Goal: Transaction & Acquisition: Purchase product/service

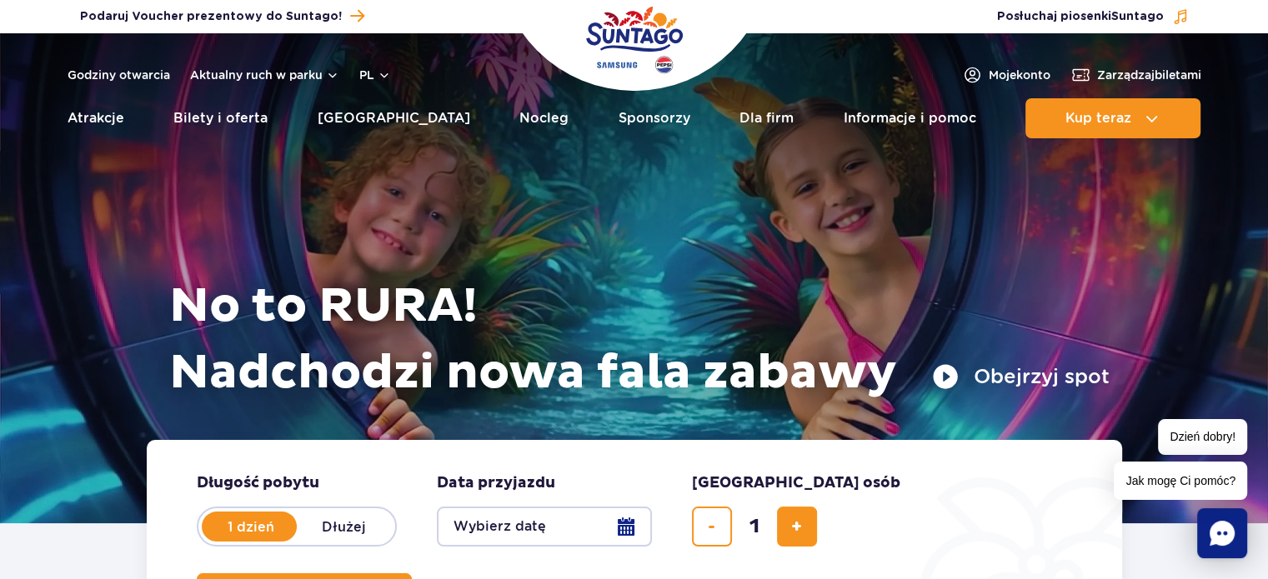
scroll to position [167, 0]
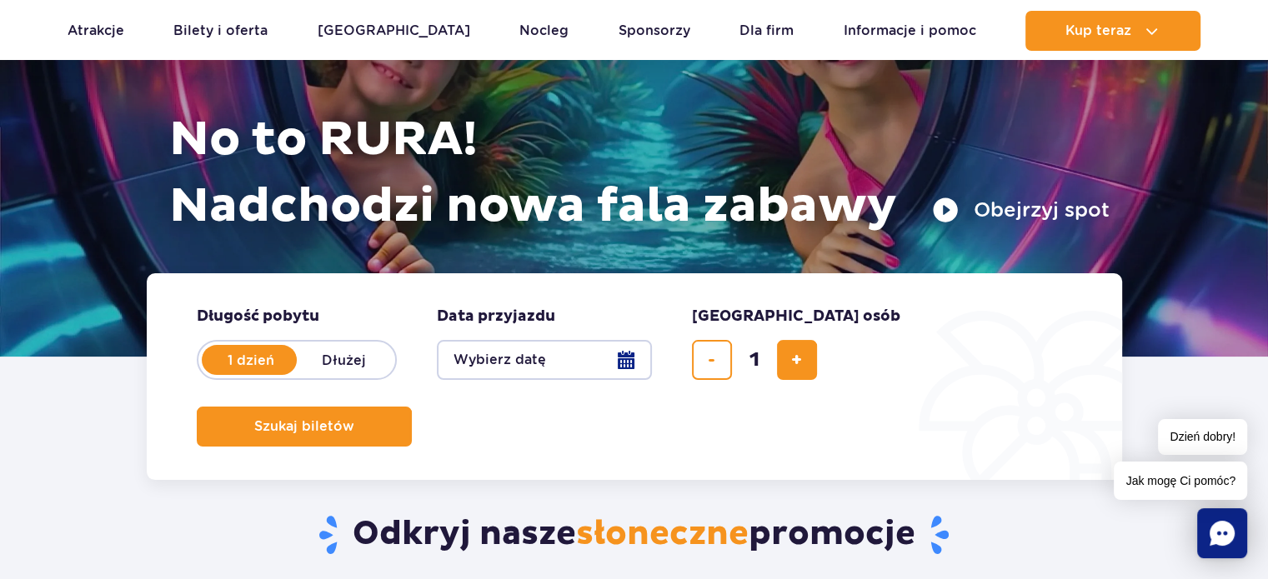
click at [524, 348] on button "Wybierz datę" at bounding box center [544, 360] width 215 height 40
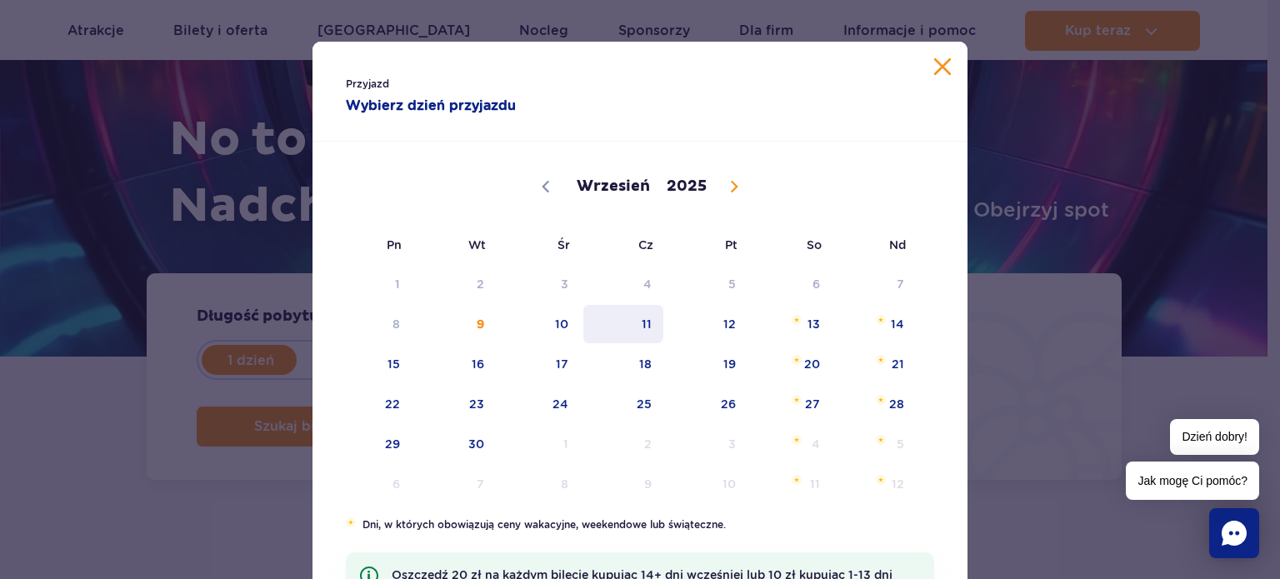
click at [644, 319] on span "11" at bounding box center [624, 324] width 84 height 38
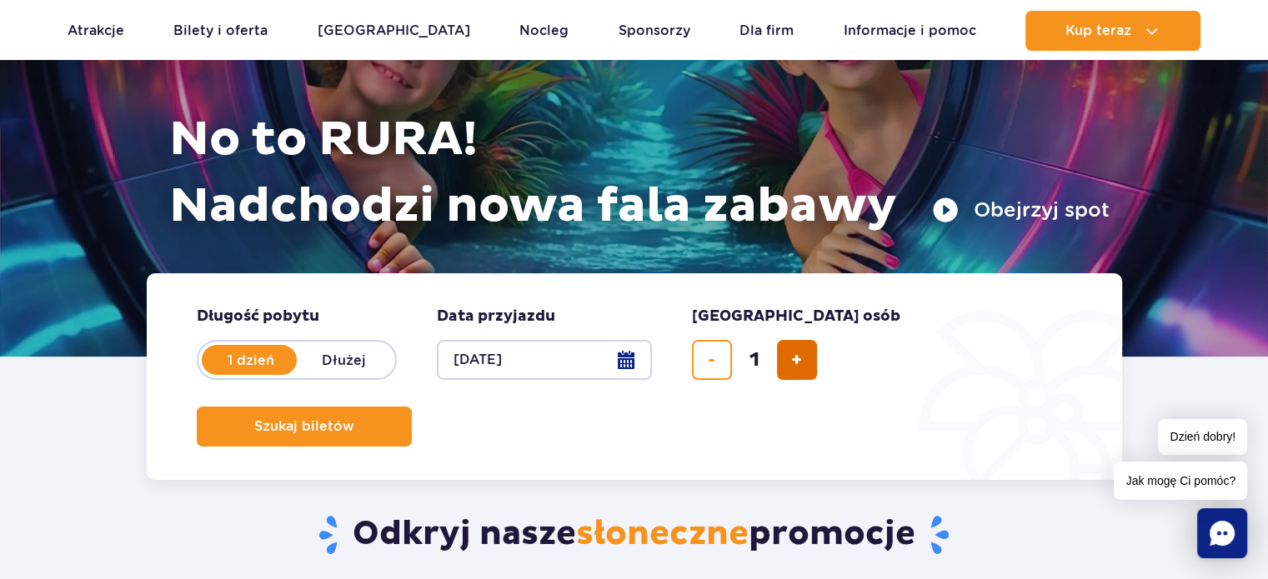
click at [801, 360] on span "dodaj bilet" at bounding box center [796, 360] width 11 height 0
type input "2"
click at [348, 419] on span "Szukaj biletów" at bounding box center [298, 426] width 100 height 15
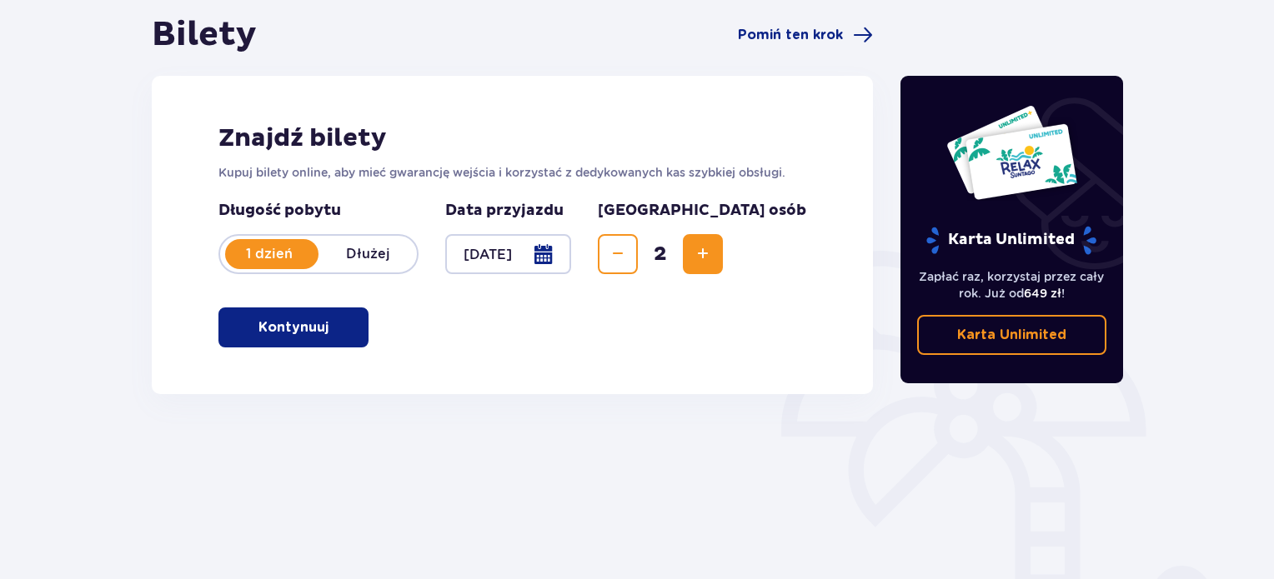
scroll to position [167, 0]
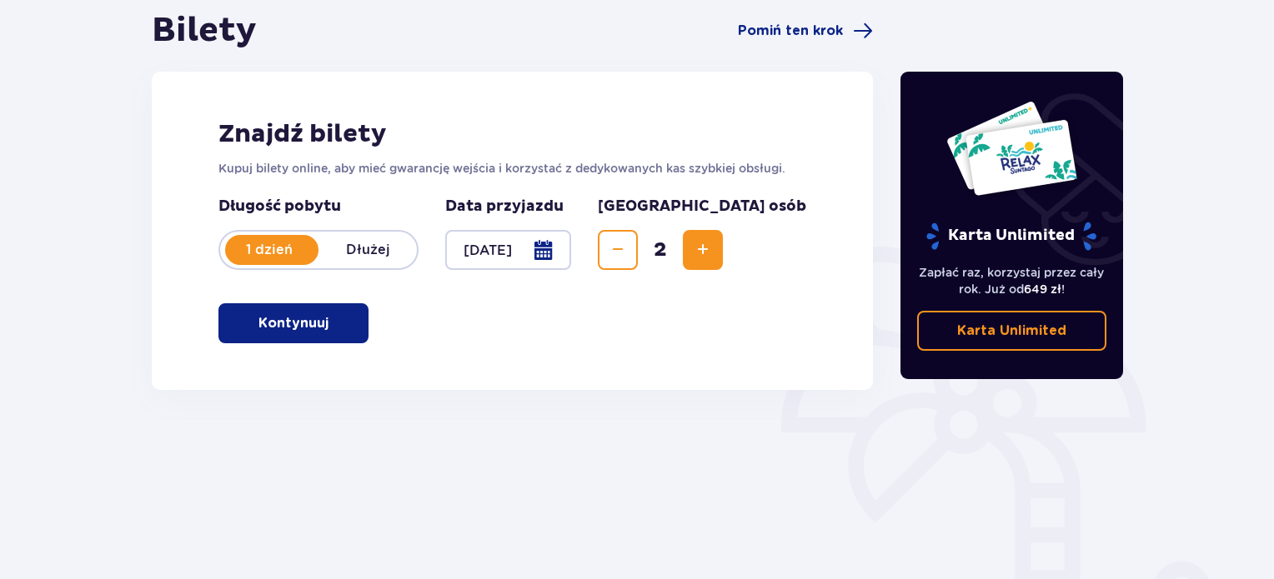
click at [339, 319] on span "button" at bounding box center [332, 323] width 20 height 20
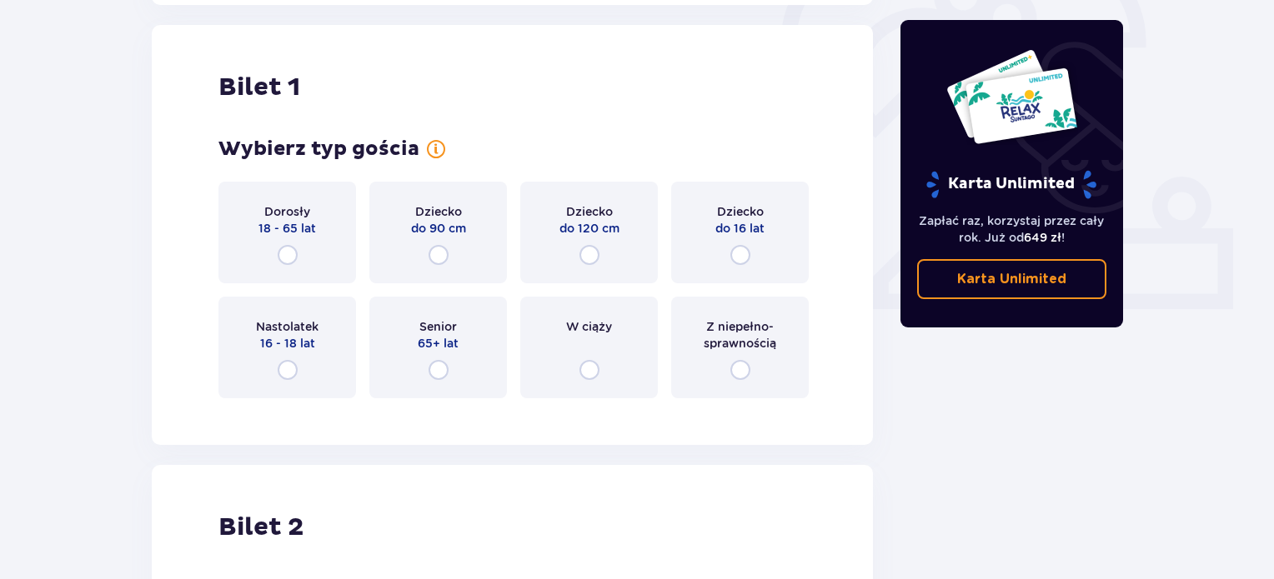
scroll to position [557, 0]
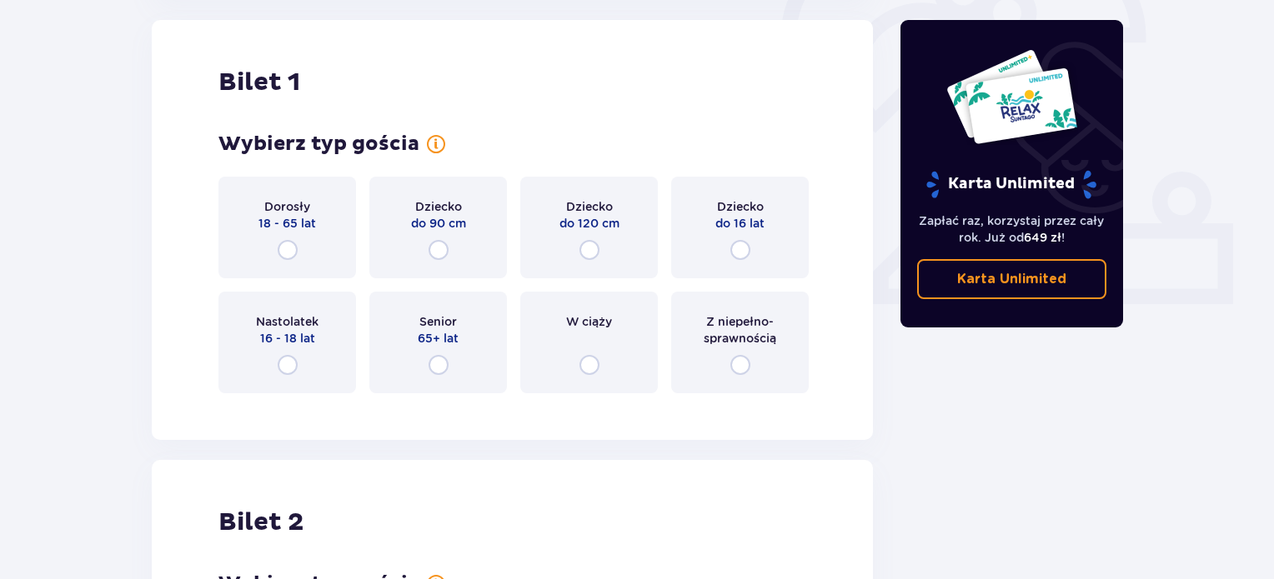
click at [277, 233] on div "Dorosły 18 - 65 lat" at bounding box center [287, 228] width 138 height 102
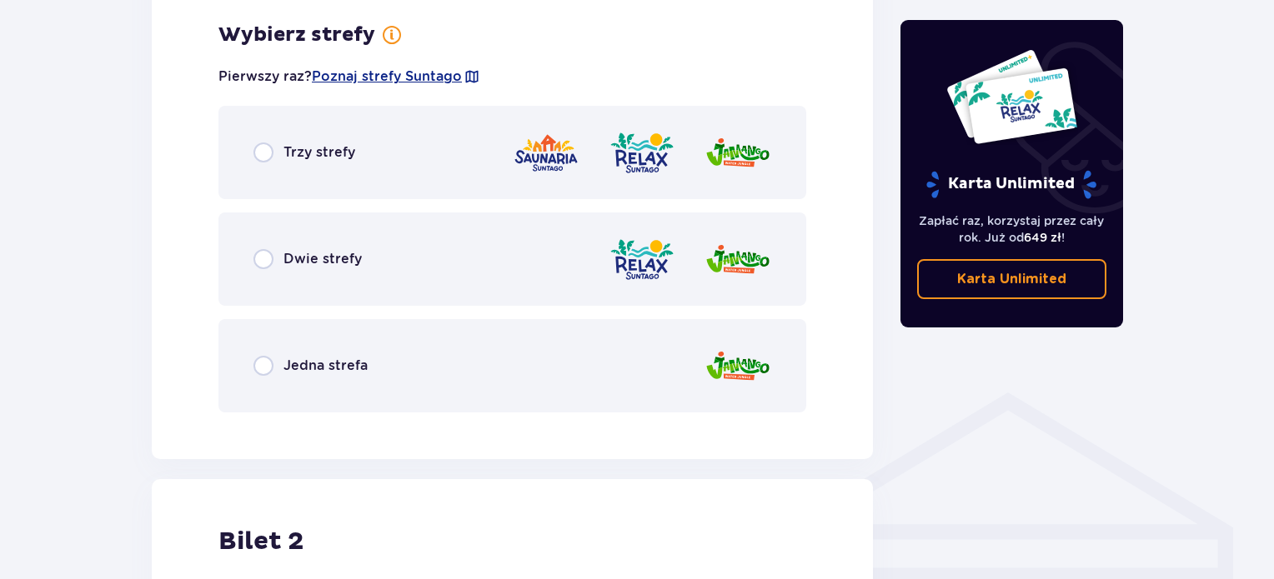
scroll to position [964, 0]
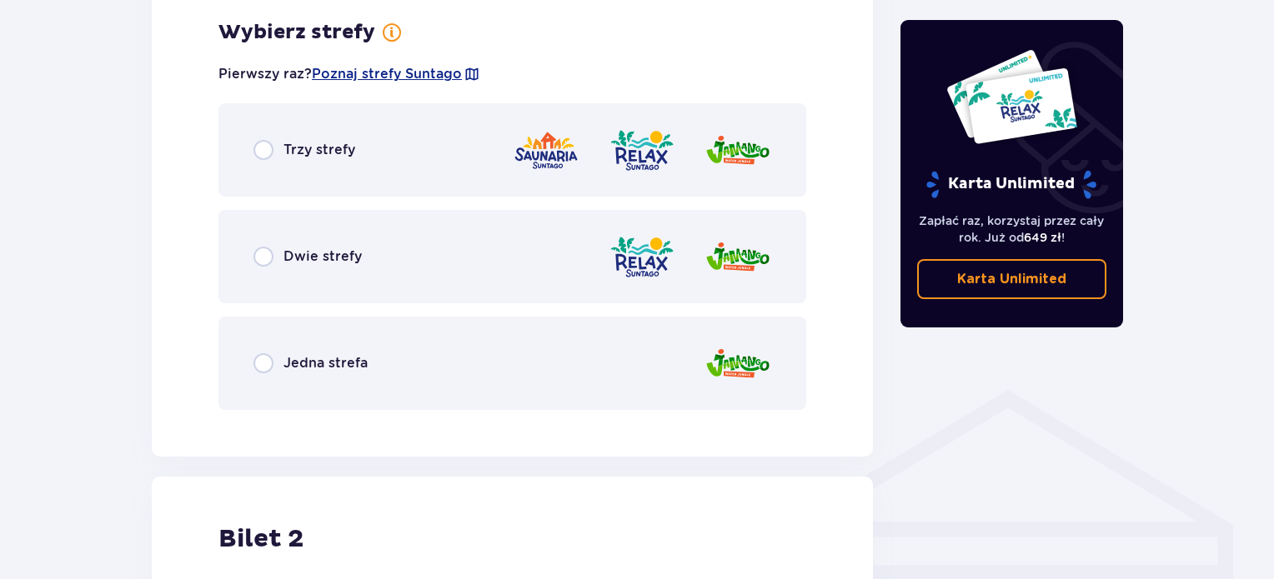
click at [343, 141] on p "Trzy strefy" at bounding box center [319, 150] width 72 height 18
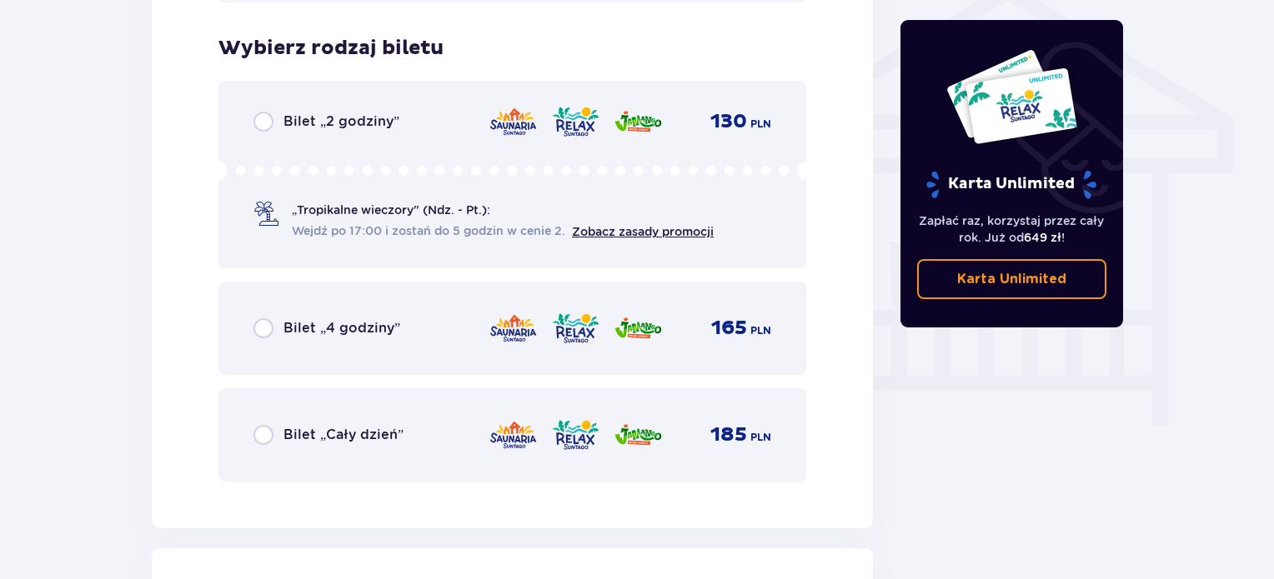
scroll to position [1387, 0]
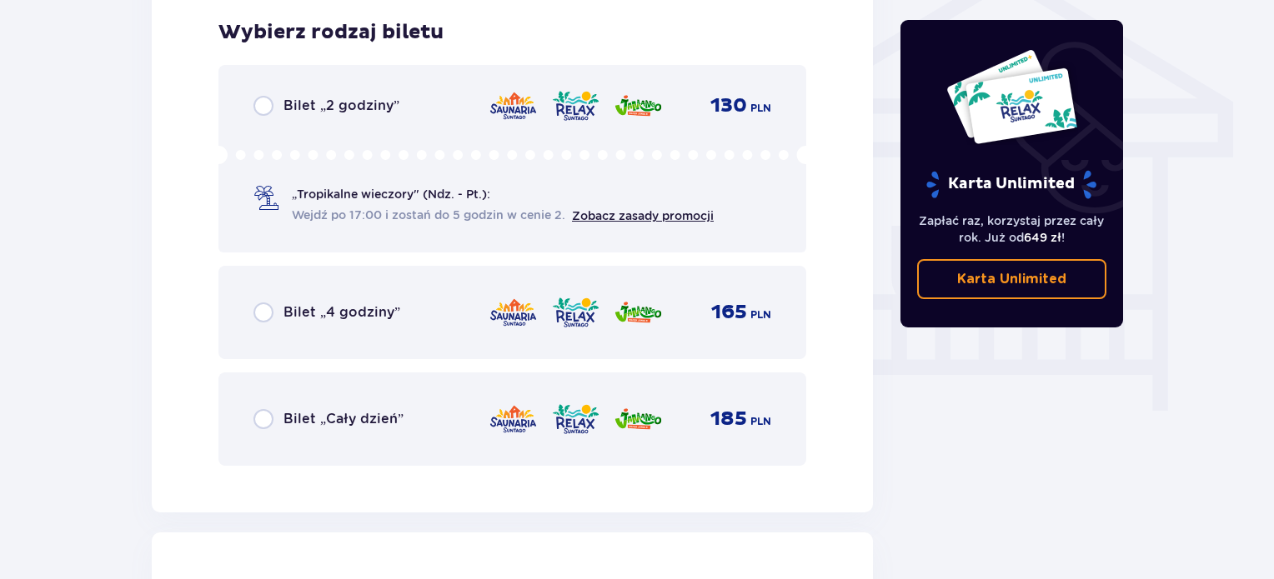
click at [302, 423] on p "Bilet „Cały dzień”" at bounding box center [343, 419] width 120 height 18
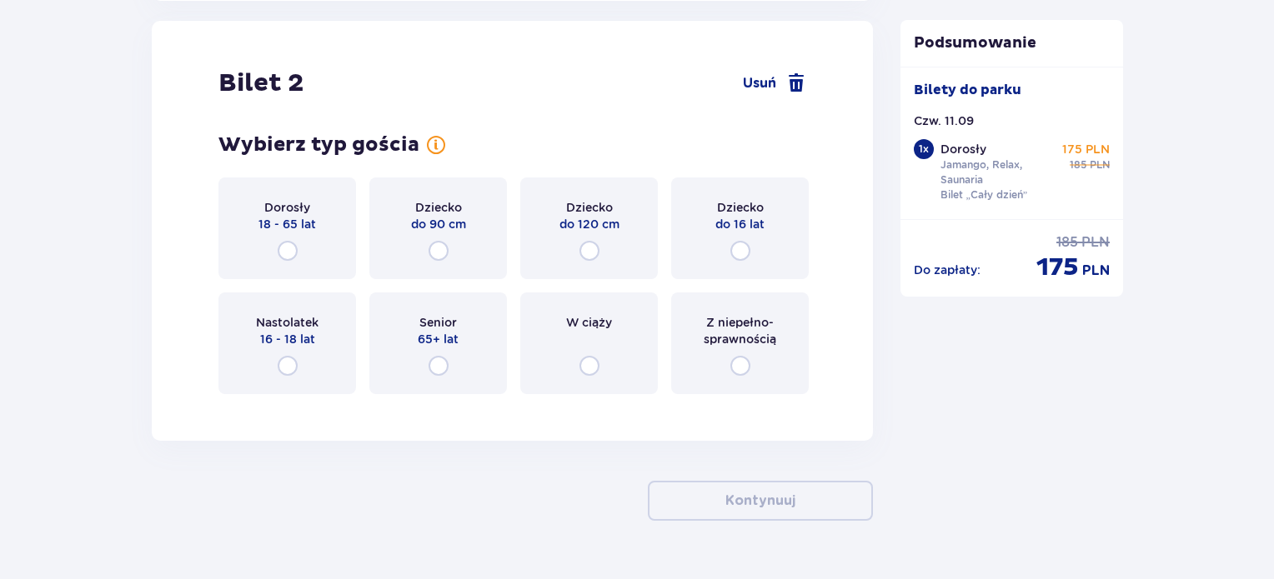
click at [312, 238] on div "Dorosły 18 - 65 lat" at bounding box center [287, 229] width 138 height 102
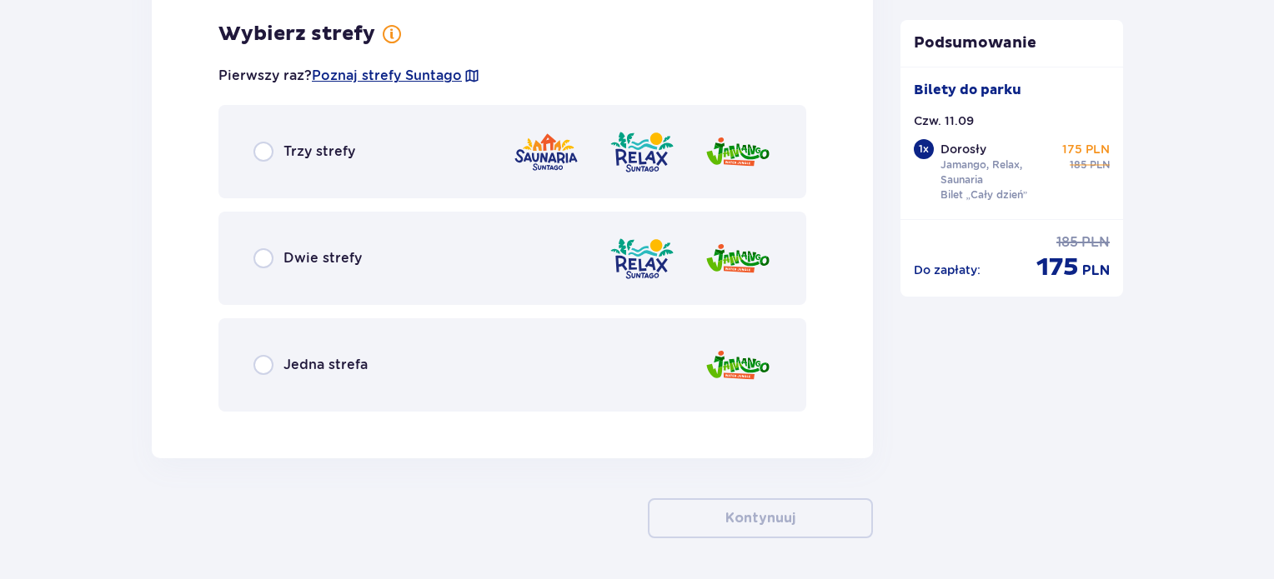
scroll to position [2306, 0]
click at [368, 153] on div "Trzy strefy" at bounding box center [512, 150] width 588 height 93
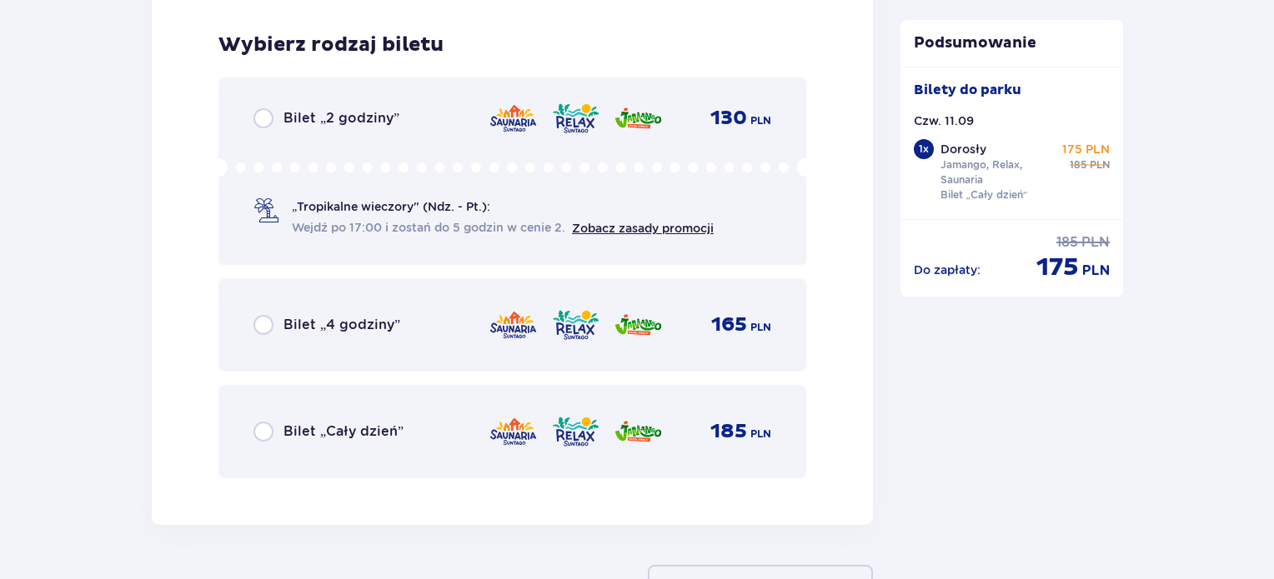
scroll to position [2729, 0]
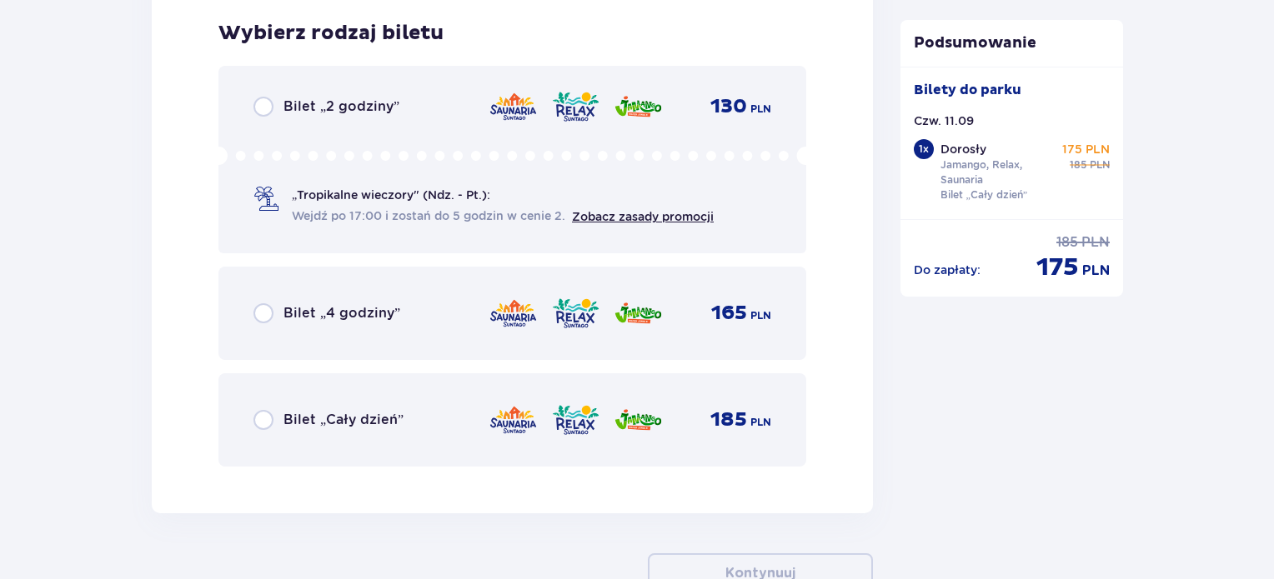
click at [323, 422] on p "Bilet „Cały dzień”" at bounding box center [343, 420] width 120 height 18
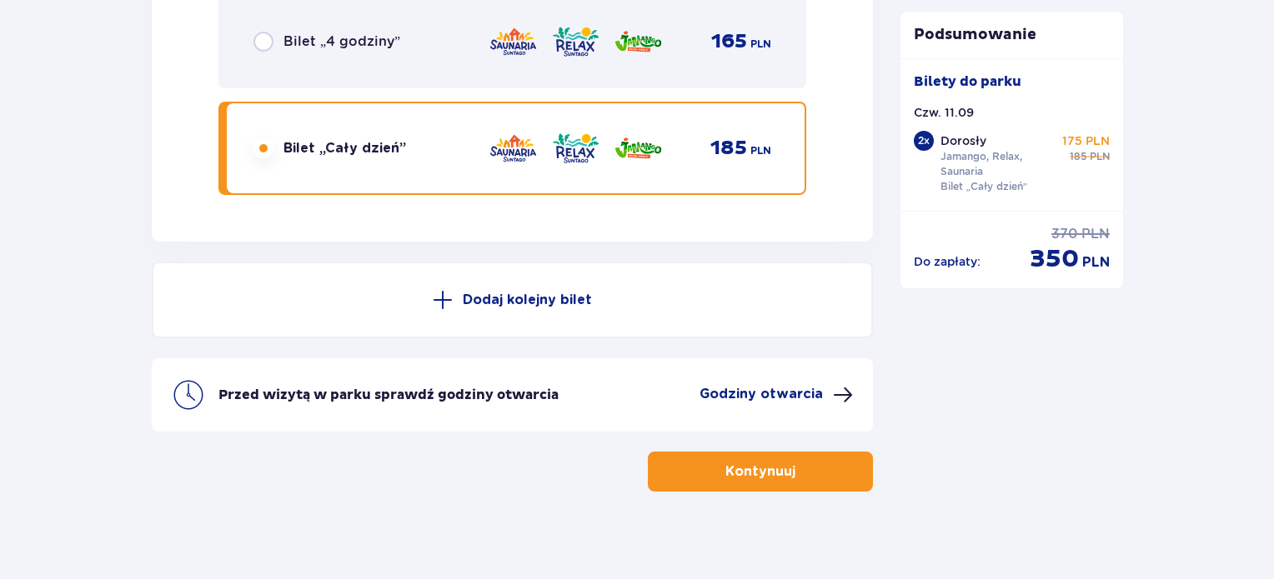
scroll to position [3011, 0]
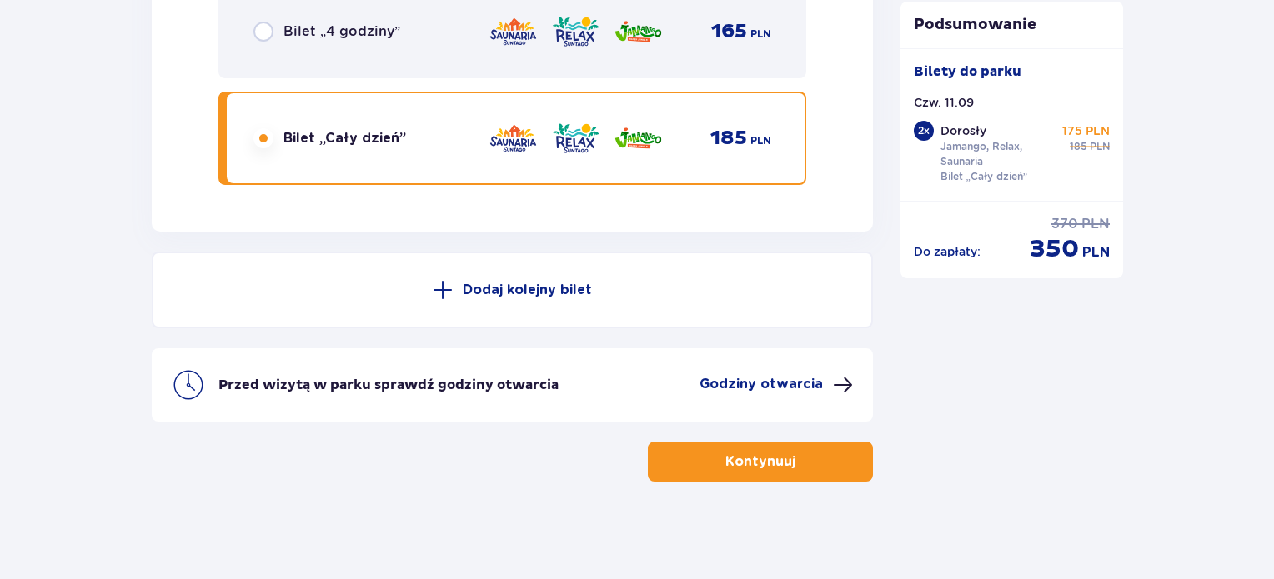
click at [742, 464] on p "Kontynuuj" at bounding box center [760, 462] width 70 height 18
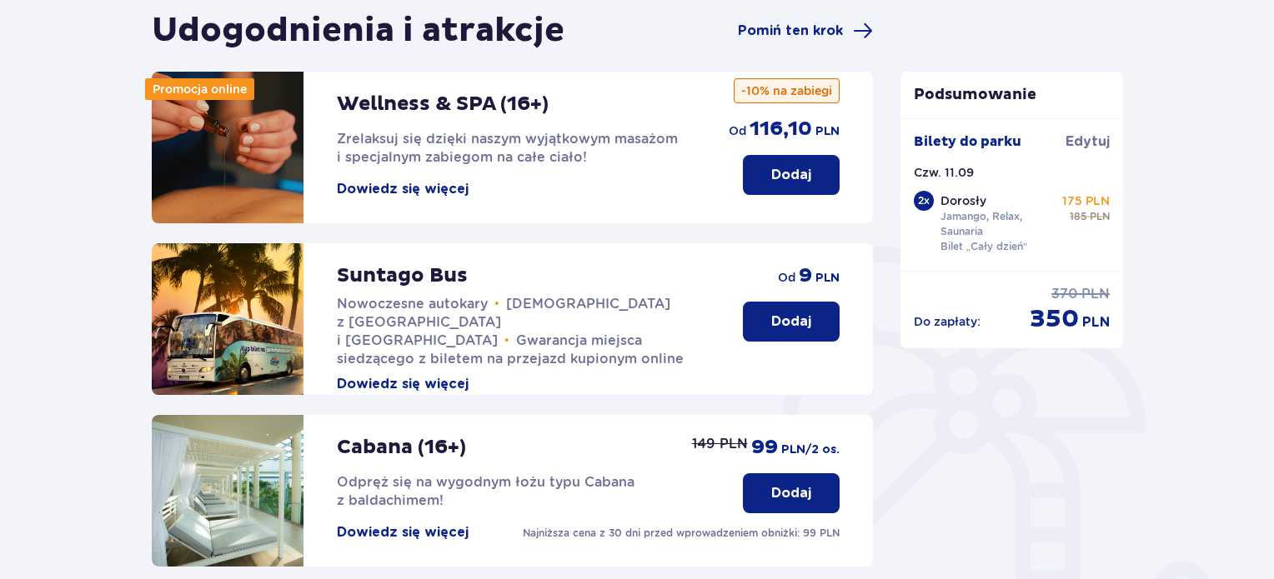
click at [794, 326] on p "Dodaj" at bounding box center [791, 322] width 40 height 18
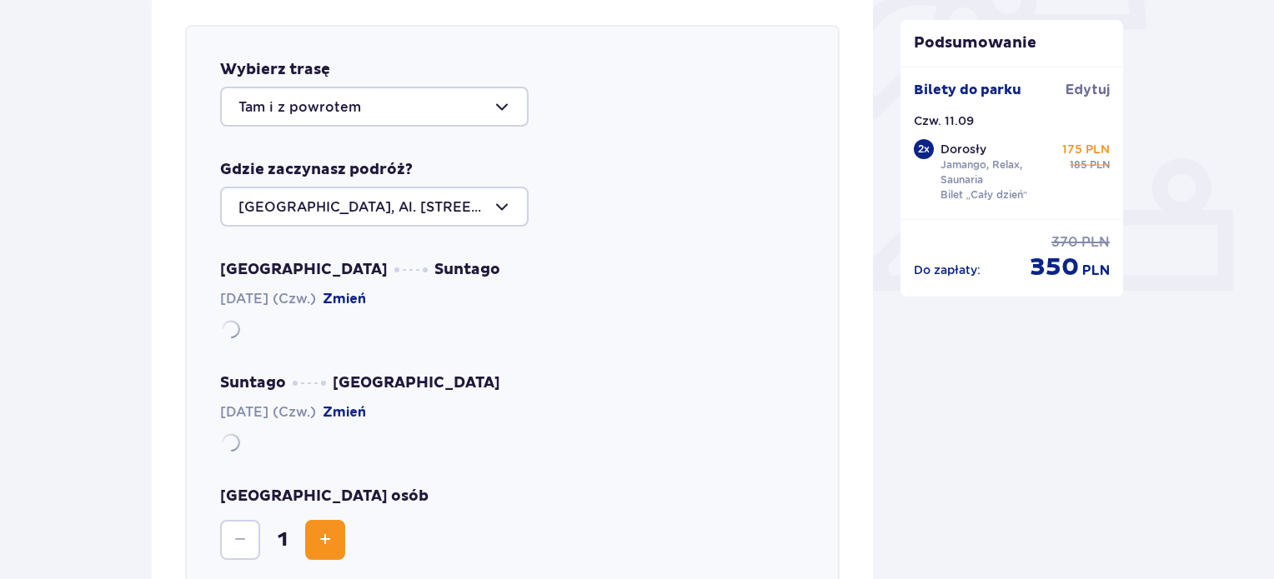
scroll to position [575, 0]
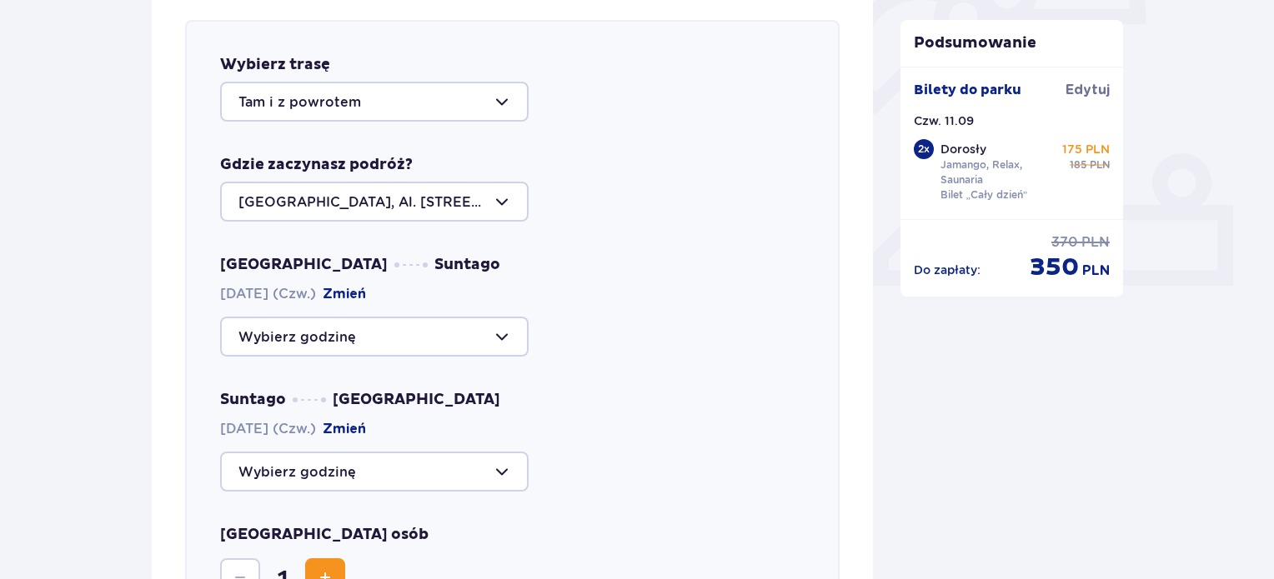
click at [407, 329] on div at bounding box center [374, 337] width 308 height 40
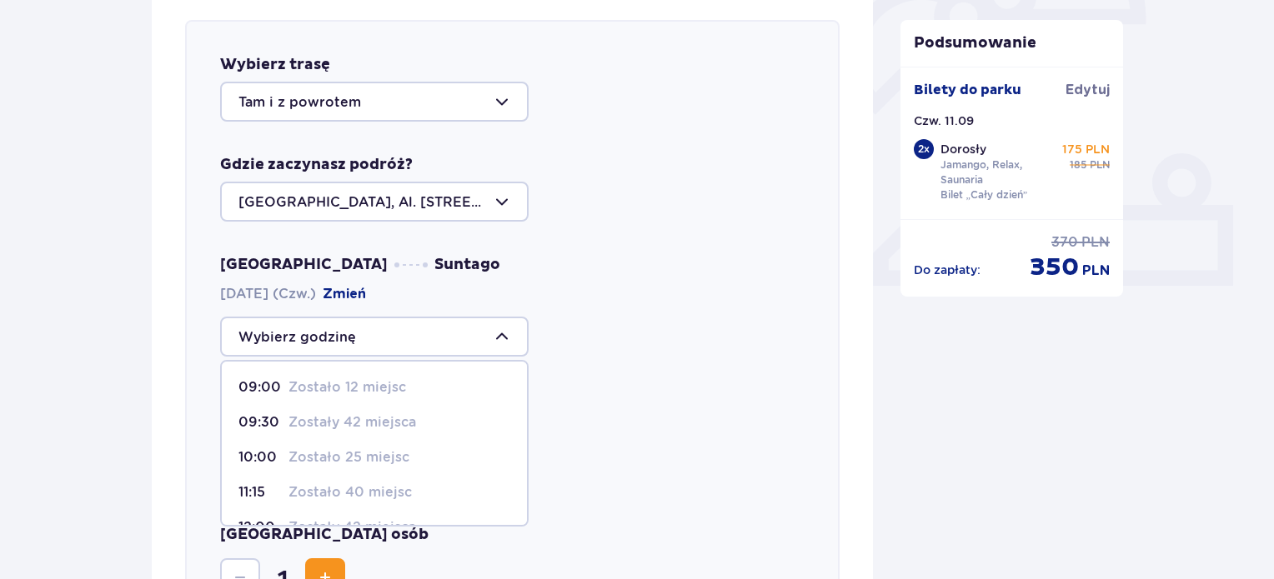
click at [366, 382] on p "Zostało 12 miejsc" at bounding box center [347, 387] width 118 height 18
type input "09:00"
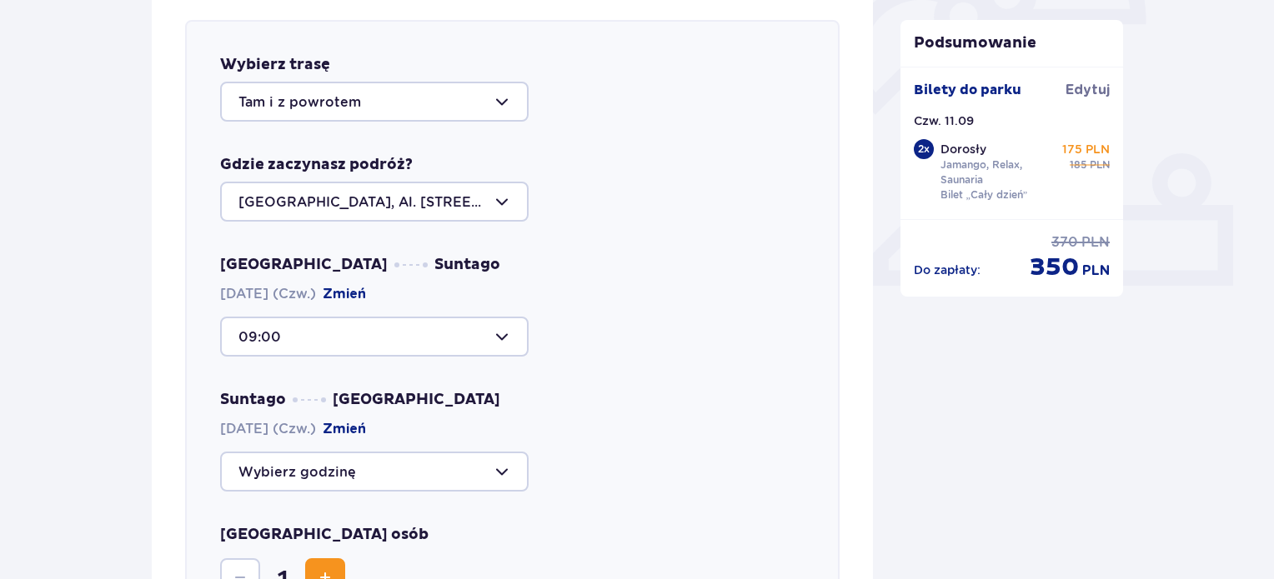
click at [362, 479] on div at bounding box center [374, 472] width 308 height 40
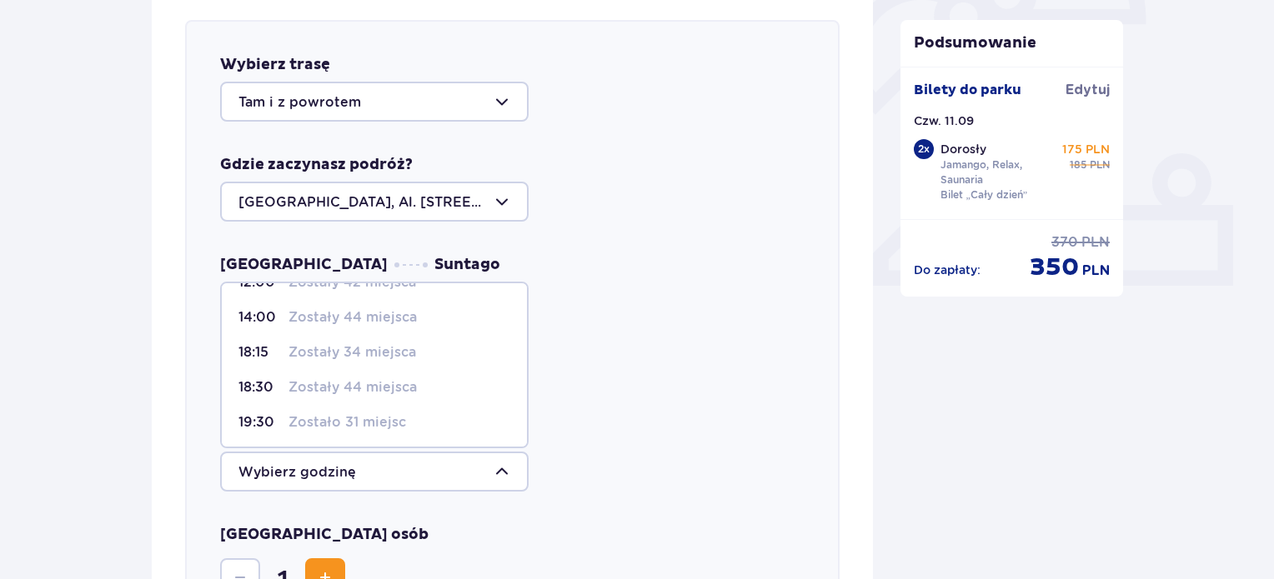
scroll to position [0, 0]
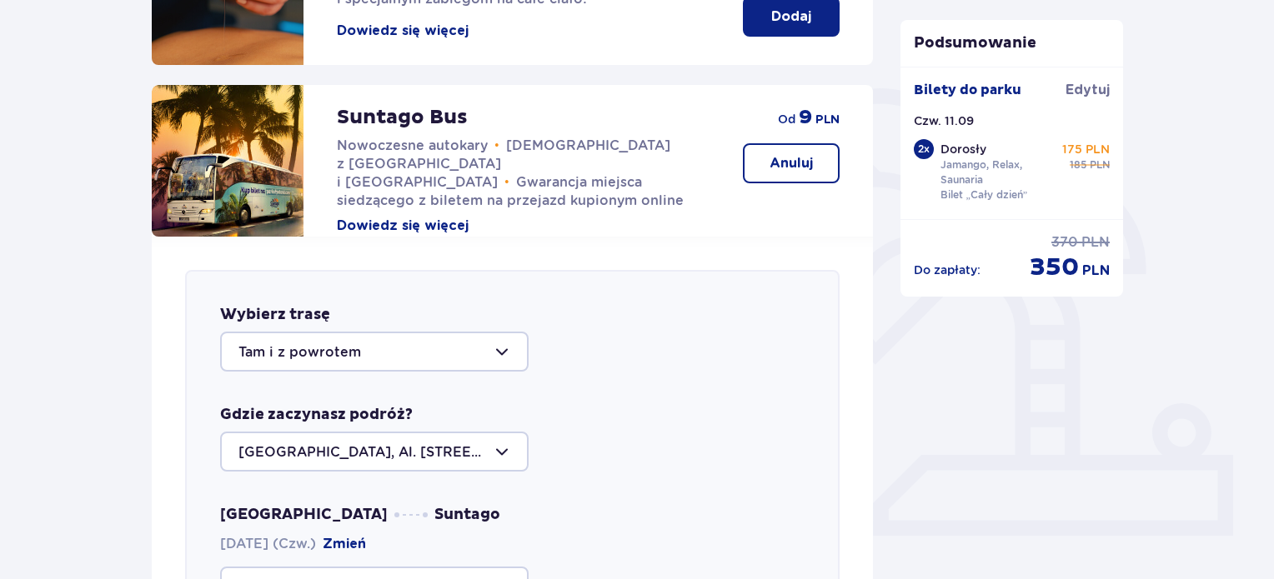
click at [620, 346] on div "Tam i z powrotem" at bounding box center [512, 352] width 584 height 40
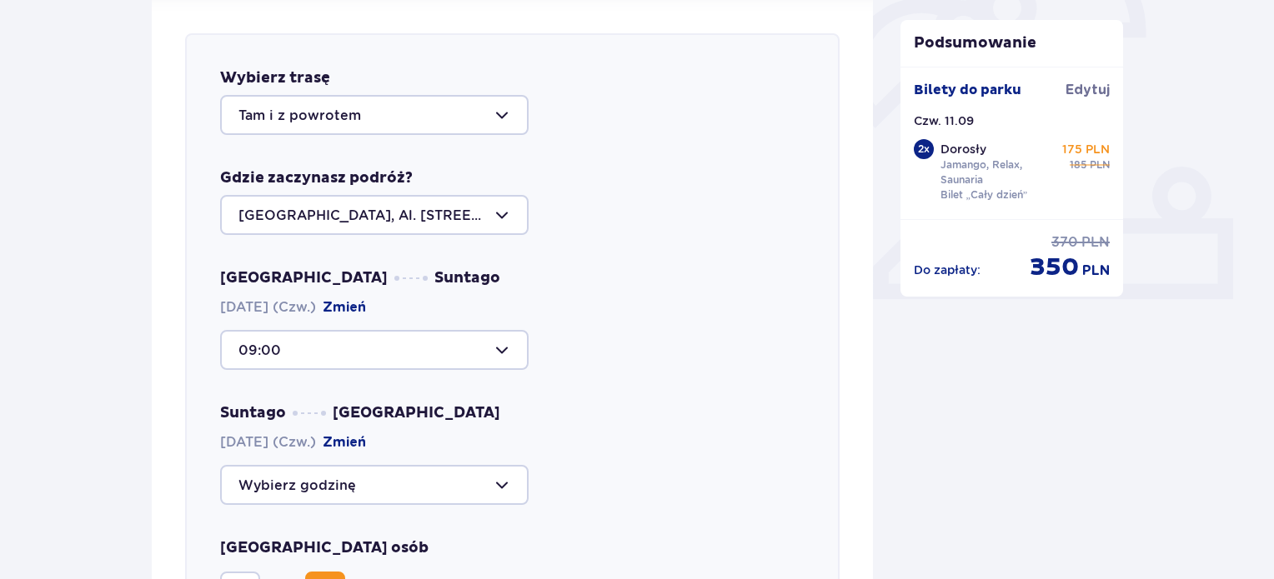
scroll to position [659, 0]
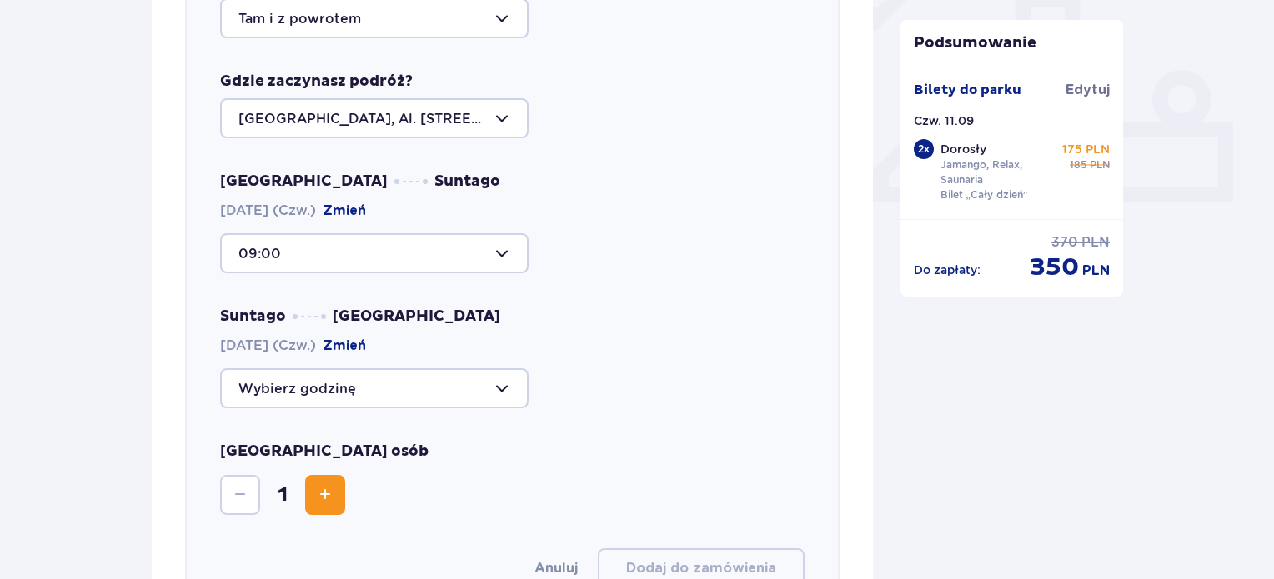
click at [383, 381] on div at bounding box center [374, 388] width 308 height 40
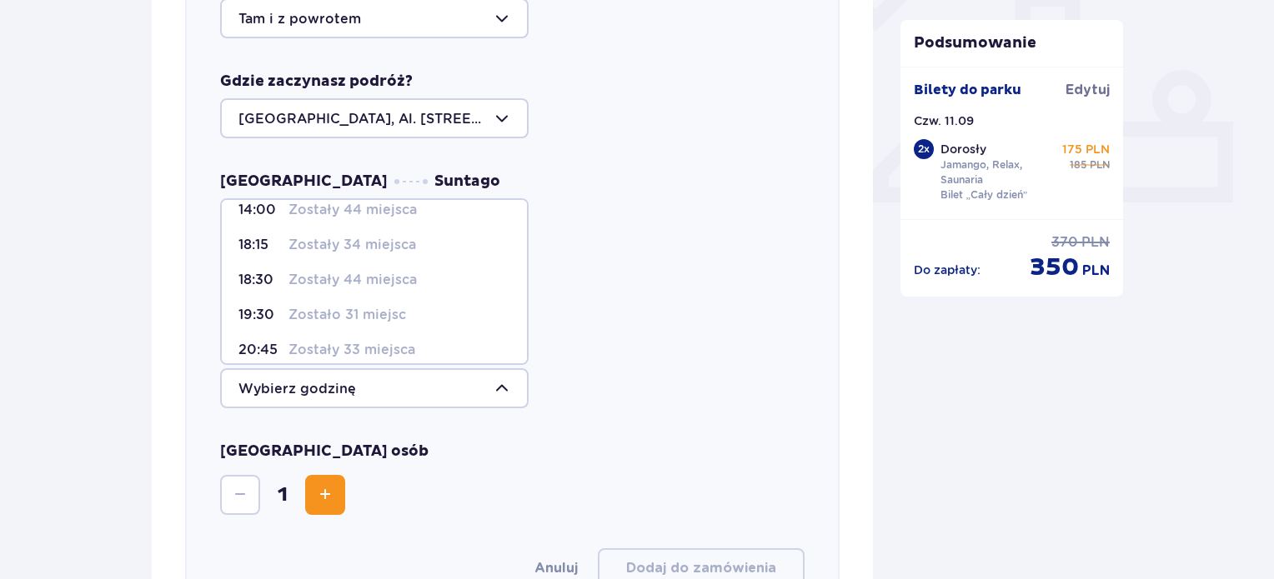
scroll to position [97, 0]
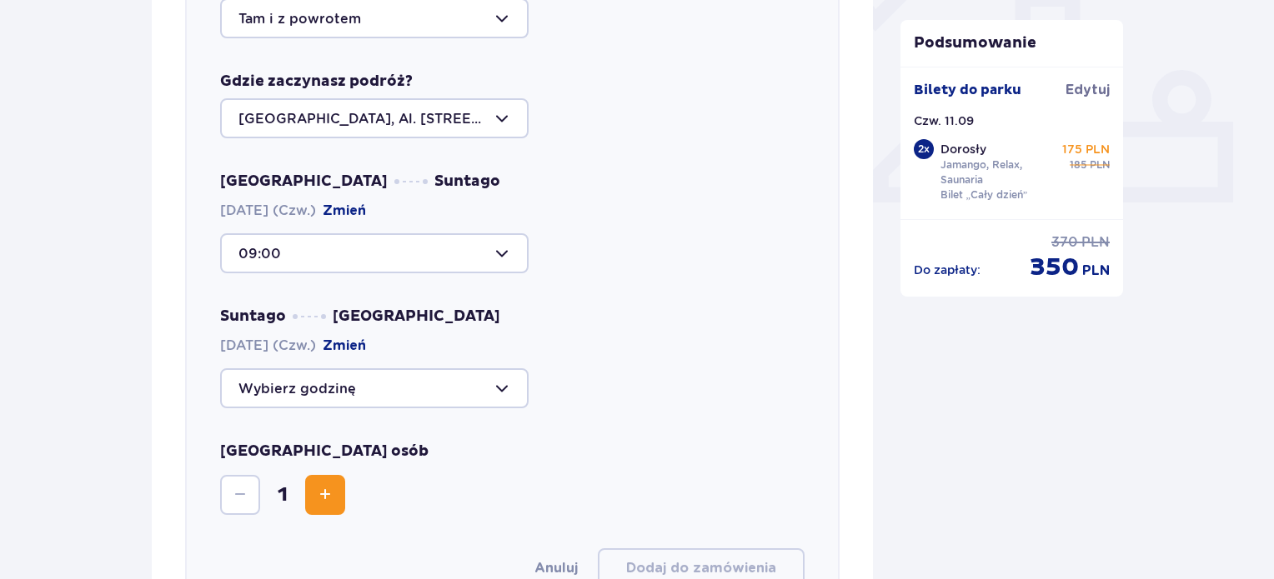
click at [630, 309] on div "Suntago Warszawa 11.09.2025 (Czw.) Zmień" at bounding box center [512, 358] width 584 height 102
click at [504, 391] on div at bounding box center [374, 388] width 308 height 40
click at [735, 310] on div "Suntago Warszawa 11.09.2025 (Czw.) Zmień" at bounding box center [512, 358] width 584 height 102
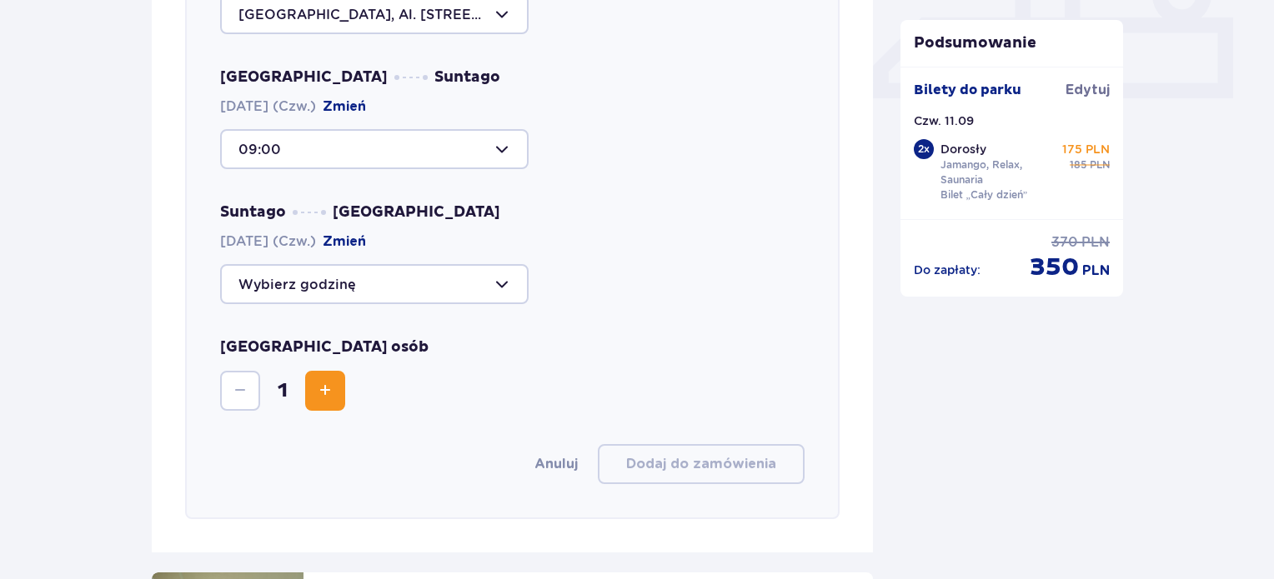
scroll to position [825, 0]
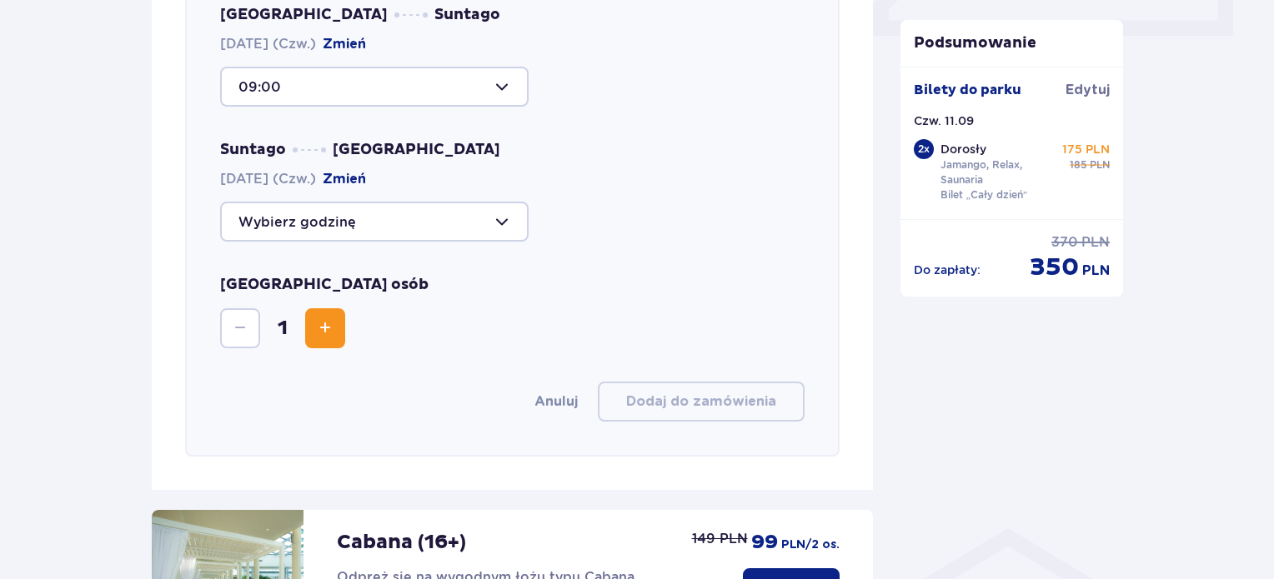
click at [502, 213] on div at bounding box center [374, 222] width 308 height 40
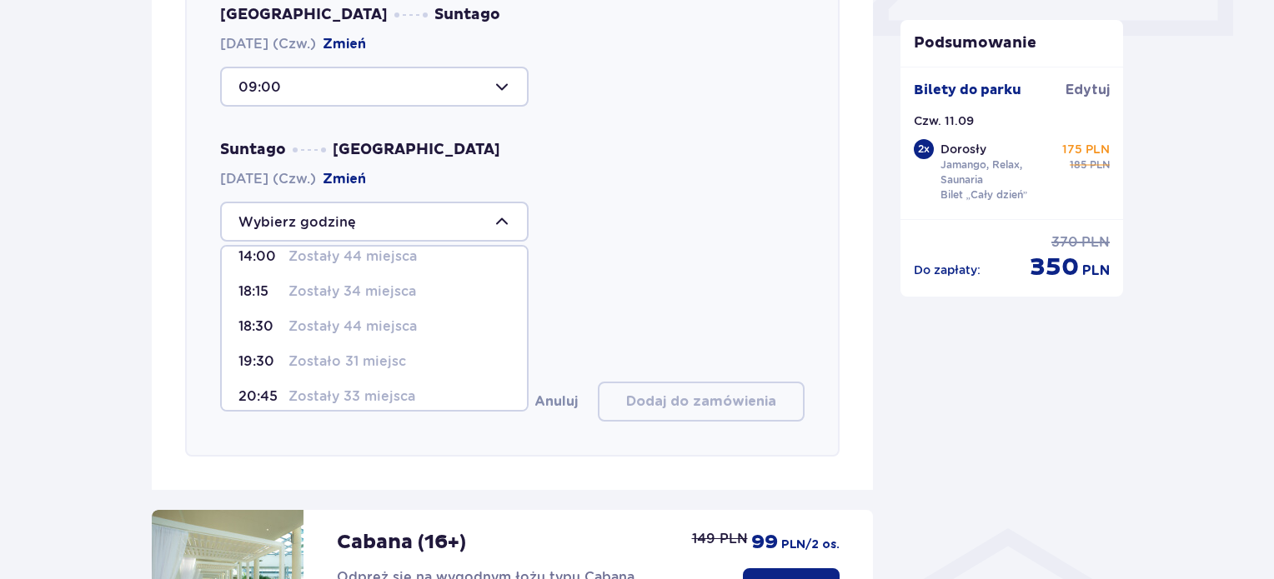
scroll to position [97, 0]
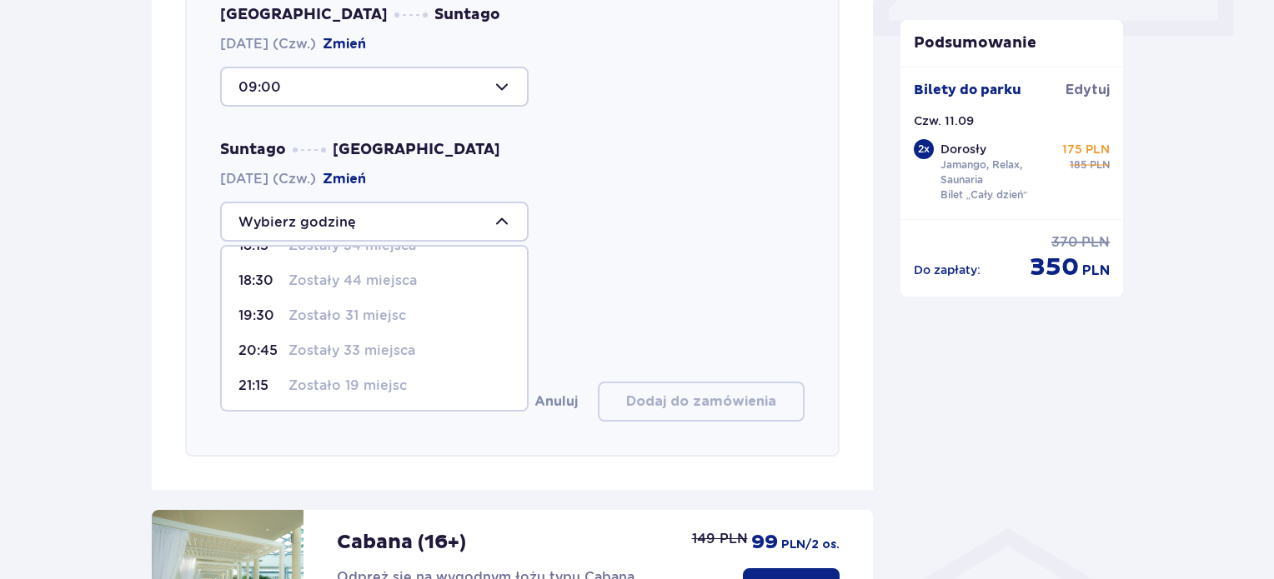
click at [337, 310] on p "Zostało 31 miejsc" at bounding box center [347, 316] width 118 height 18
type input "19:30"
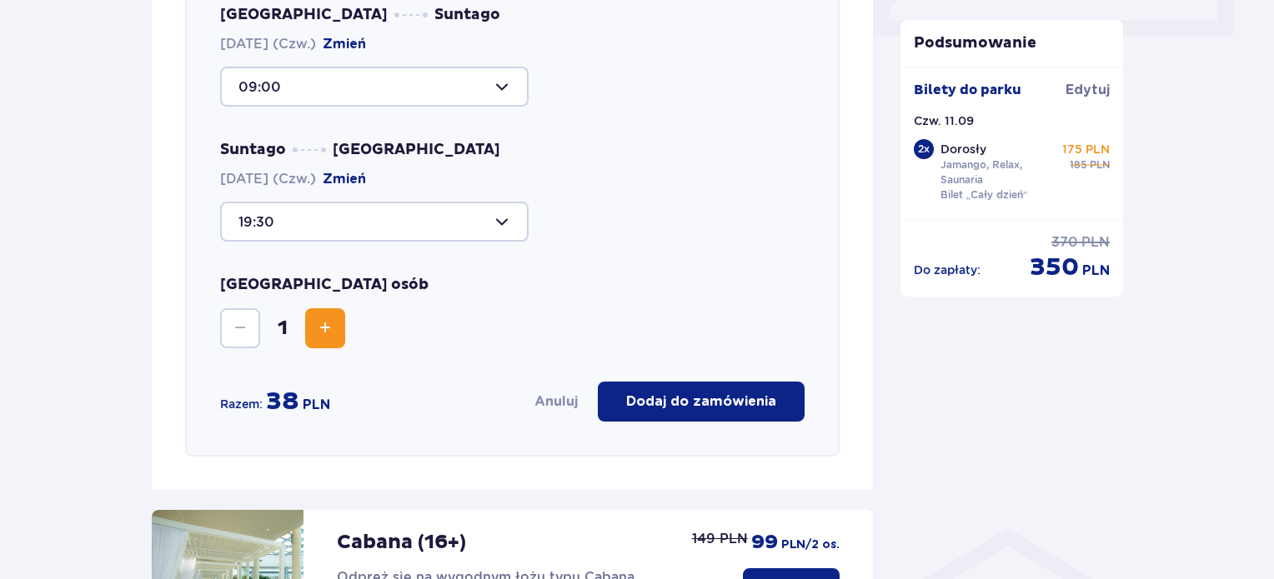
click at [317, 326] on span "Increase" at bounding box center [325, 328] width 20 height 20
click at [635, 308] on div "Liczba osób 2" at bounding box center [512, 311] width 584 height 73
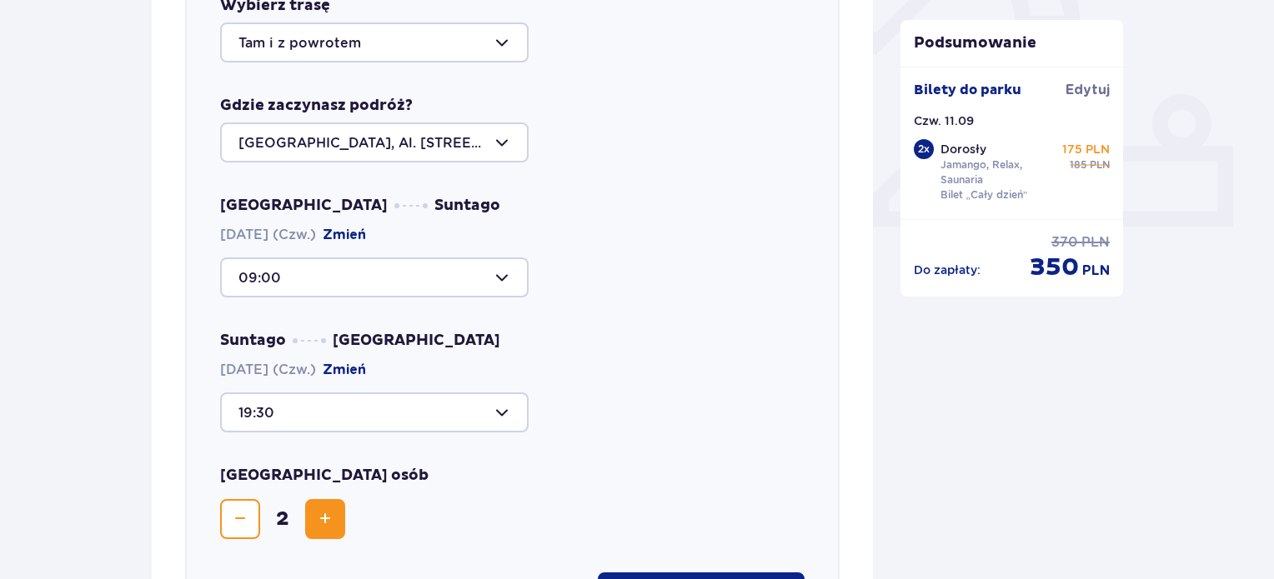
scroll to position [408, 0]
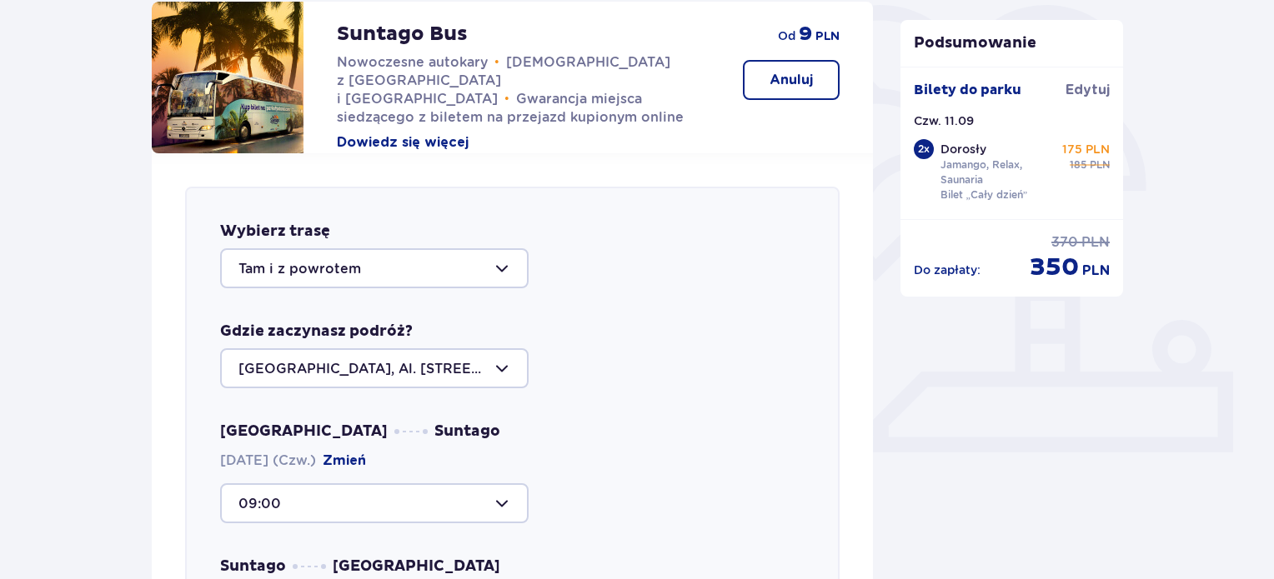
click at [807, 328] on div "Wybierz trasę Tam i z powrotem Gdzie zaczynasz podróż? Warszawa, Al. Jerozolims…" at bounding box center [512, 530] width 654 height 687
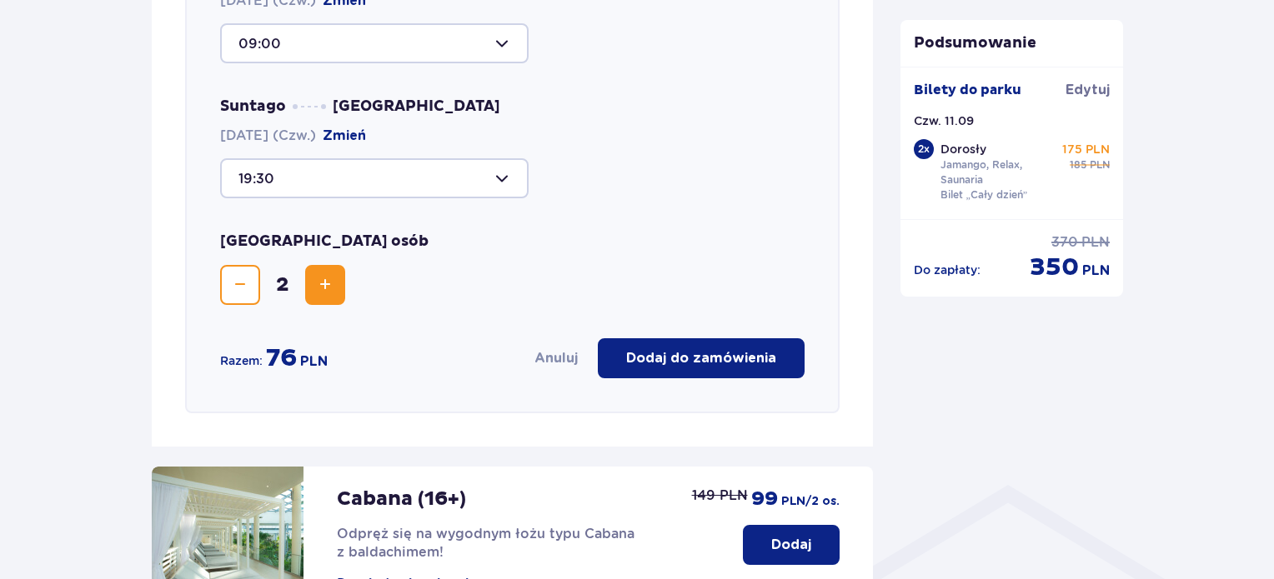
scroll to position [992, 0]
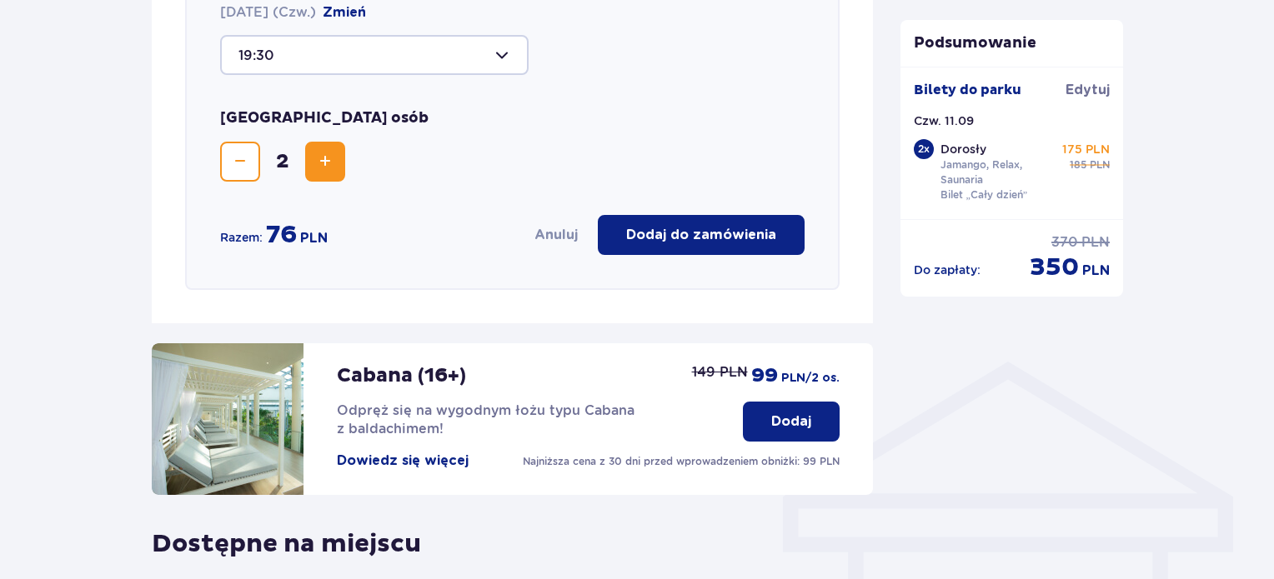
click at [739, 236] on p "Dodaj do zamówienia" at bounding box center [701, 235] width 150 height 18
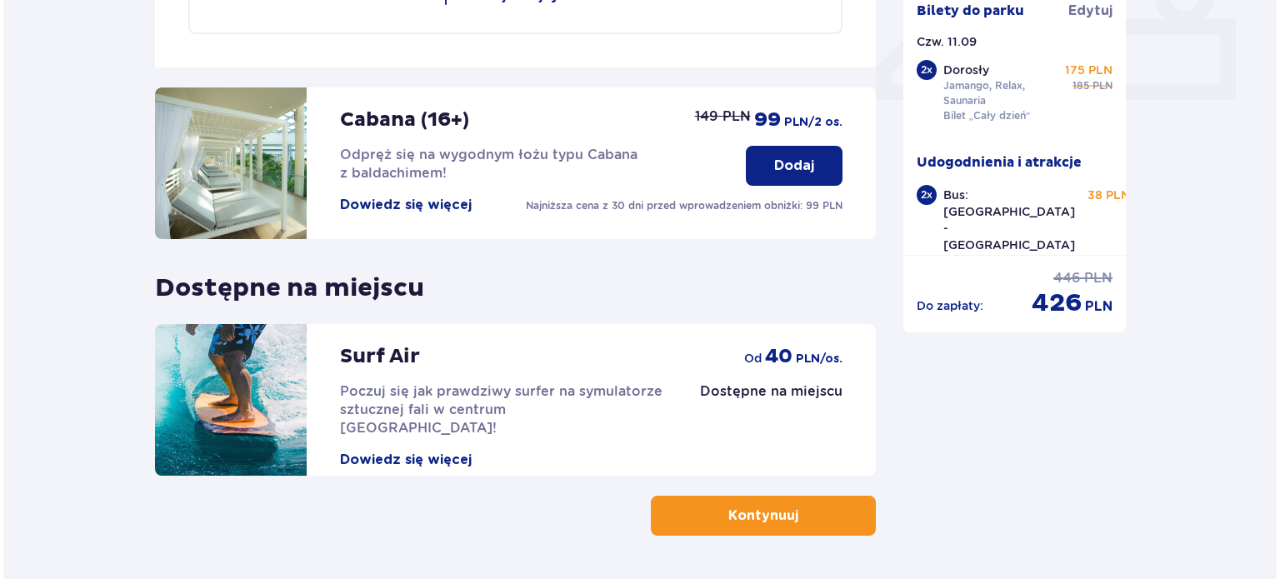
scroll to position [733, 0]
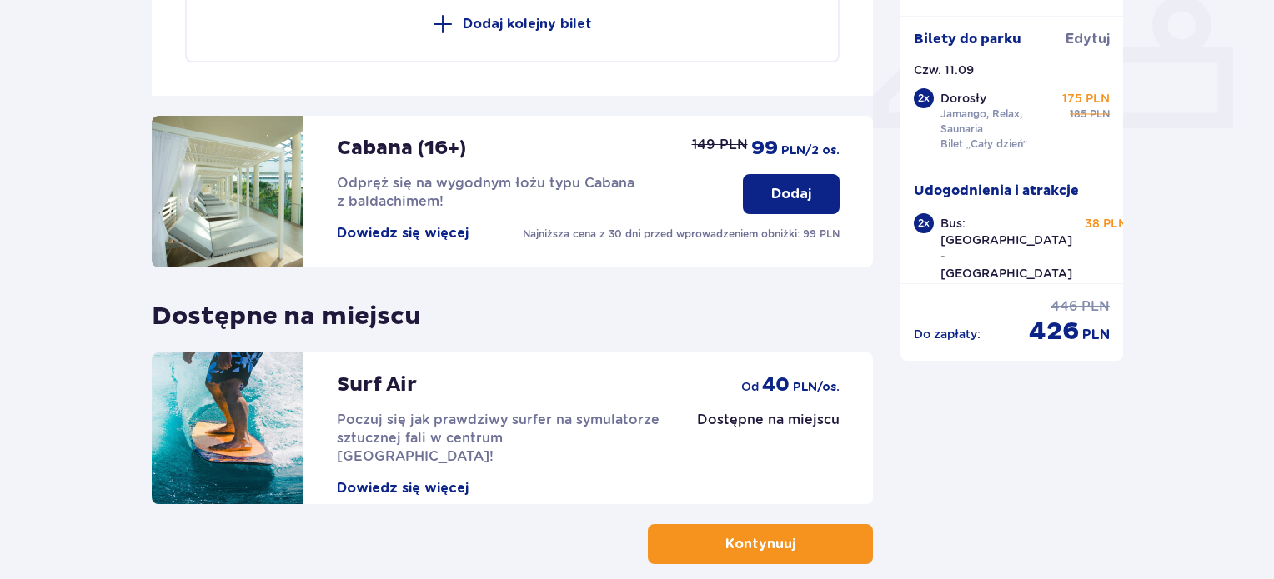
click at [390, 224] on button "Dowiedz się więcej" at bounding box center [403, 233] width 132 height 18
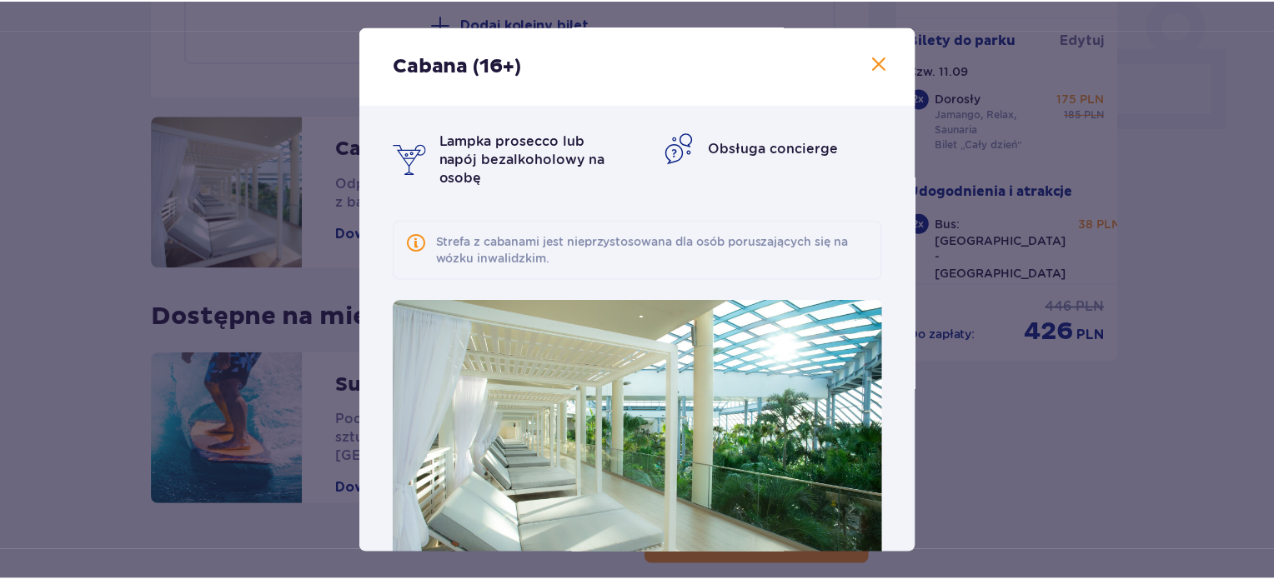
scroll to position [117, 0]
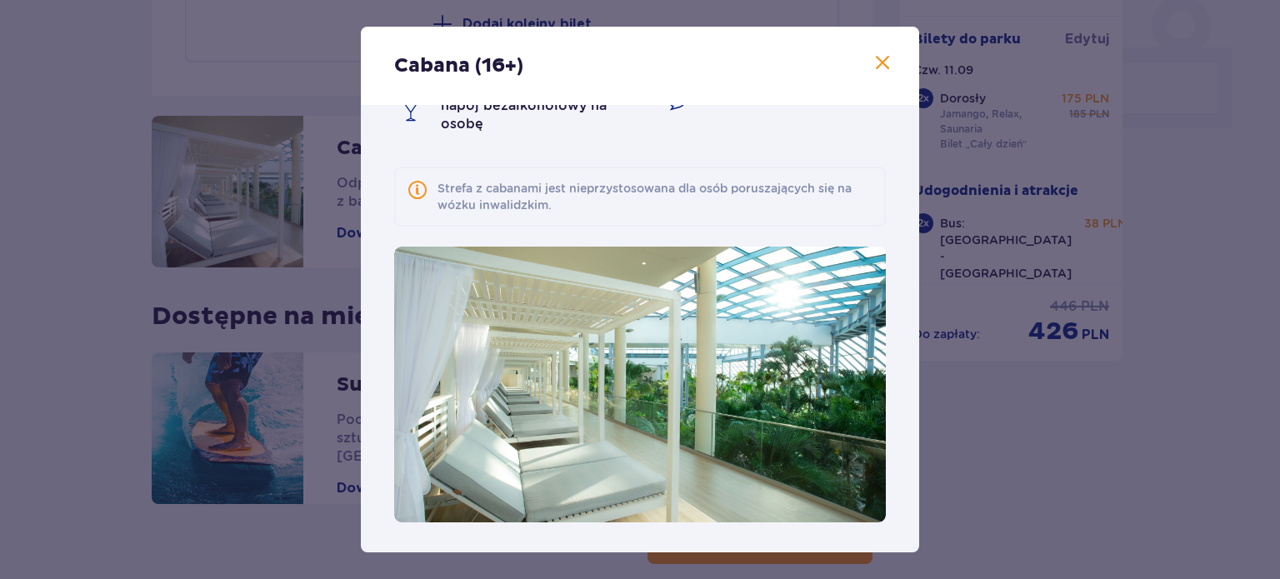
click at [882, 63] on span at bounding box center [883, 63] width 20 height 20
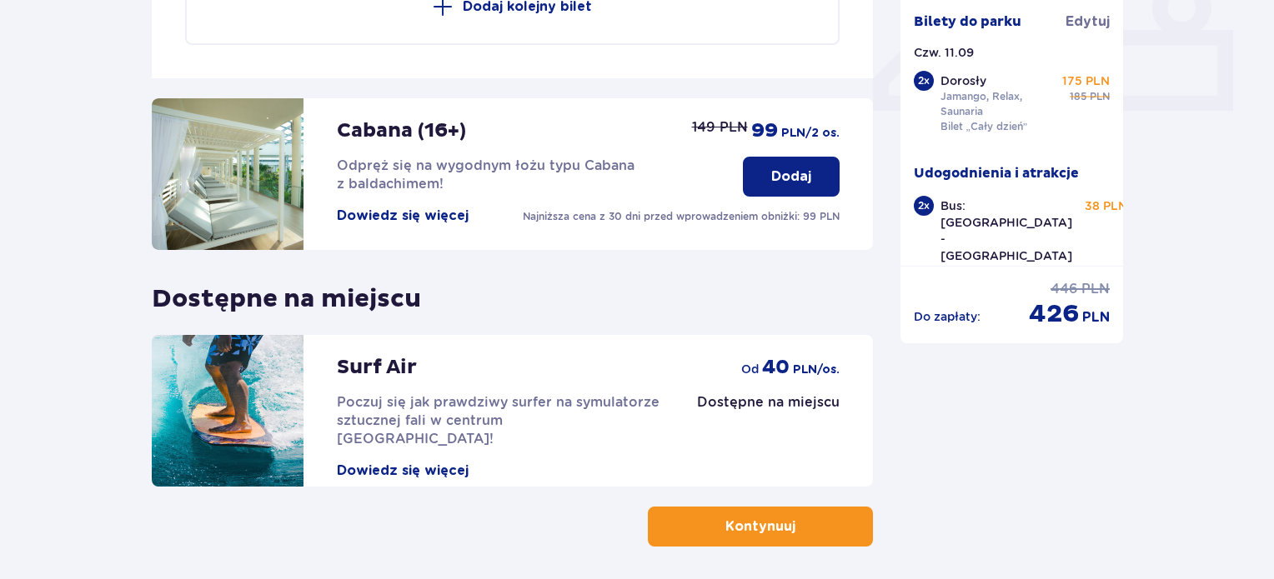
scroll to position [816, 0]
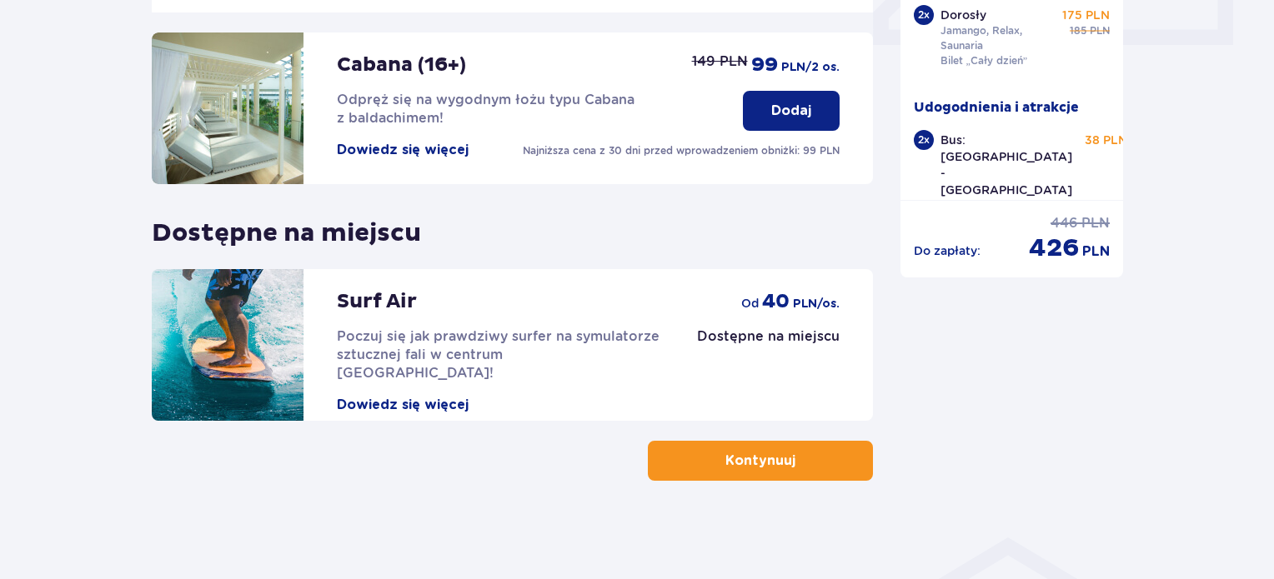
click at [756, 453] on p "Kontynuuj" at bounding box center [760, 461] width 70 height 18
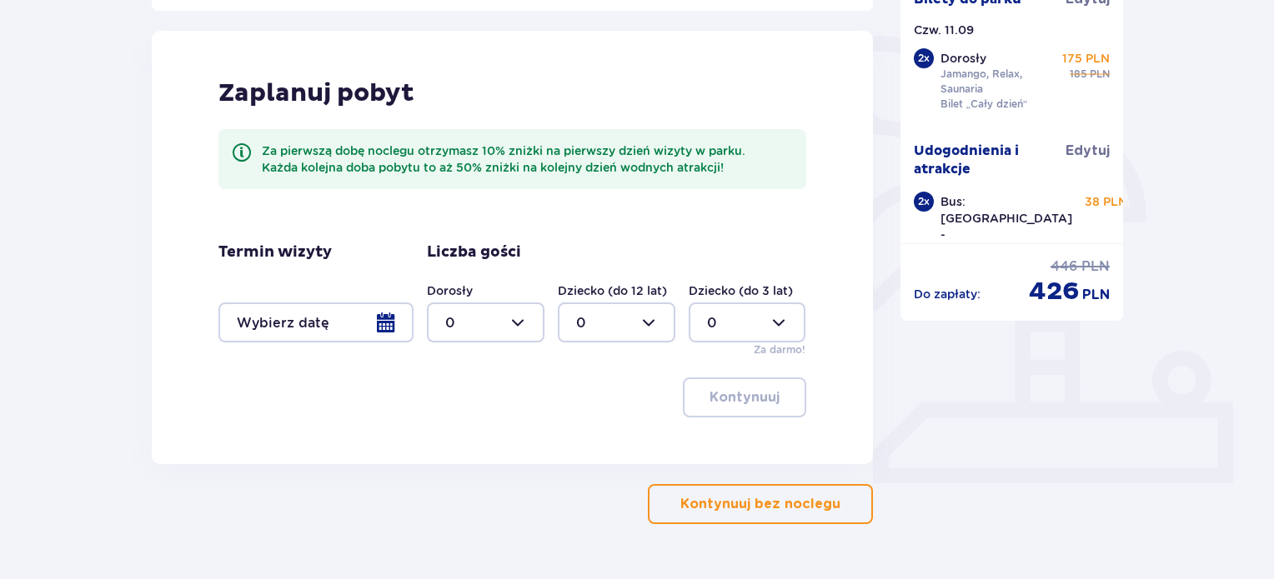
scroll to position [417, 0]
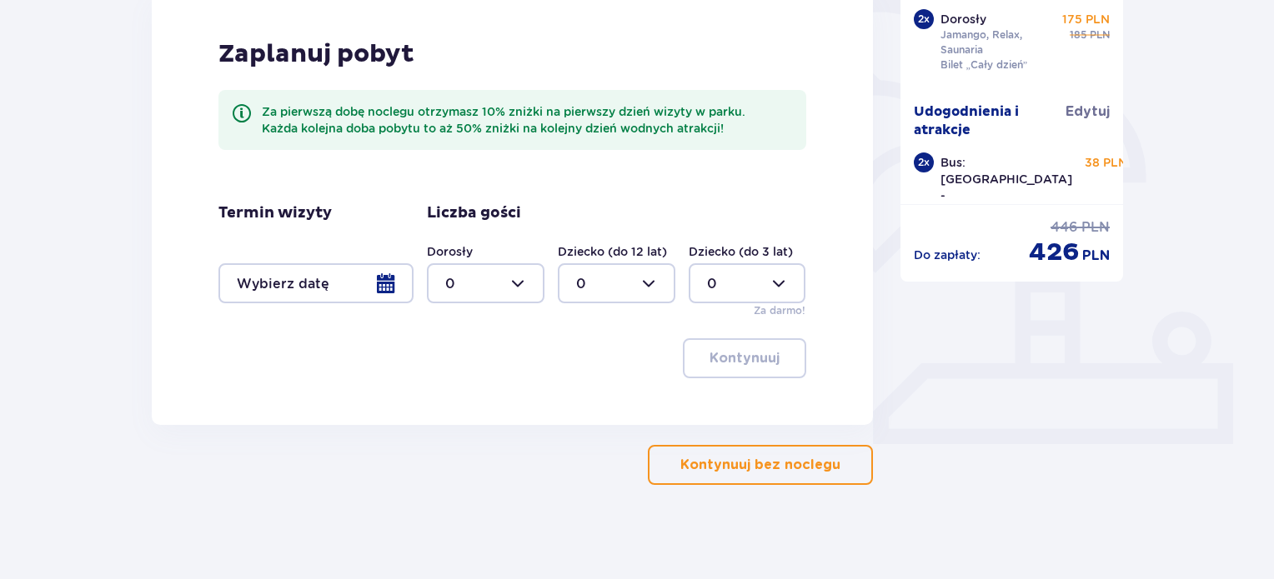
click at [755, 466] on p "Kontynuuj bez noclegu" at bounding box center [760, 465] width 160 height 18
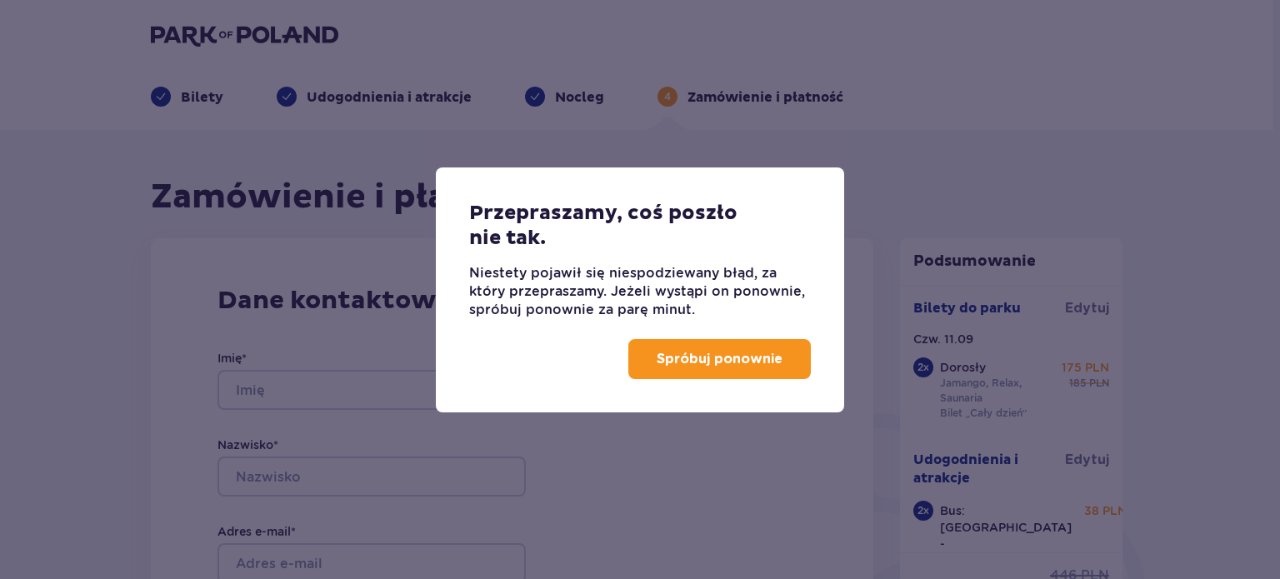
click at [727, 364] on p "Spróbuj ponownie" at bounding box center [720, 359] width 126 height 18
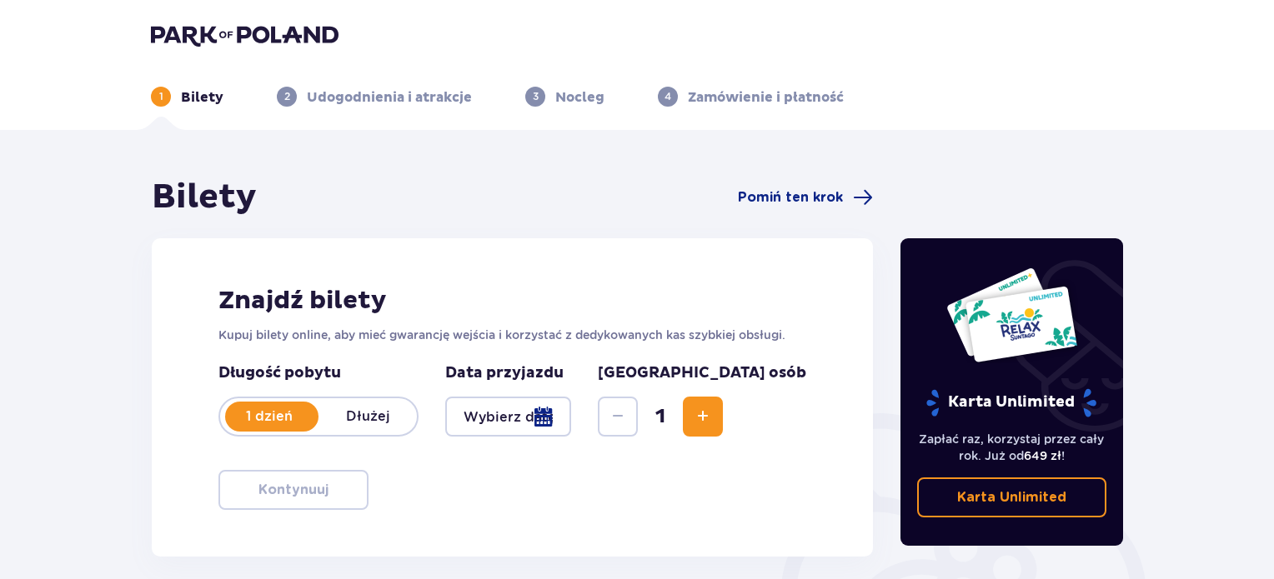
click at [544, 412] on div at bounding box center [508, 417] width 126 height 40
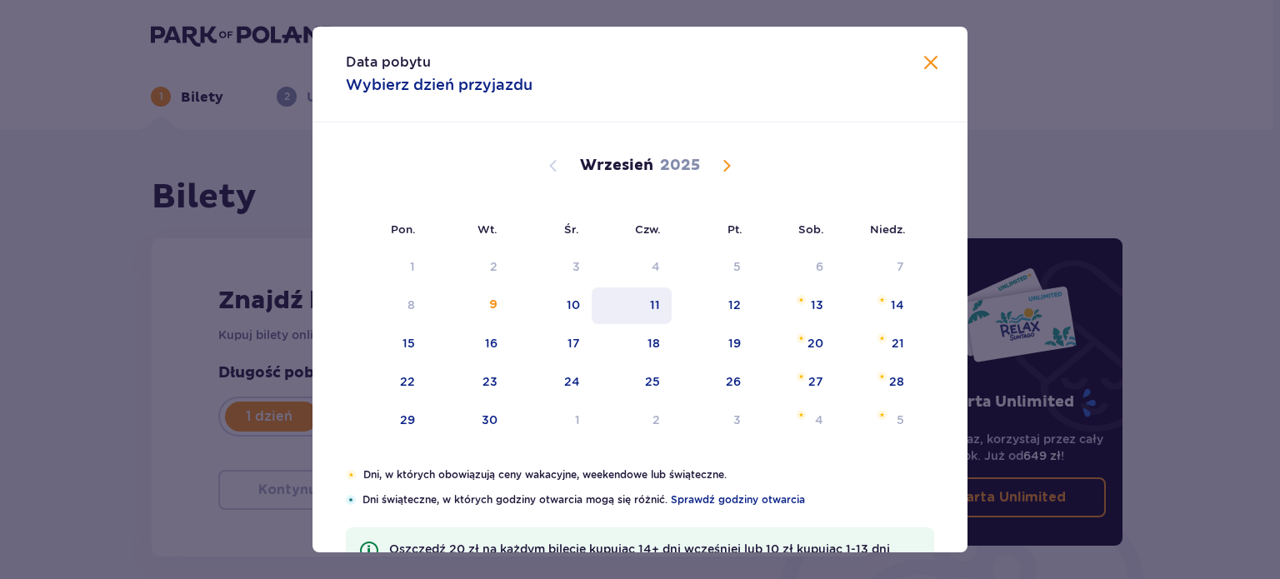
click at [638, 304] on div "11" at bounding box center [632, 306] width 81 height 37
type input "[DATE]"
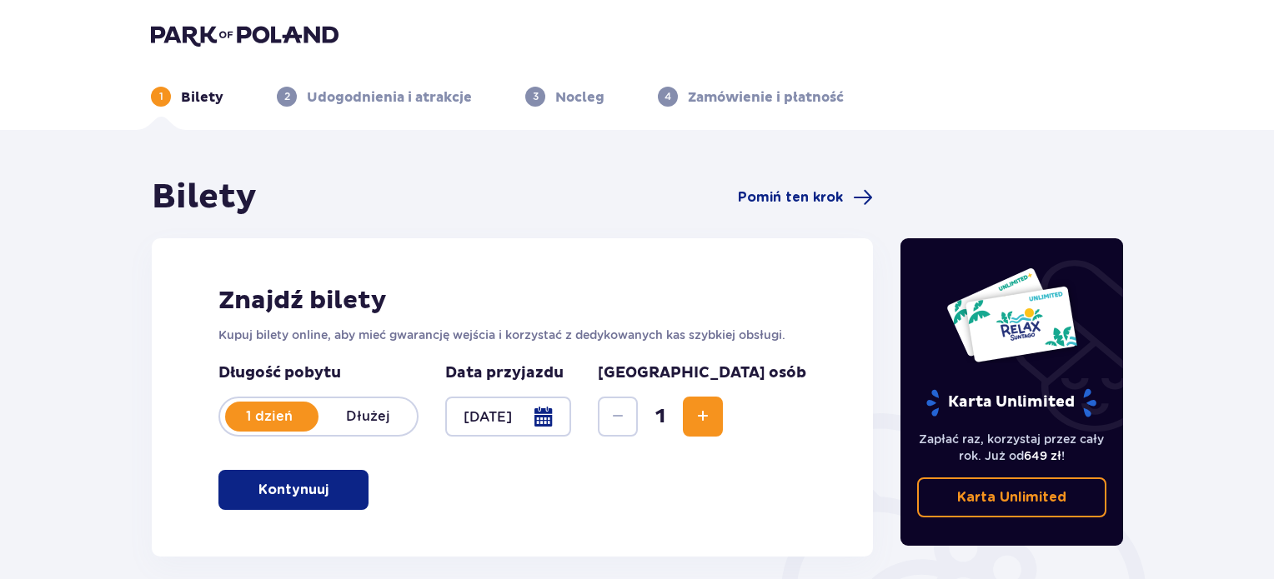
click at [723, 419] on button "Increase" at bounding box center [703, 417] width 40 height 40
click at [320, 493] on button "Kontynuuj" at bounding box center [293, 490] width 150 height 40
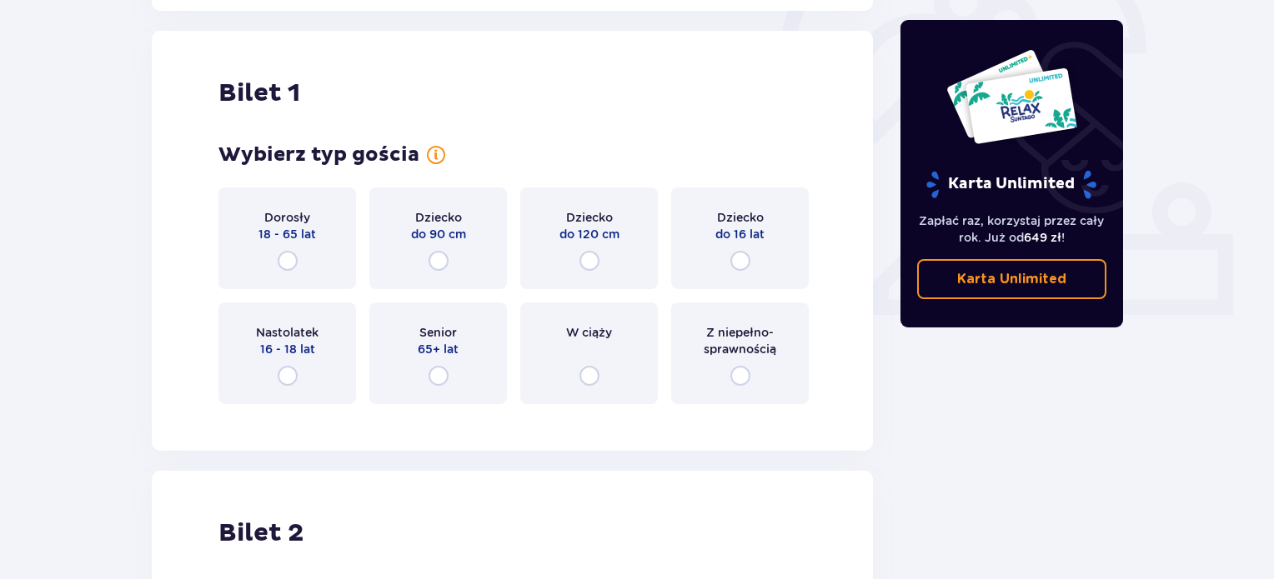
scroll to position [557, 0]
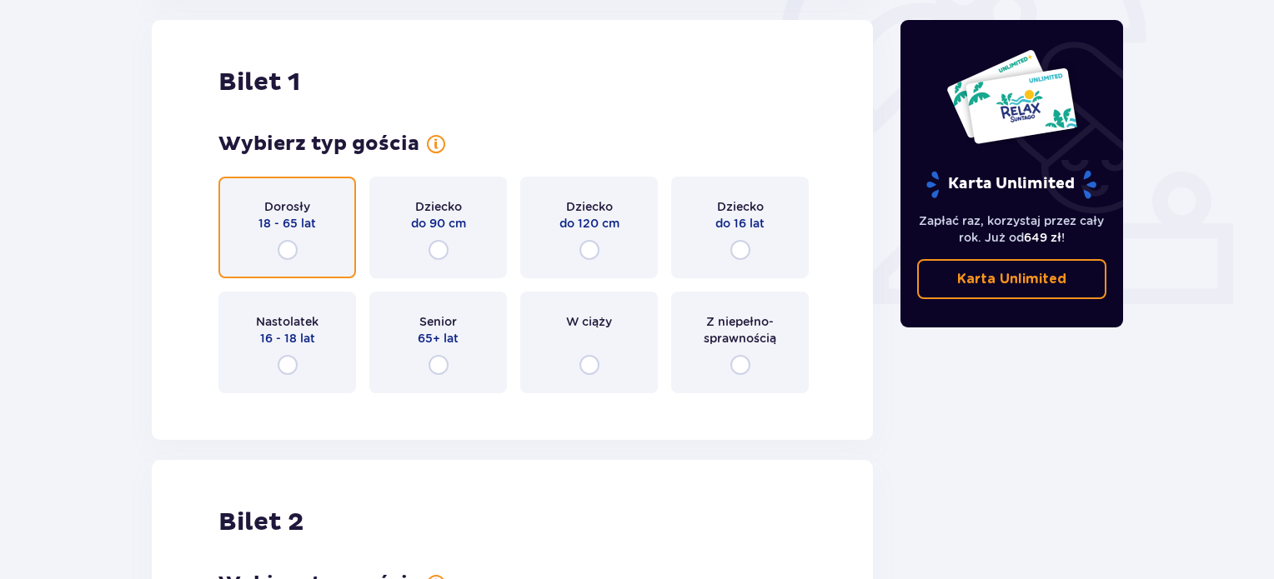
click at [296, 248] on input "radio" at bounding box center [288, 250] width 20 height 20
radio input "true"
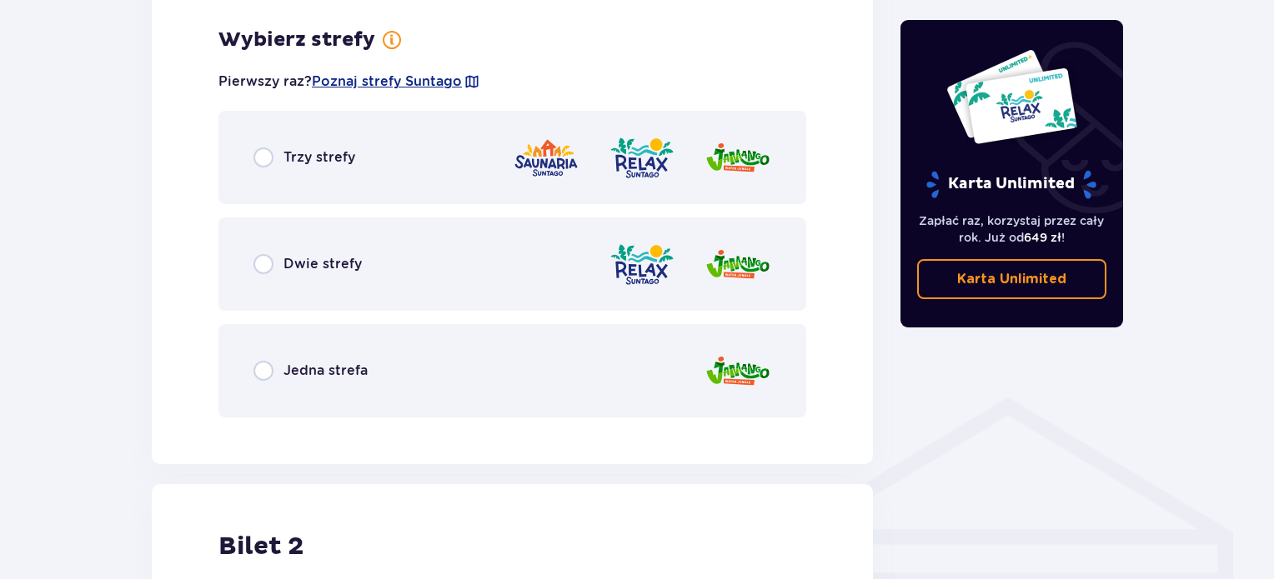
scroll to position [964, 0]
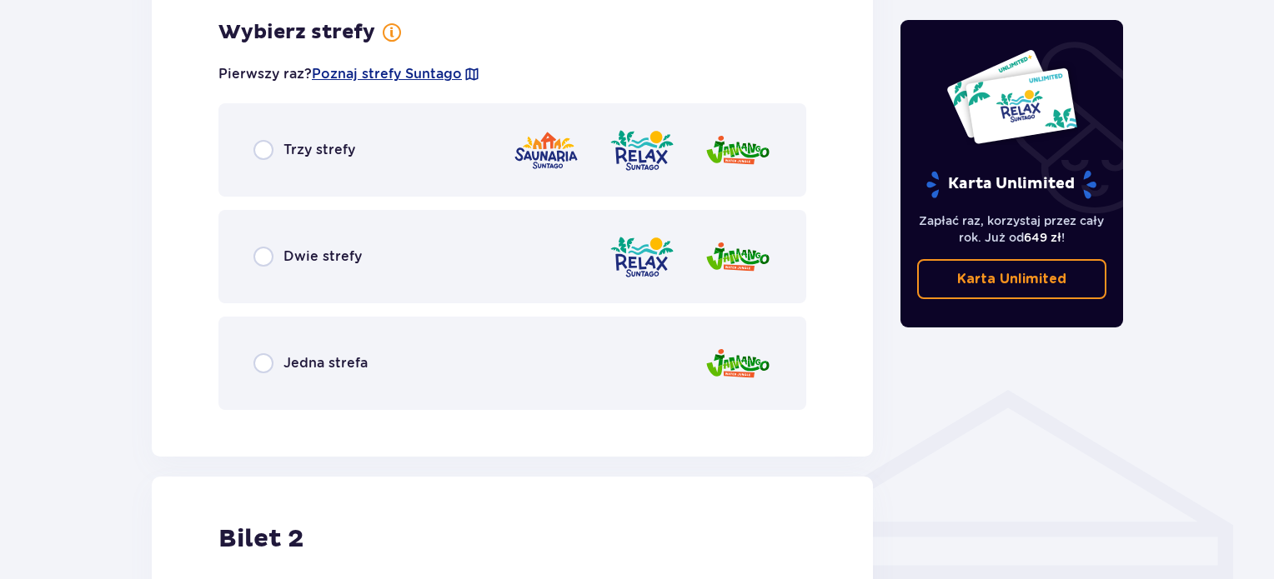
click at [383, 145] on div "Trzy strefy" at bounding box center [512, 149] width 588 height 93
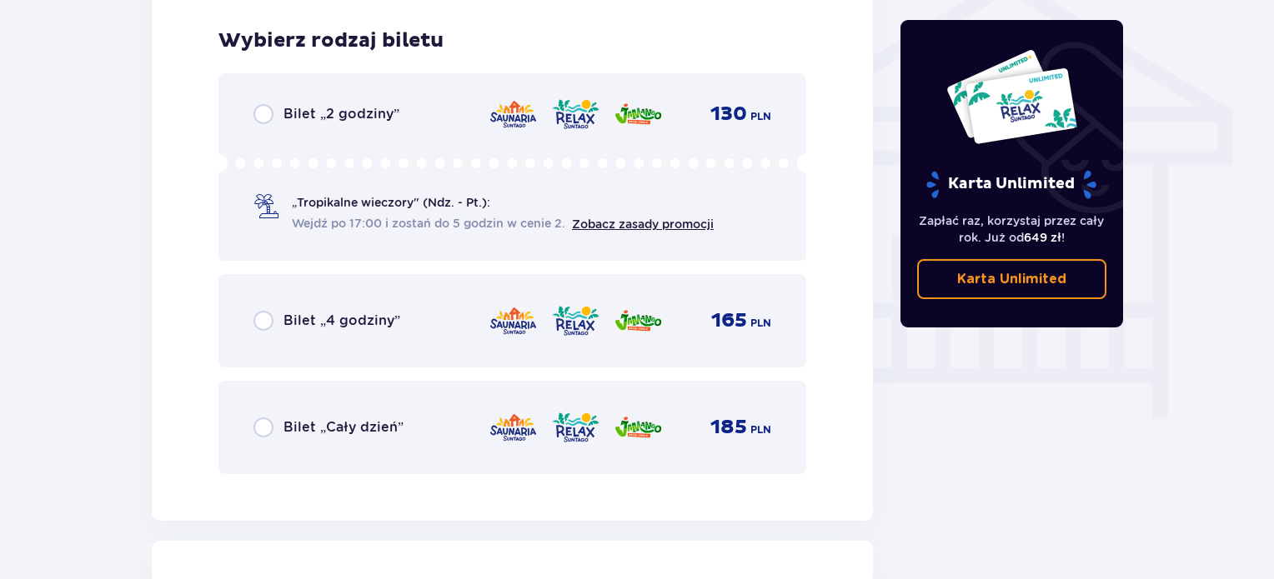
scroll to position [1387, 0]
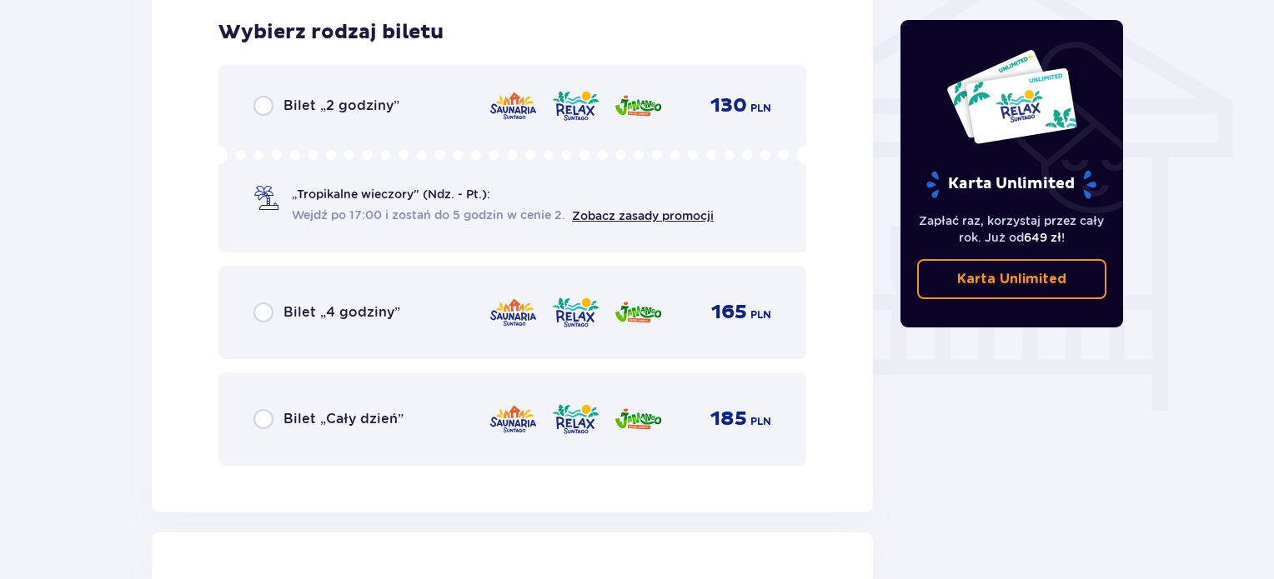
click at [330, 423] on p "Bilet „Cały dzień”" at bounding box center [343, 419] width 120 height 18
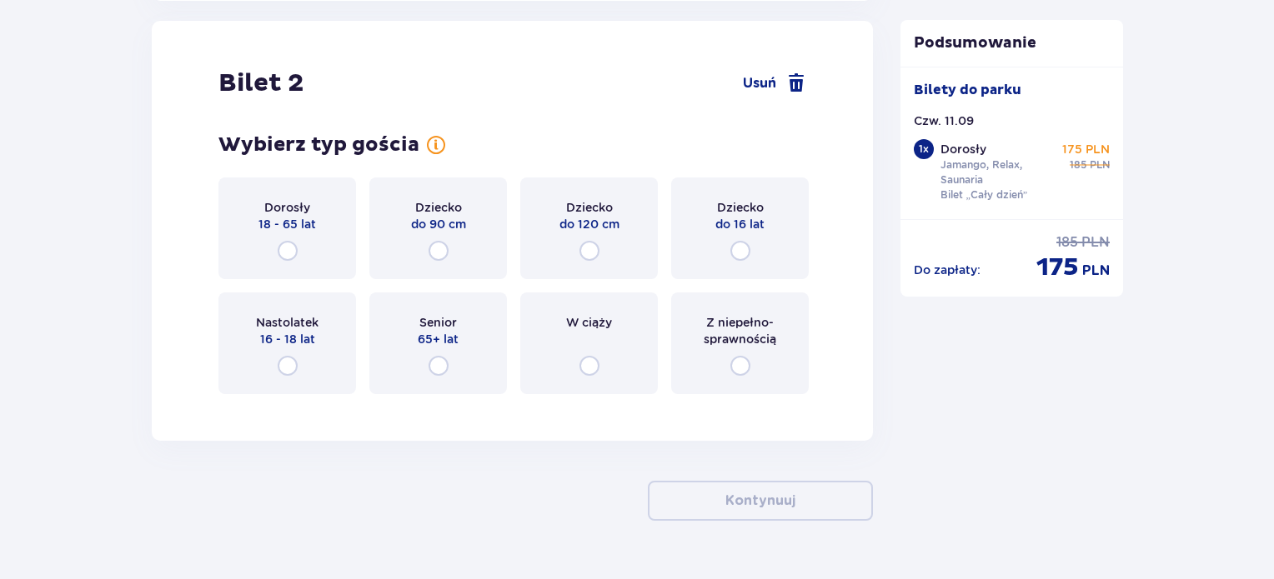
click at [313, 228] on p "18 - 65 lat" at bounding box center [287, 224] width 58 height 17
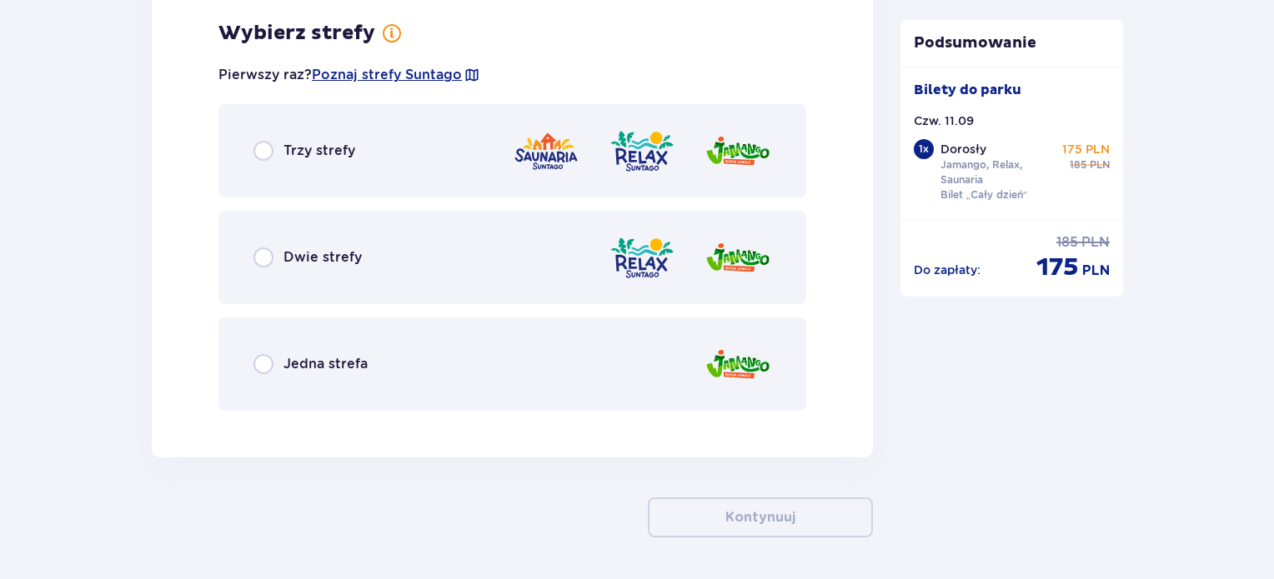
click at [401, 146] on div "Trzy strefy" at bounding box center [512, 150] width 588 height 93
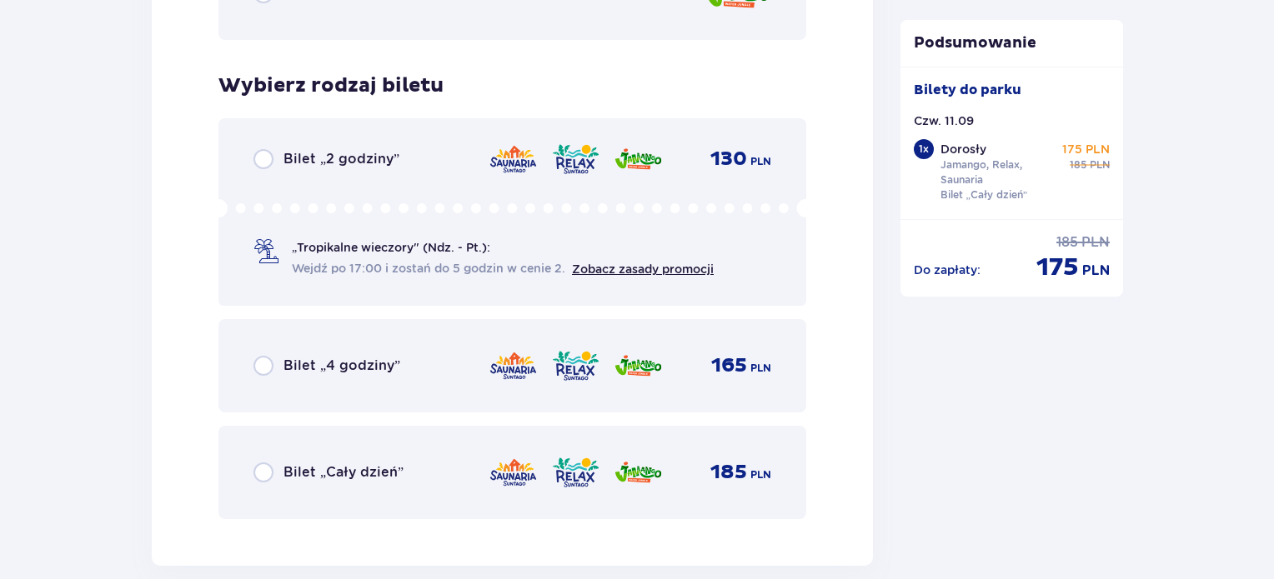
scroll to position [2729, 0]
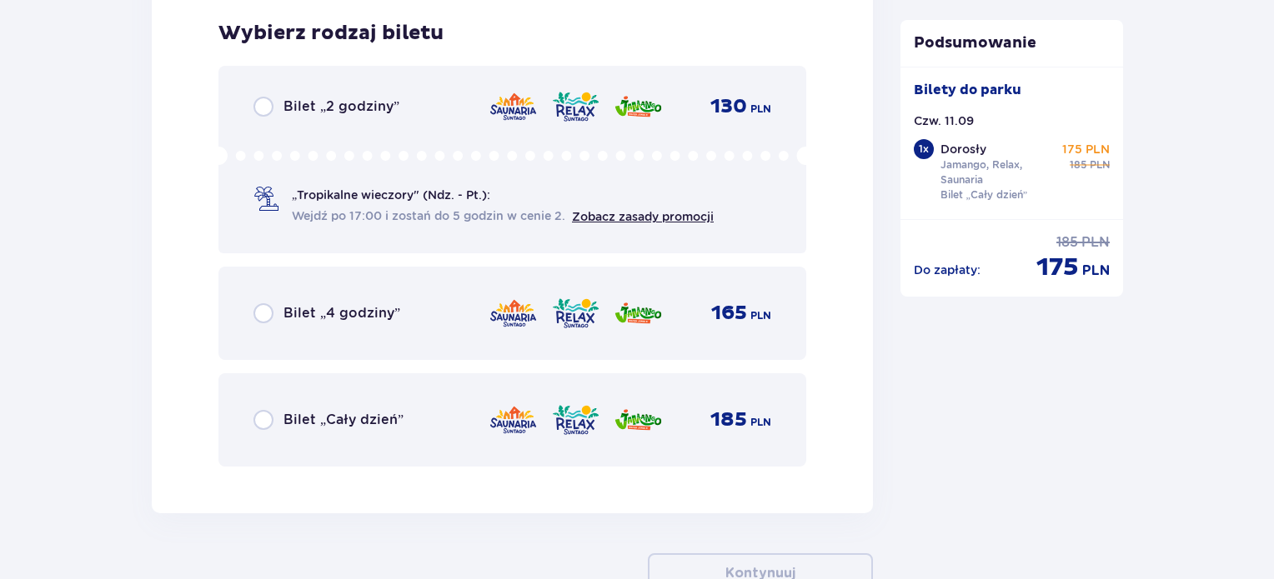
click at [373, 410] on div "Bilet „Cały dzień”" at bounding box center [328, 420] width 150 height 20
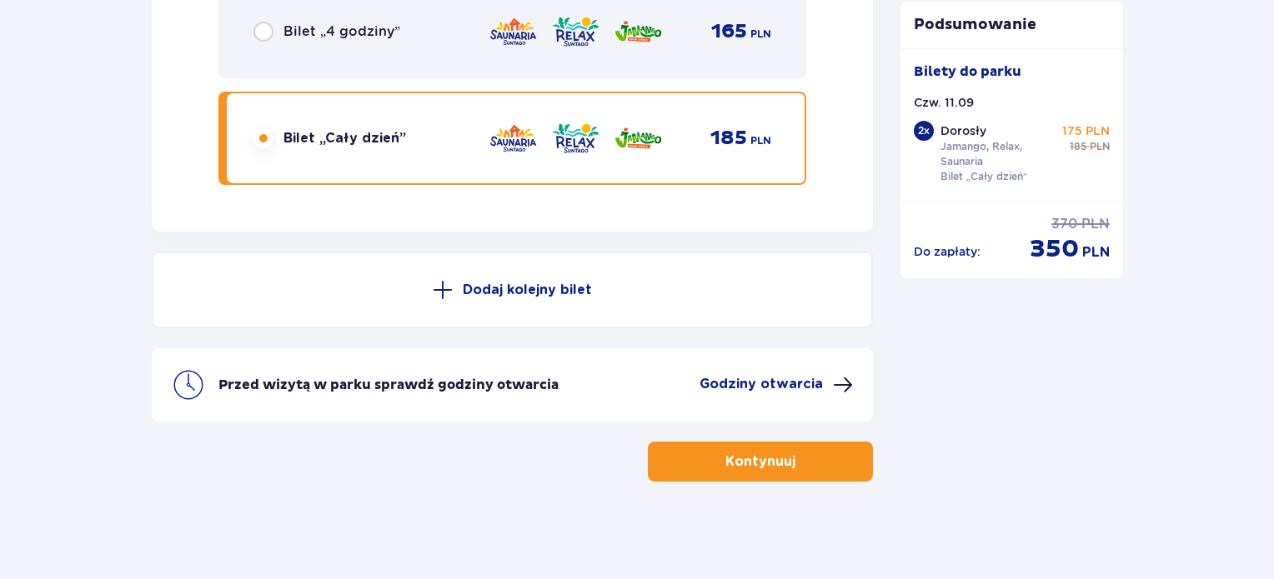
scroll to position [3011, 0]
click at [742, 456] on p "Kontynuuj" at bounding box center [760, 462] width 70 height 18
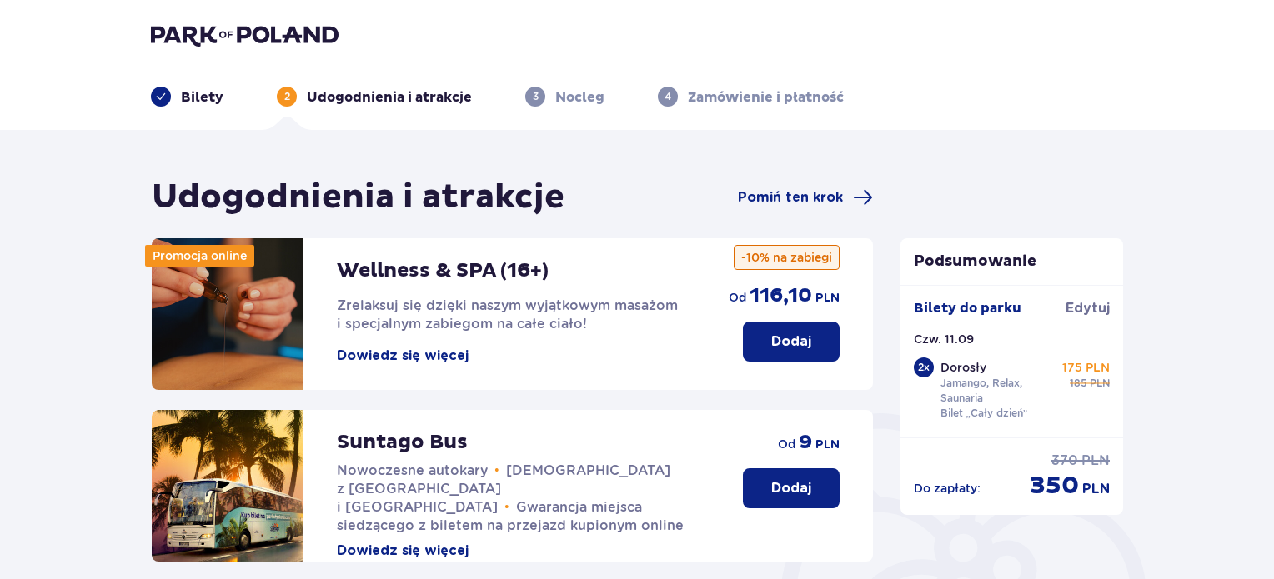
click at [802, 494] on p "Dodaj" at bounding box center [791, 488] width 40 height 18
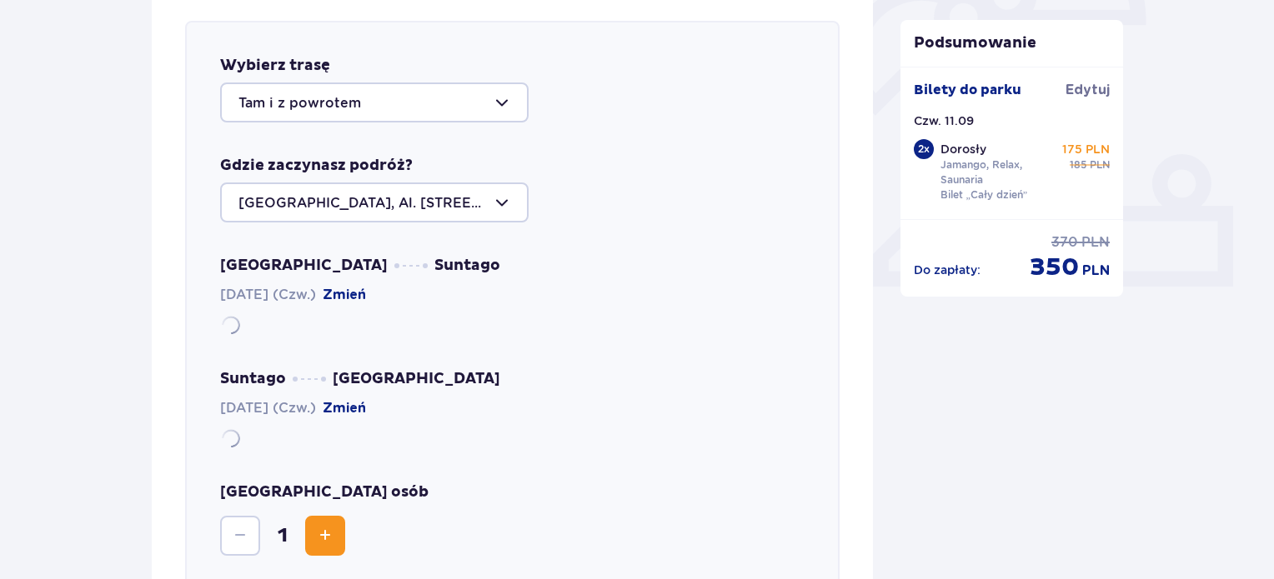
scroll to position [575, 0]
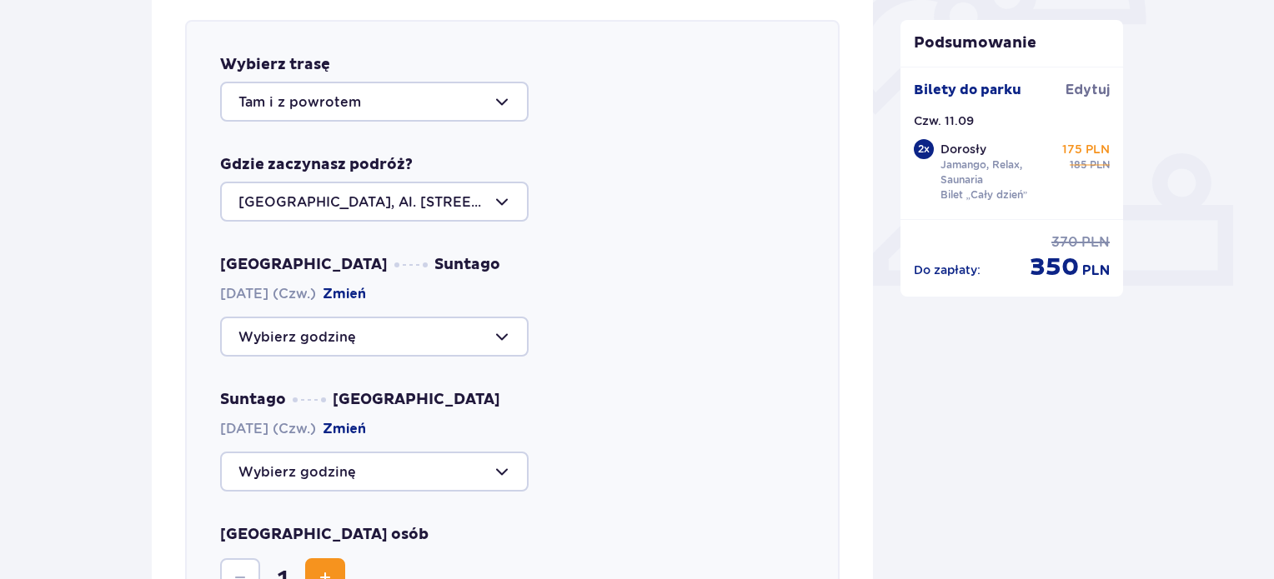
click at [370, 336] on div at bounding box center [374, 337] width 308 height 40
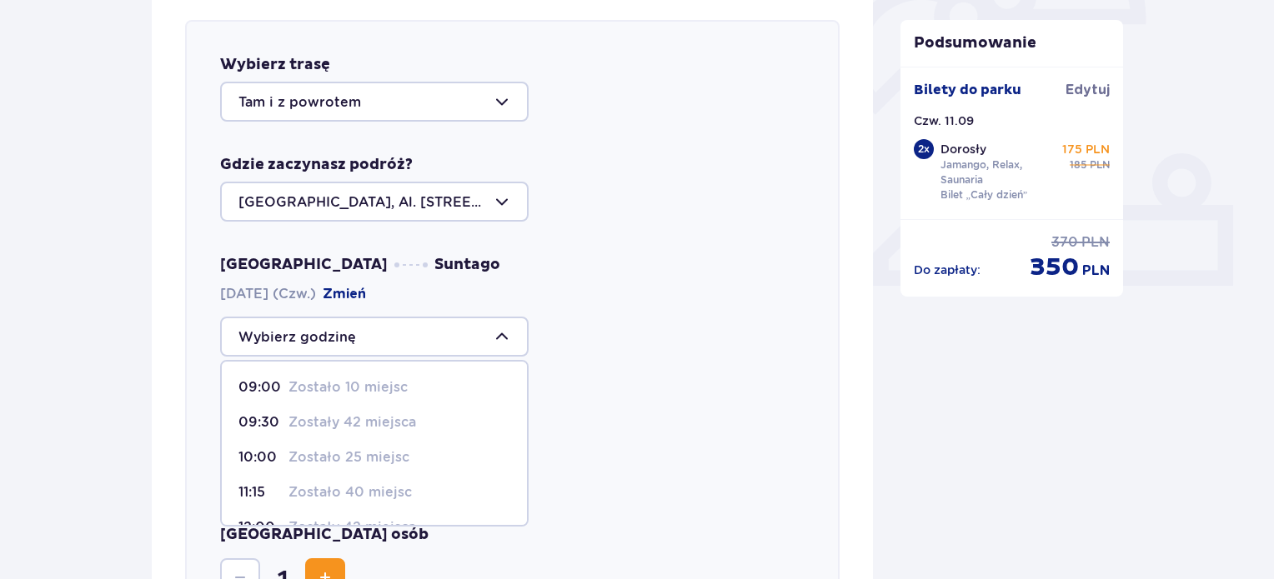
click at [335, 378] on p "Zostało 10 miejsc" at bounding box center [347, 387] width 119 height 18
type input "09:00"
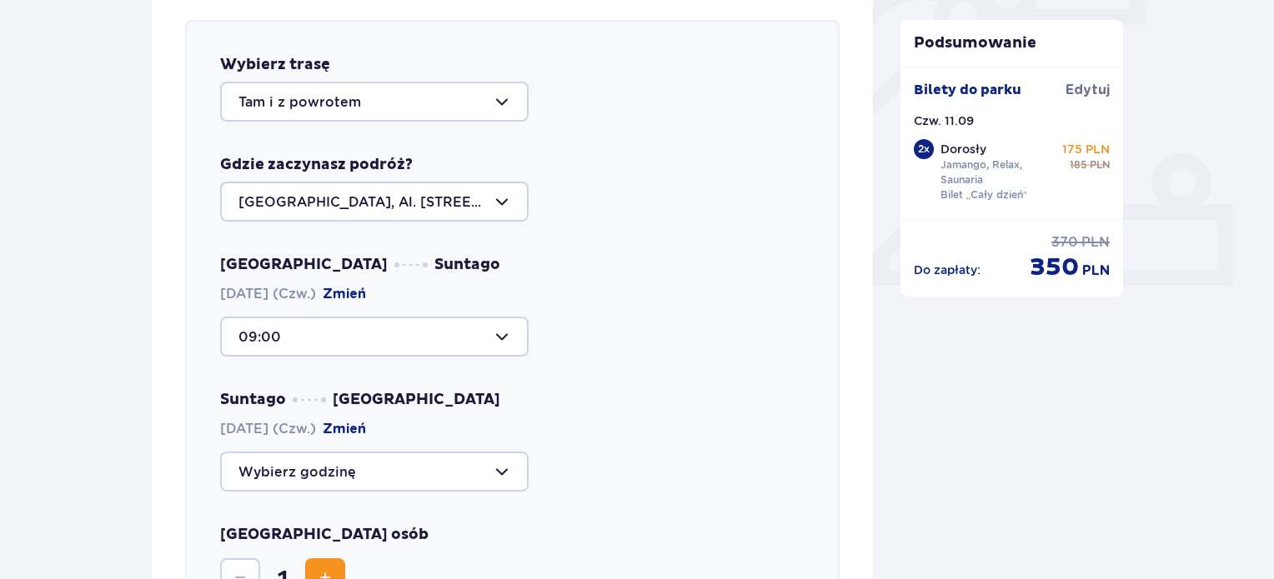
click at [361, 324] on div at bounding box center [374, 337] width 308 height 40
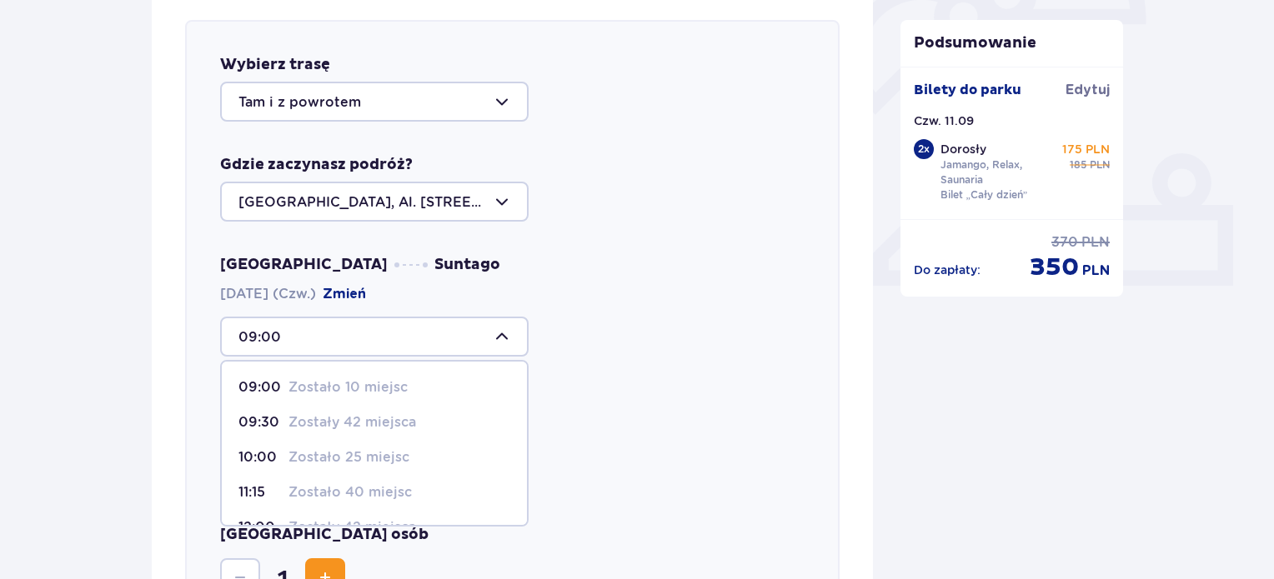
click at [377, 386] on p "Zostało 10 miejsc" at bounding box center [347, 387] width 119 height 18
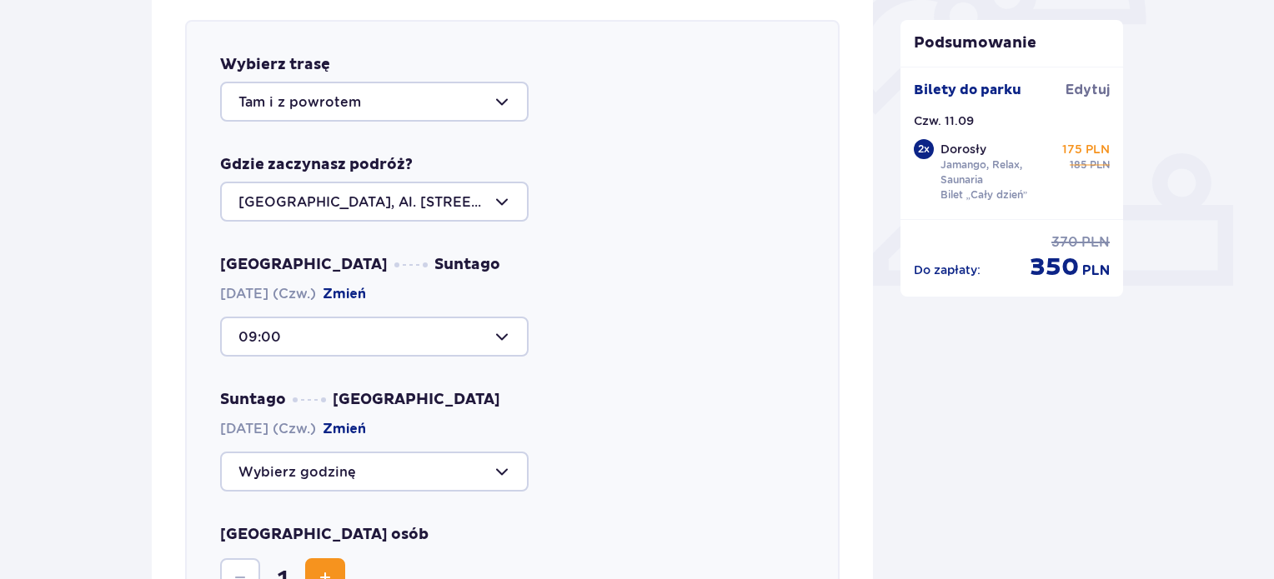
click at [373, 467] on div at bounding box center [374, 472] width 308 height 40
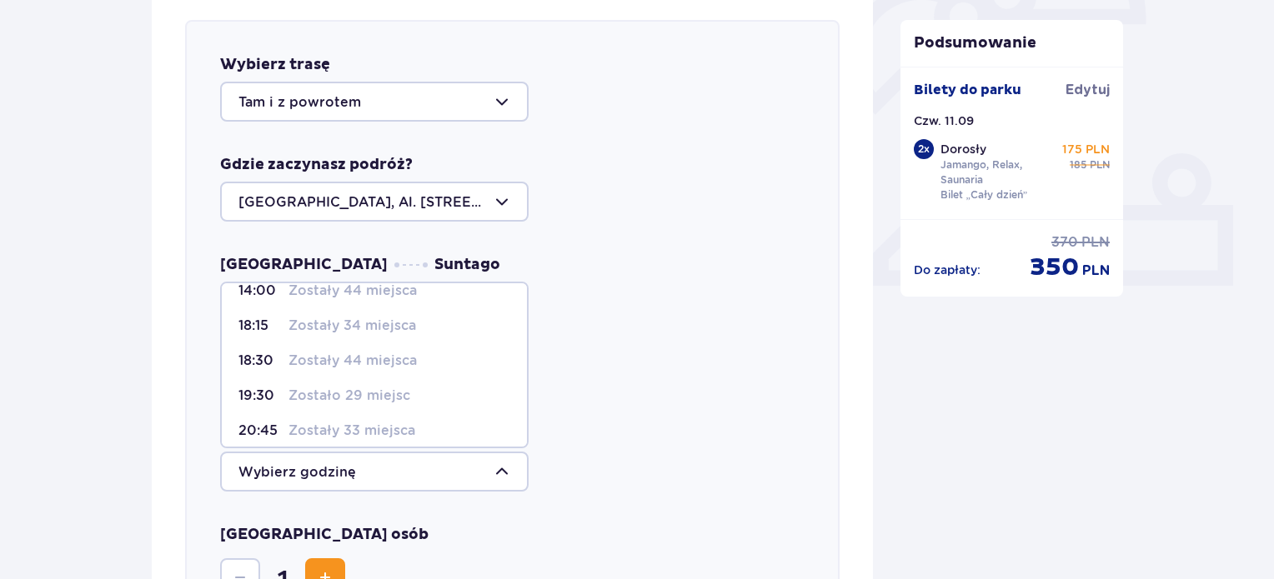
scroll to position [97, 0]
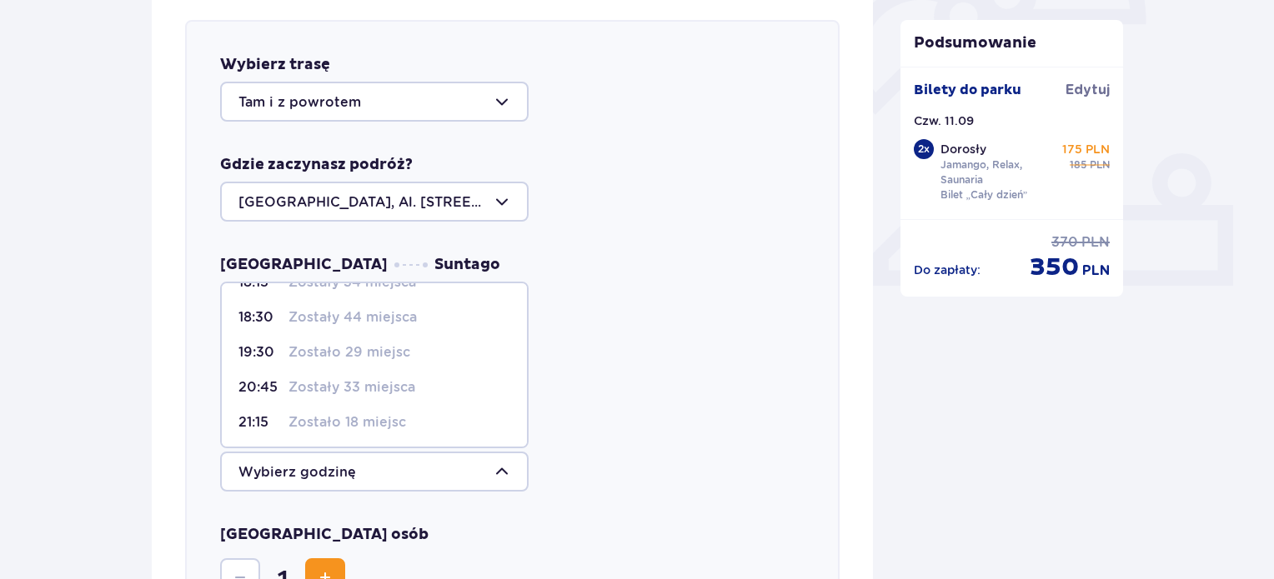
click at [350, 356] on p "Zostało 29 miejsc" at bounding box center [349, 352] width 122 height 18
type input "19:30"
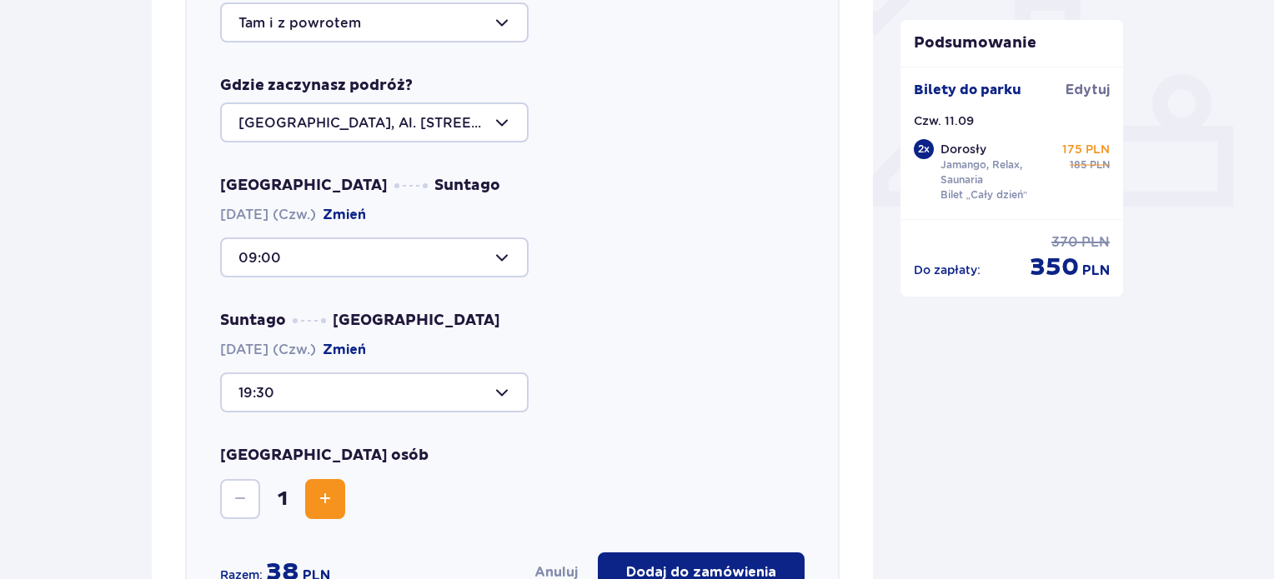
scroll to position [742, 0]
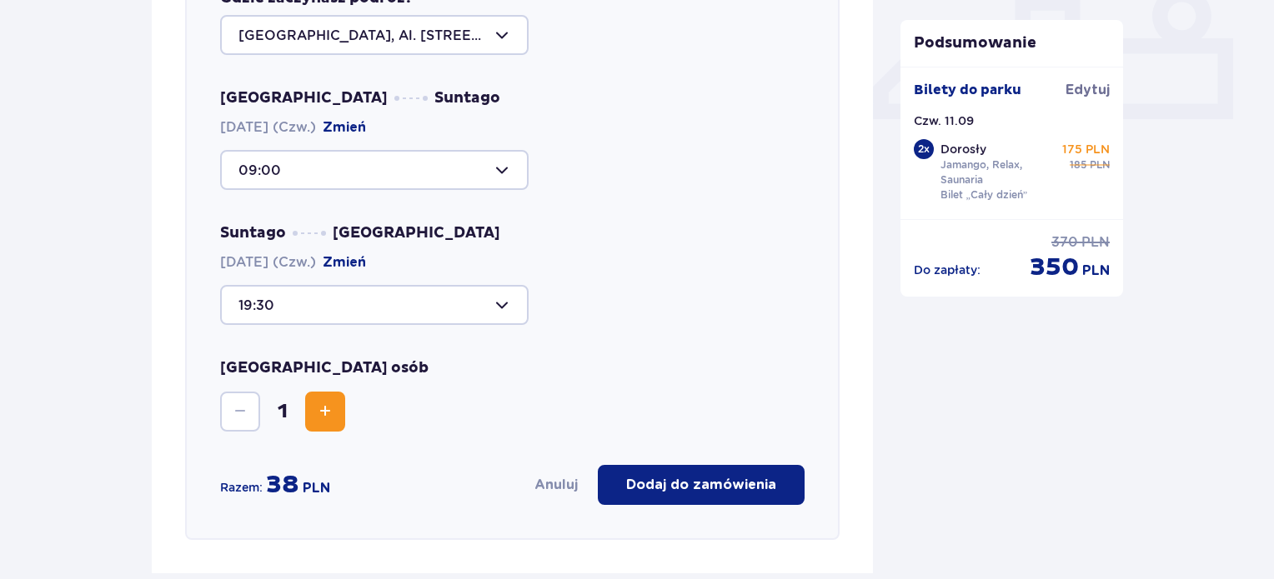
click at [310, 408] on button "Increase" at bounding box center [325, 412] width 40 height 40
click at [720, 479] on p "Dodaj do zamówienia" at bounding box center [701, 485] width 150 height 18
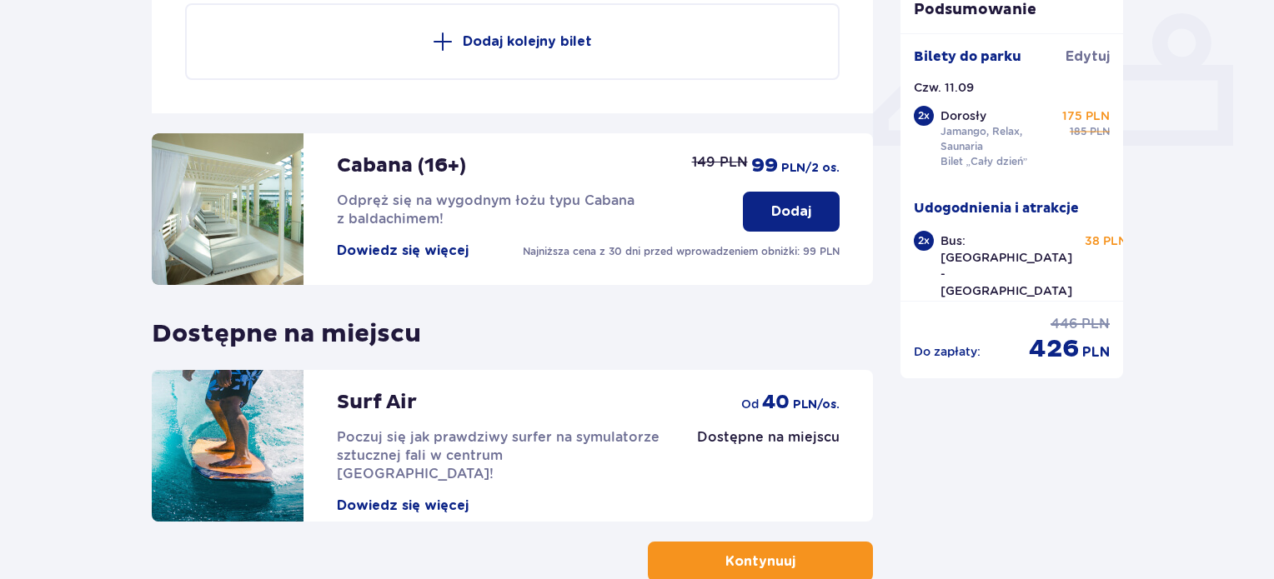
scroll to position [816, 0]
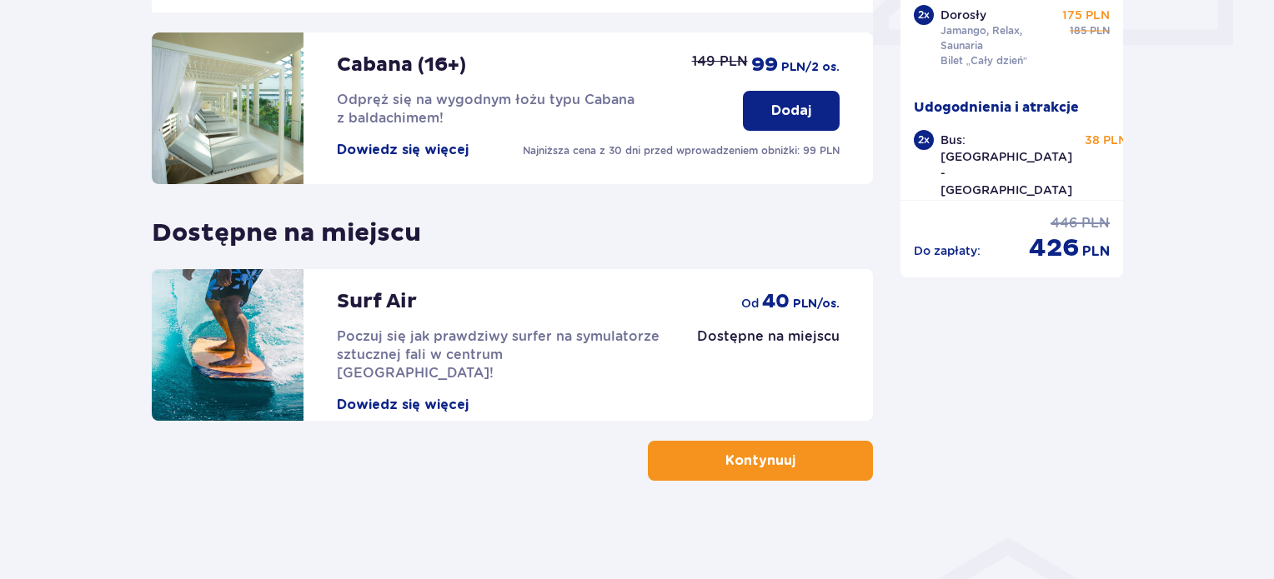
click at [750, 456] on p "Kontynuuj" at bounding box center [760, 461] width 70 height 18
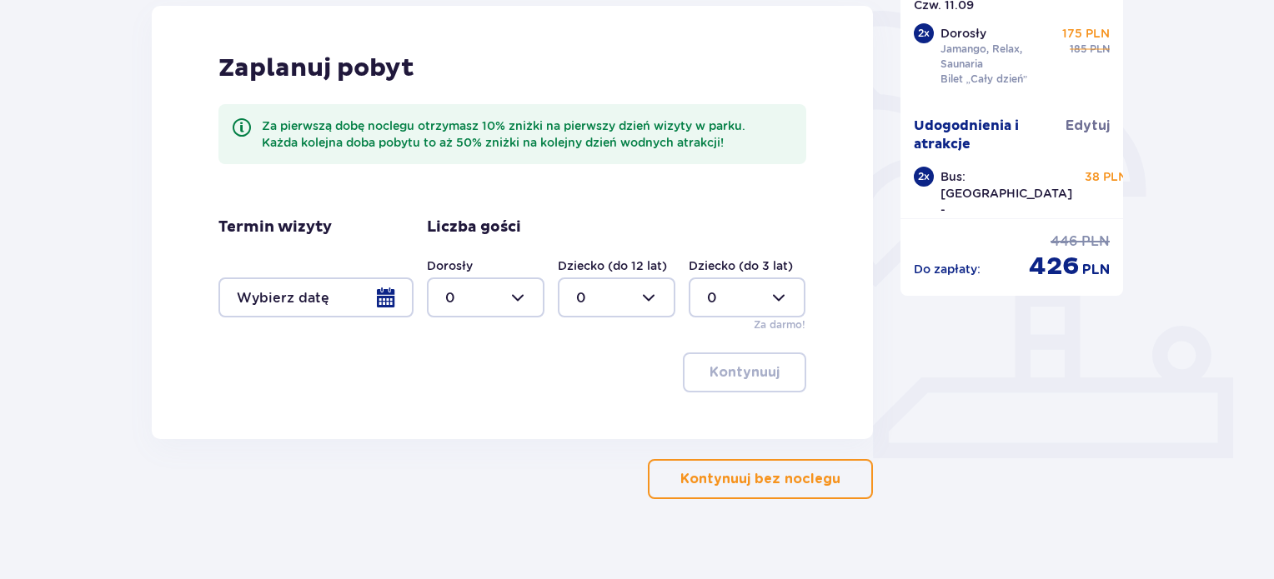
scroll to position [417, 0]
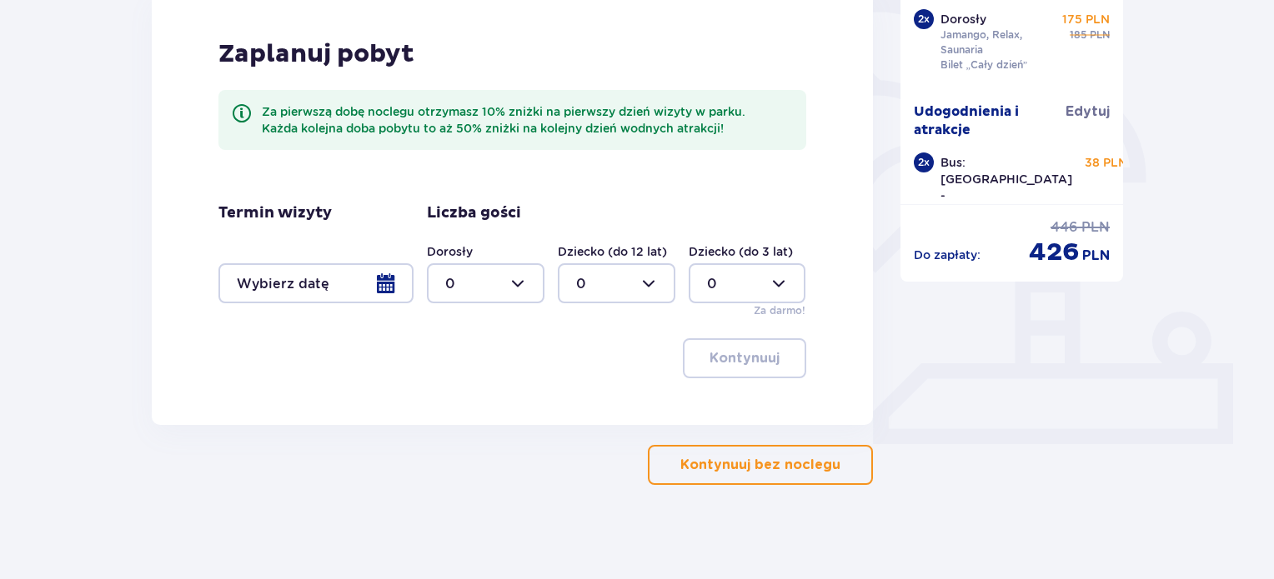
click at [715, 470] on p "Kontynuuj bez noclegu" at bounding box center [760, 465] width 160 height 18
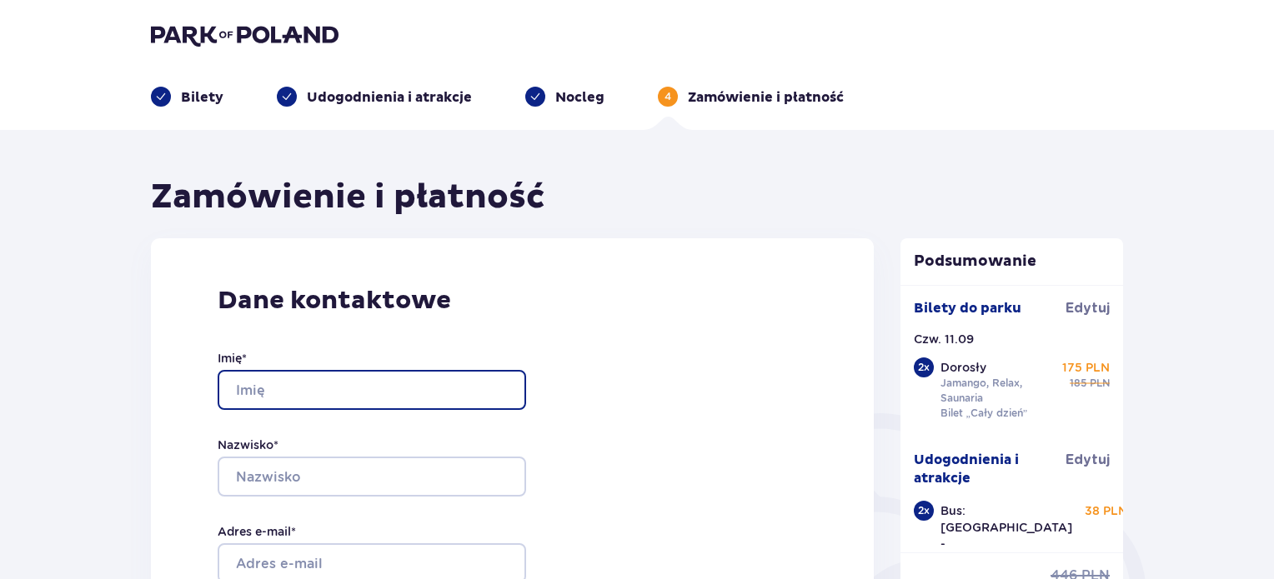
click at [343, 383] on input "Imię *" at bounding box center [372, 390] width 308 height 40
type input "Cezary"
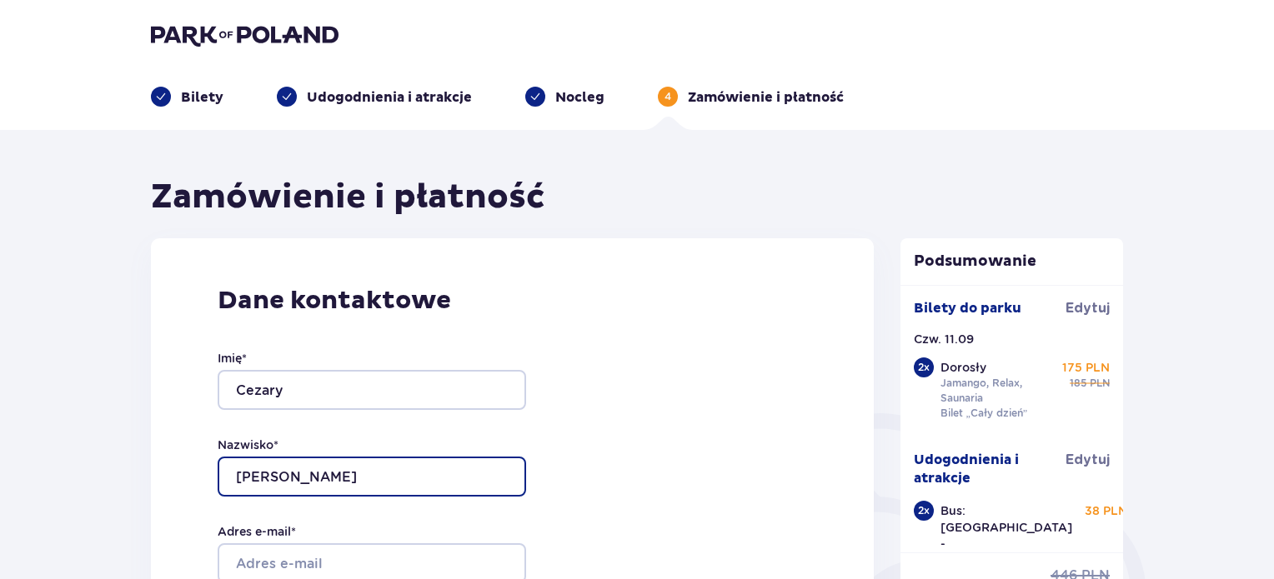
type input "Swędzikowski"
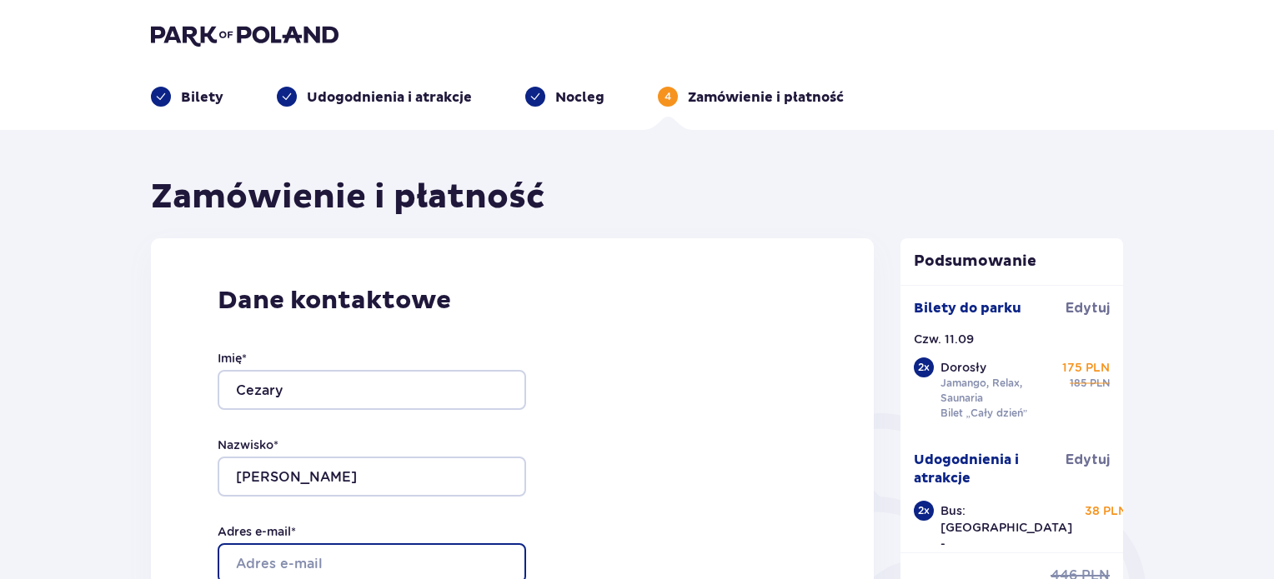
scroll to position [3, 0]
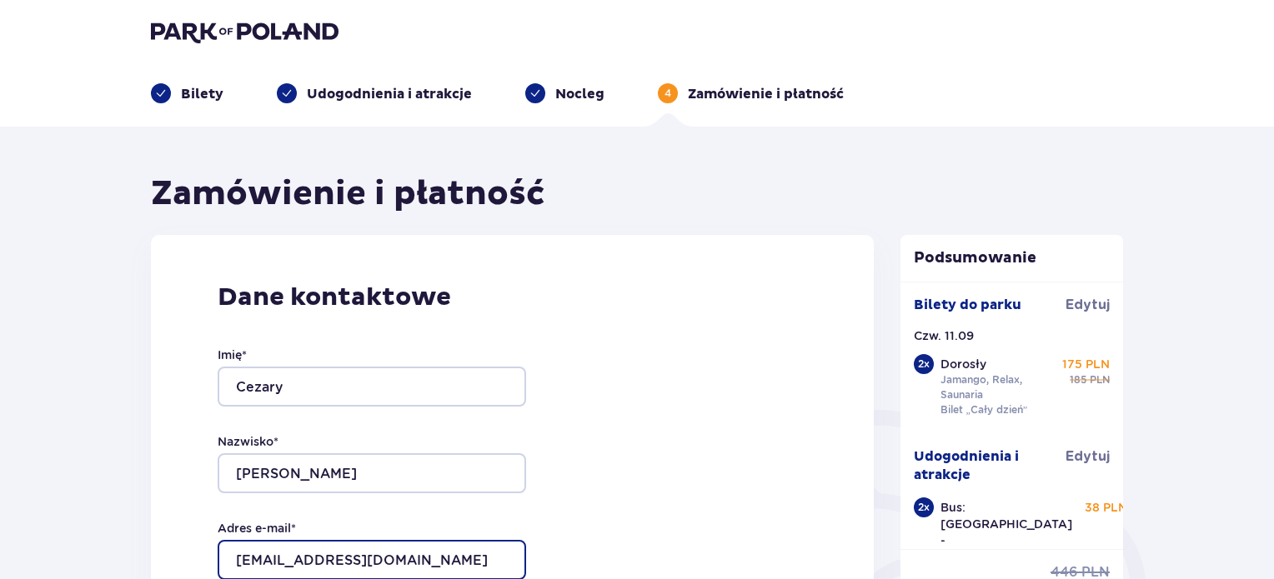
type input "cswedzikowski@gmail.com"
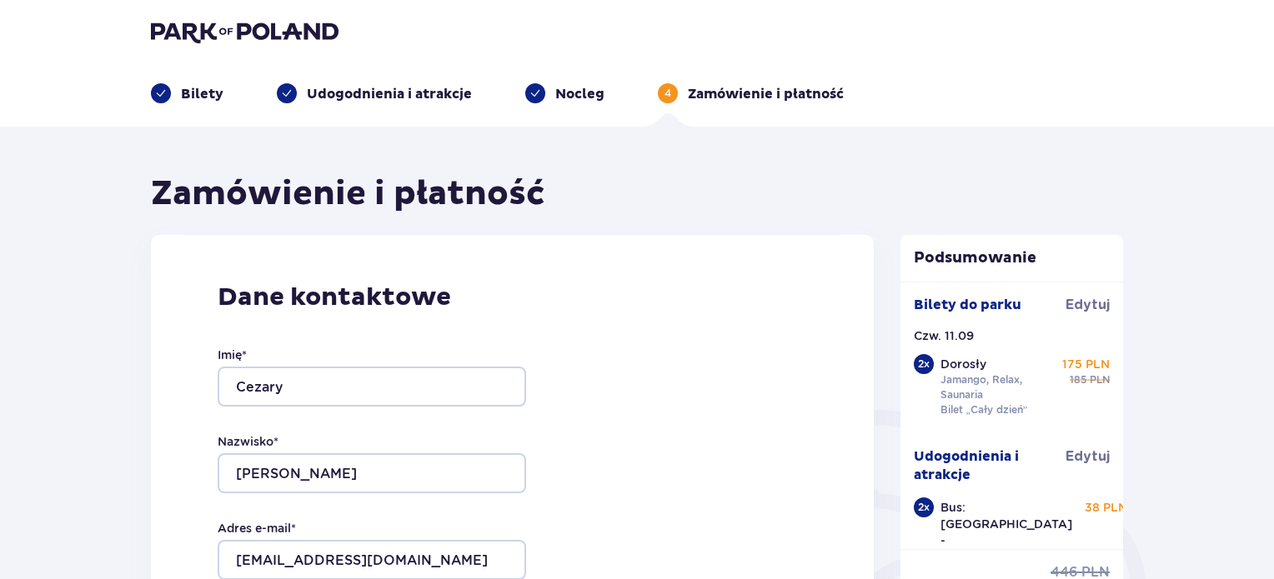
click at [631, 378] on div "Dane kontaktowe Imię * Cezary Nazwisko * Swędzikowski Adres e-mail * cswedzikow…" at bounding box center [512, 585] width 723 height 700
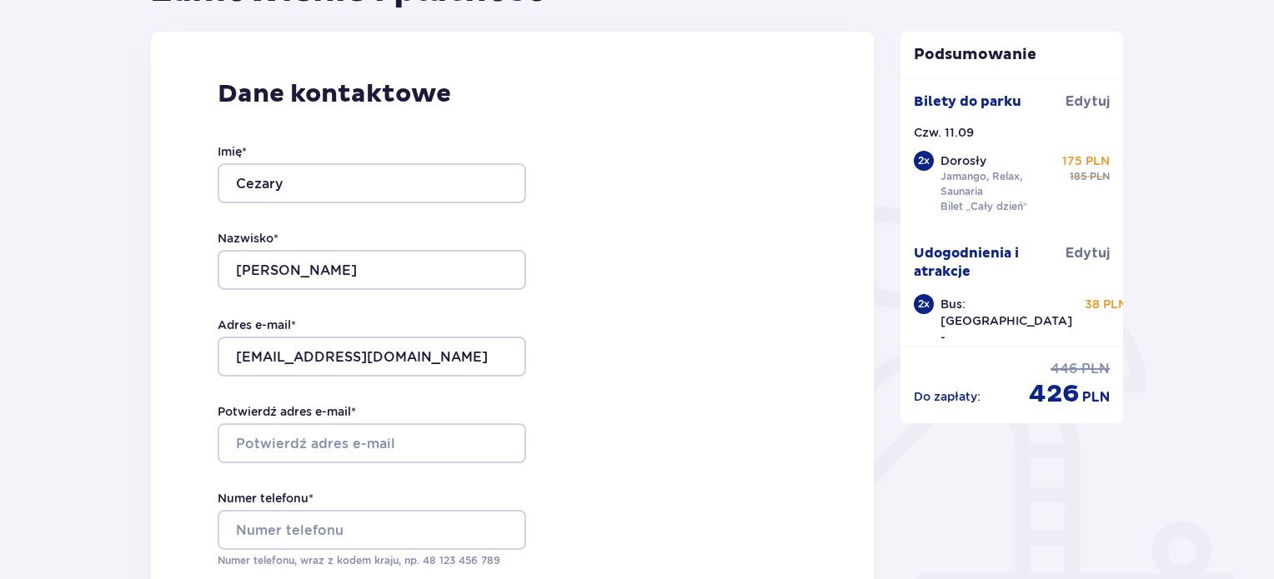
scroll to position [253, 0]
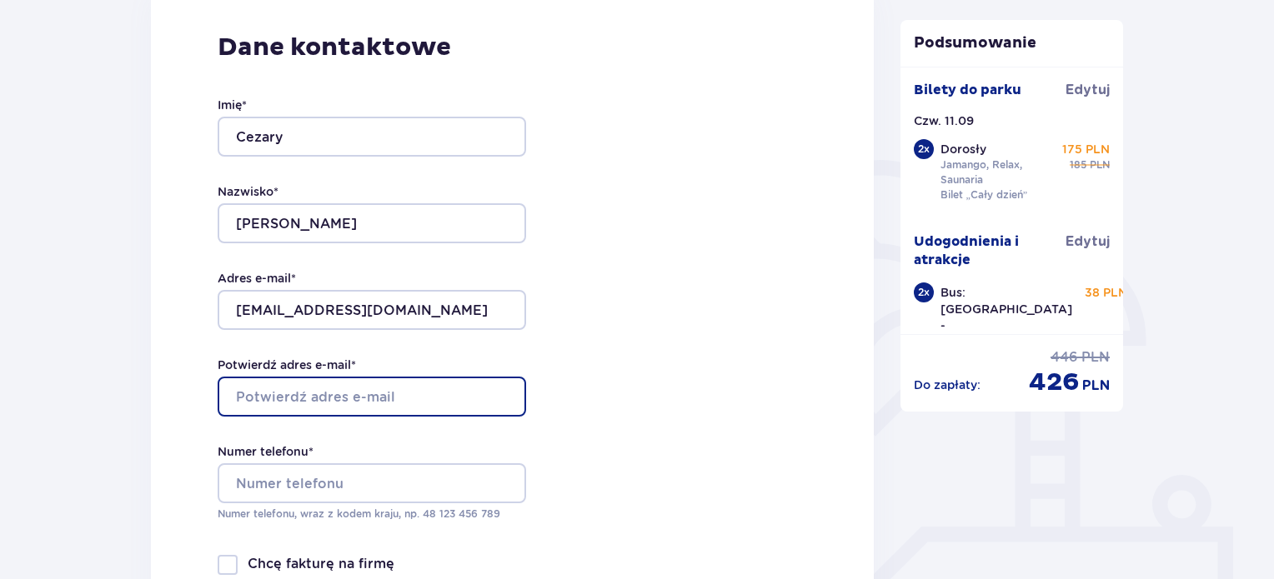
click at [343, 383] on input "Potwierdź adres e-mail *" at bounding box center [372, 397] width 308 height 40
type input "cswedzikowski@gmail.com"
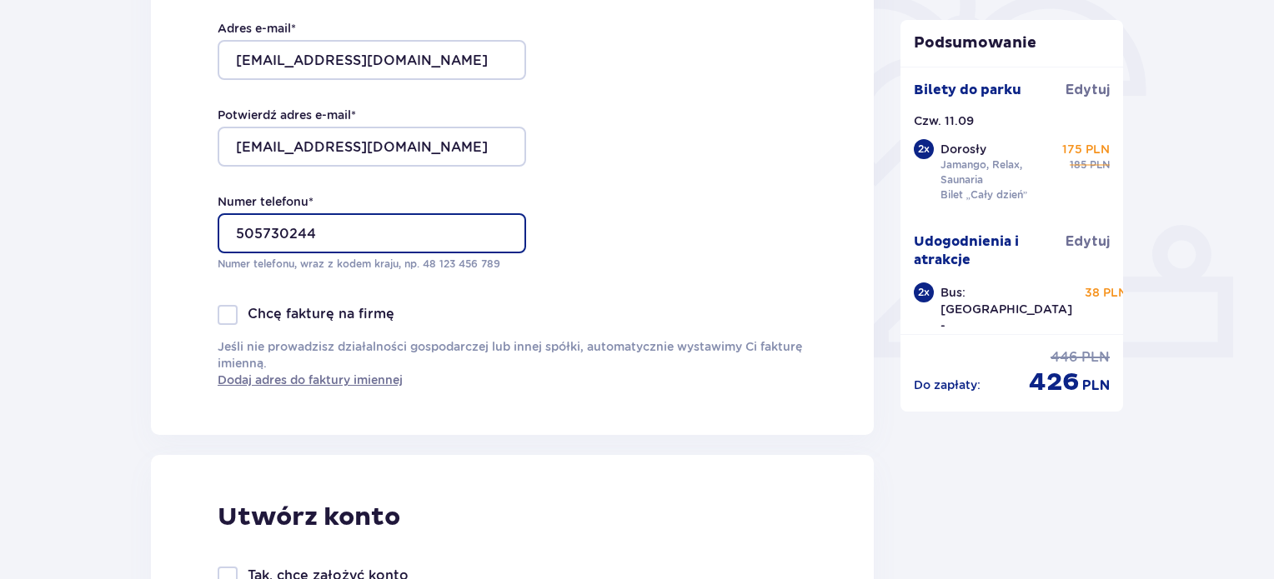
scroll to position [670, 0]
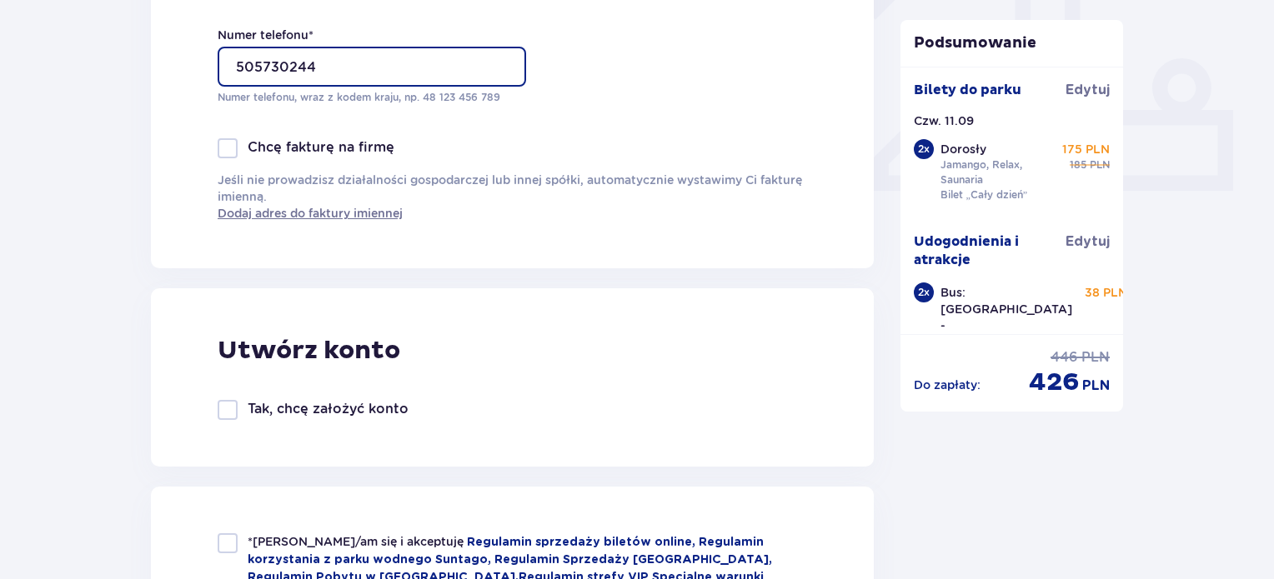
type input "505730244"
click at [236, 411] on div at bounding box center [228, 410] width 20 height 20
checkbox input "true"
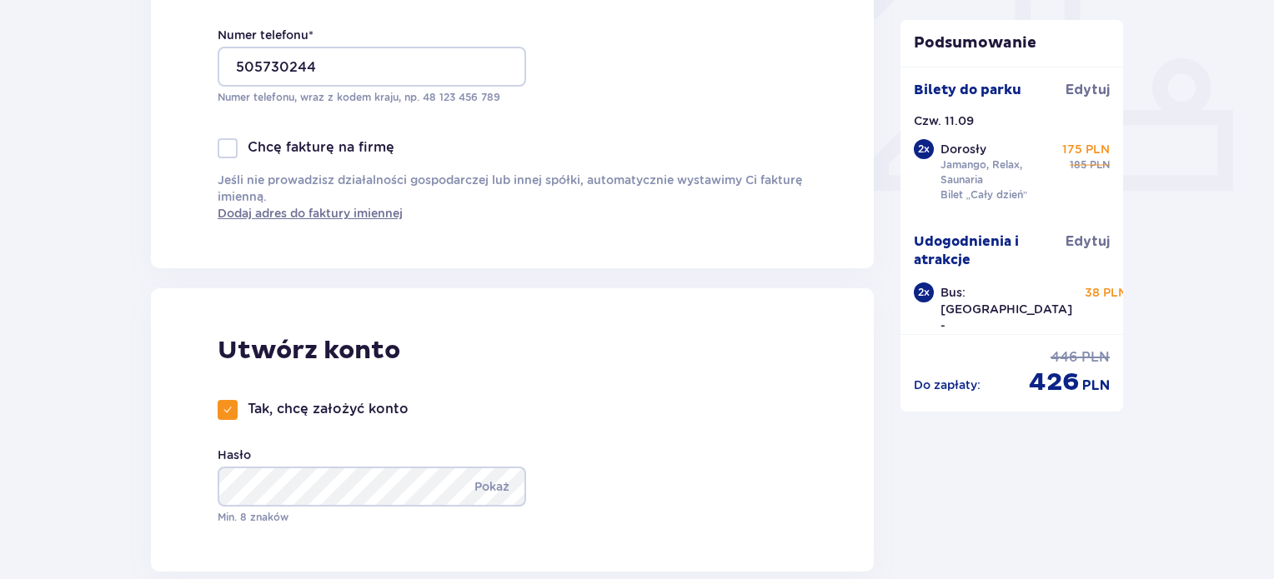
click at [1031, 504] on div "Podsumowanie Bilety do parku Edytuj Czw. 11.09 2 x Dorosły Jamango, Relax, Saun…" at bounding box center [1012, 526] width 250 height 2040
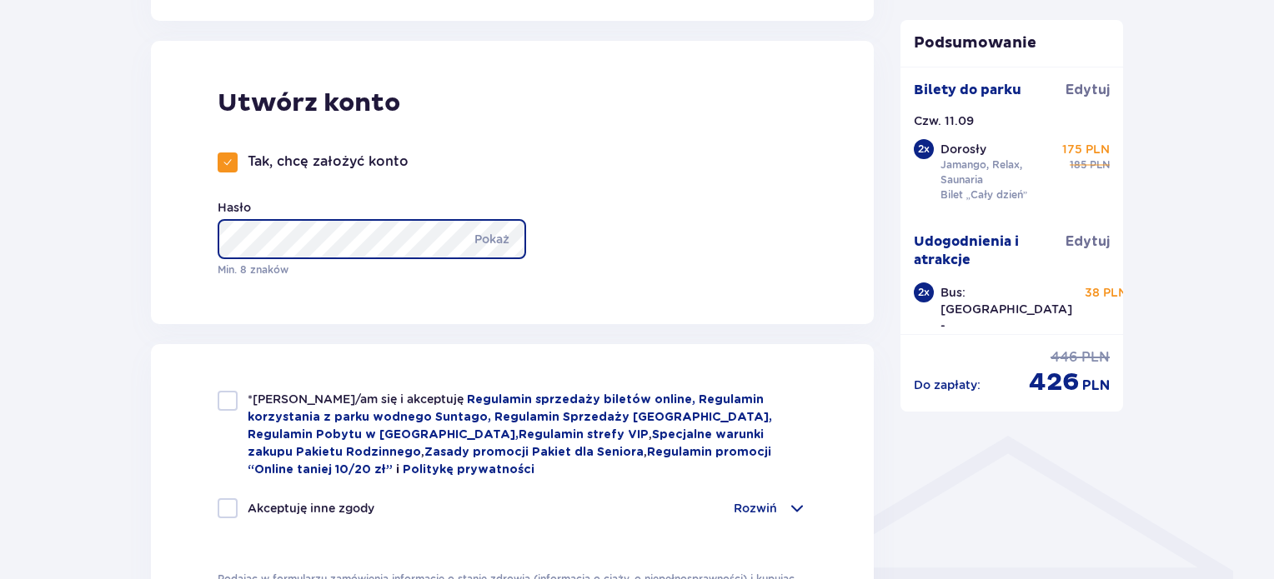
scroll to position [920, 0]
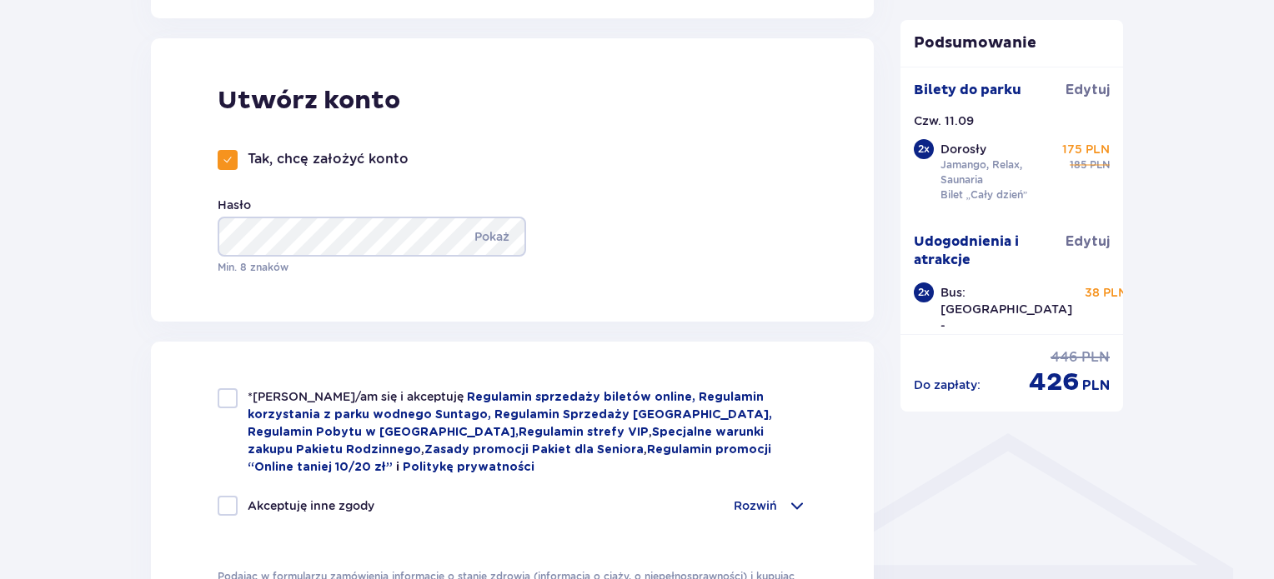
click at [233, 397] on div at bounding box center [228, 398] width 20 height 20
checkbox input "true"
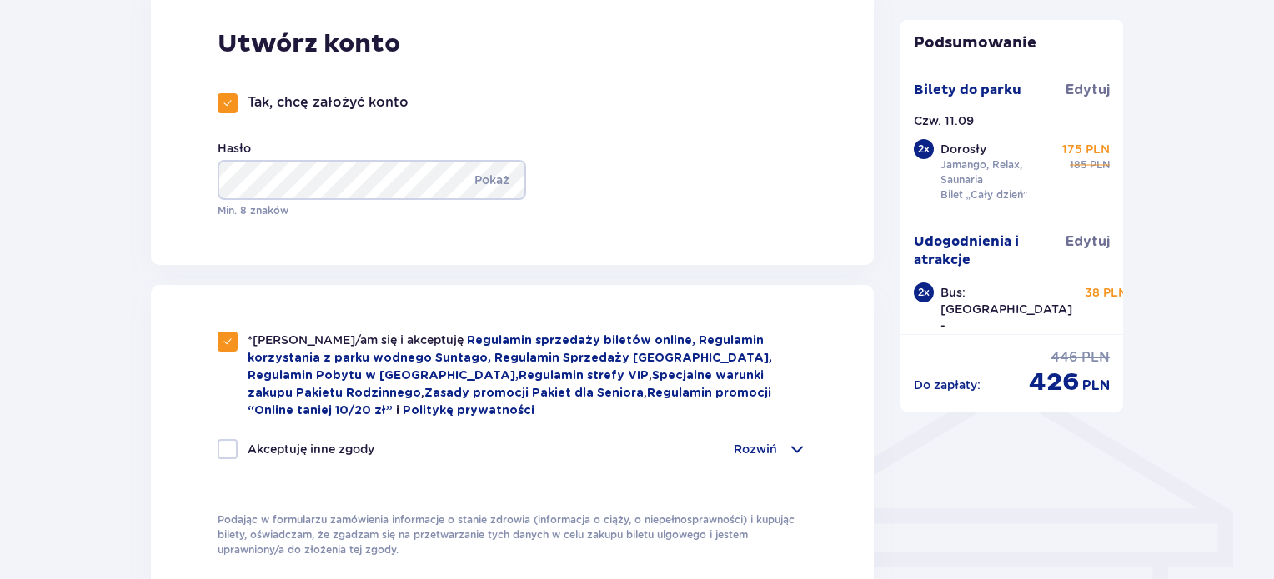
scroll to position [1004, 0]
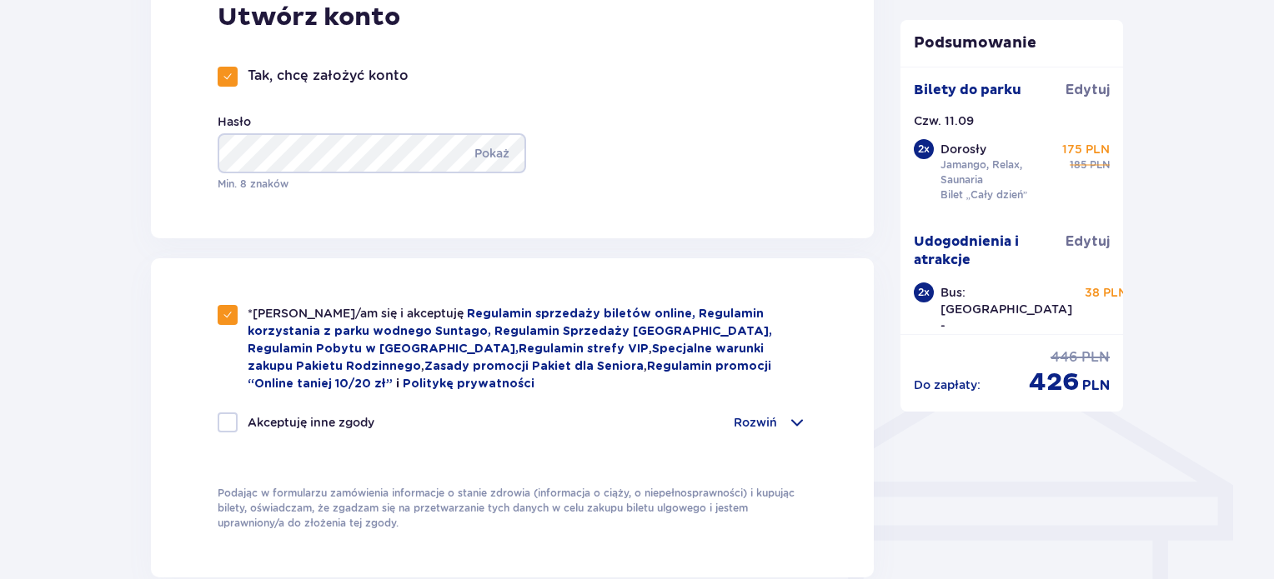
click at [804, 419] on span at bounding box center [797, 423] width 20 height 20
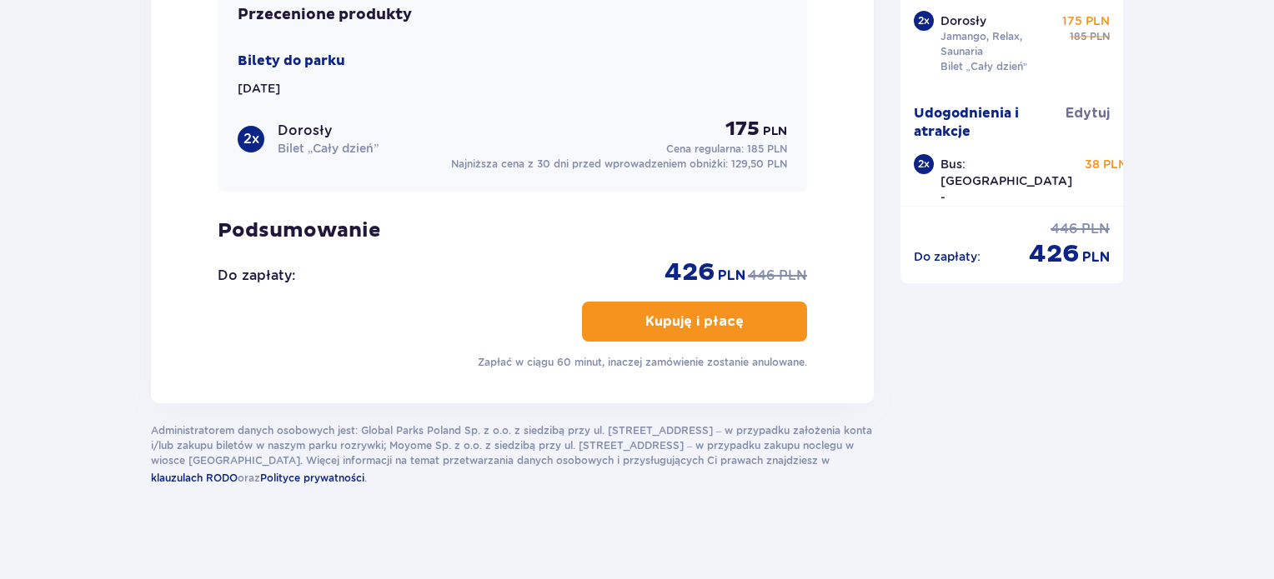
scroll to position [2167, 0]
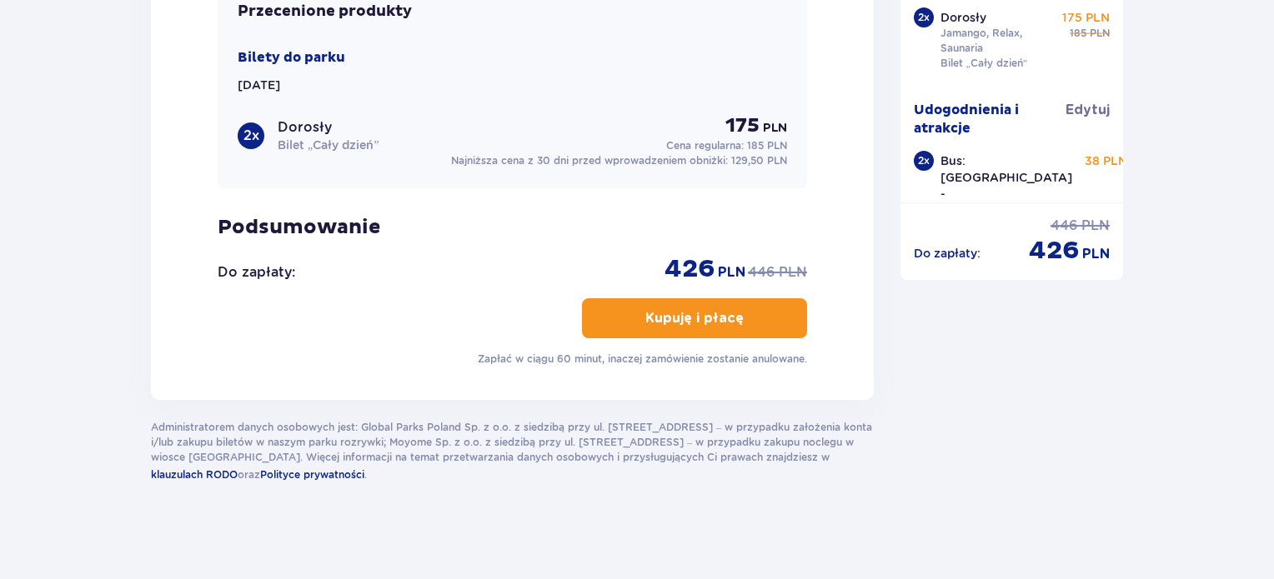
click at [690, 319] on p "Kupuję i płacę" at bounding box center [694, 318] width 98 height 18
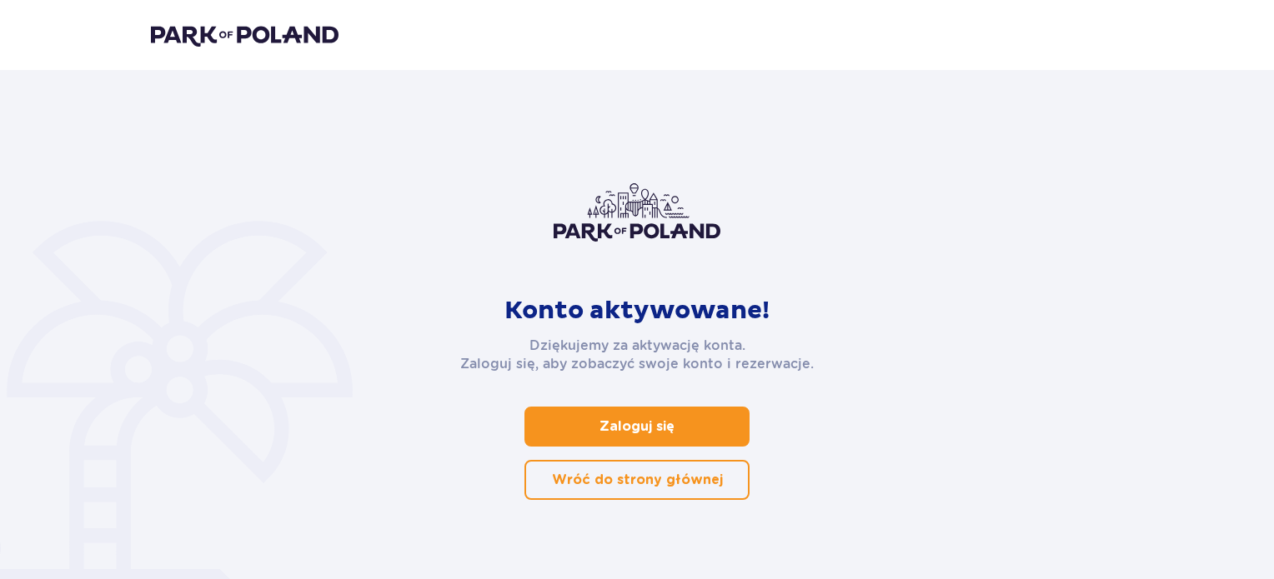
click at [633, 471] on p "Wróć do strony głównej" at bounding box center [637, 480] width 171 height 18
